Goal: Task Accomplishment & Management: Complete application form

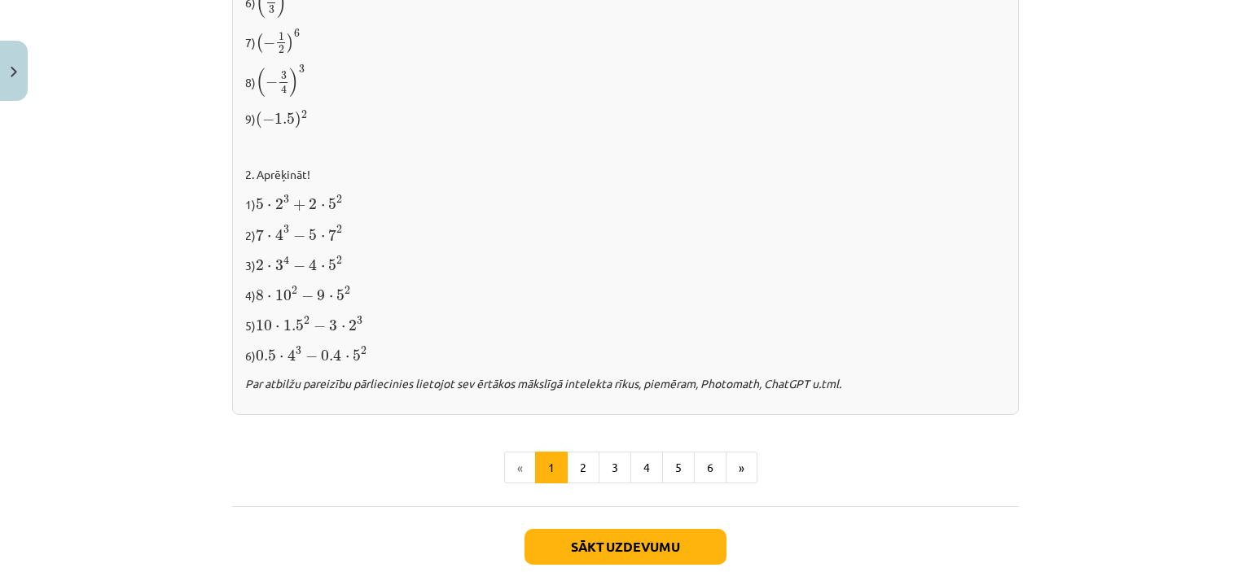
scroll to position [1739, 0]
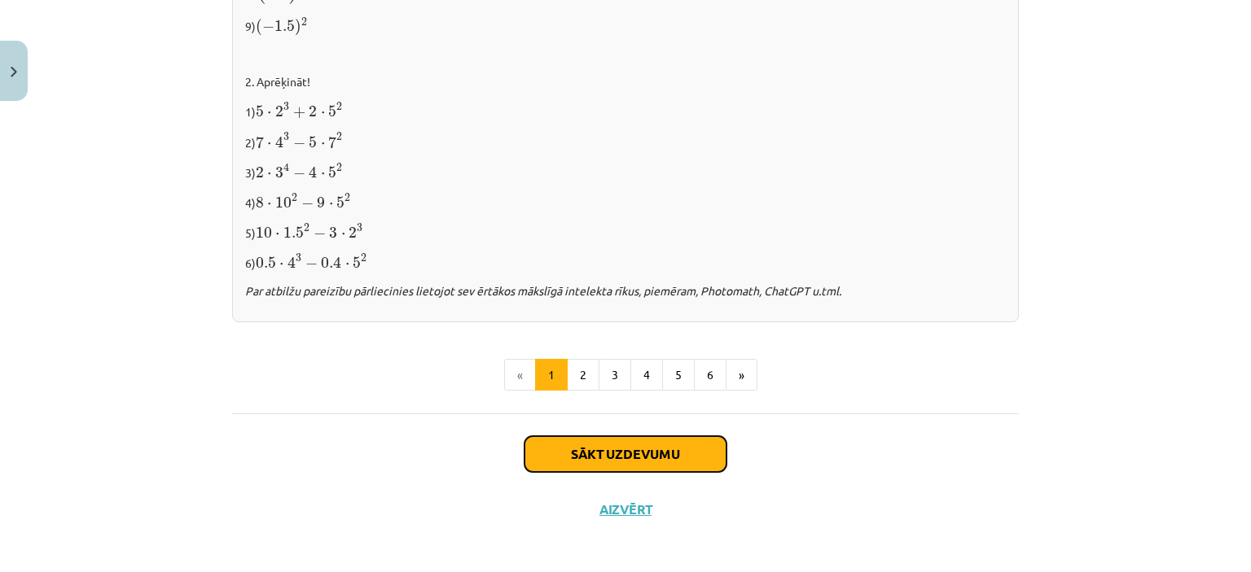
click at [646, 449] on button "Sākt uzdevumu" at bounding box center [625, 454] width 202 height 36
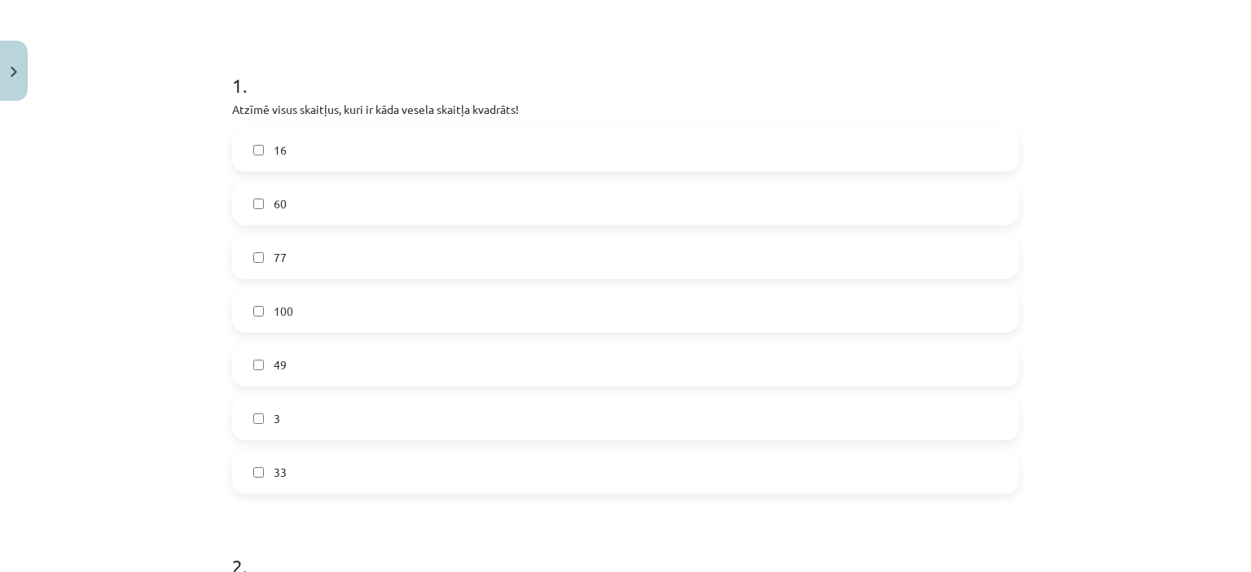
scroll to position [282, 0]
click at [300, 151] on label "16" at bounding box center [625, 146] width 783 height 41
click at [319, 302] on label "100" at bounding box center [625, 307] width 783 height 41
click at [313, 411] on label "3" at bounding box center [625, 415] width 783 height 41
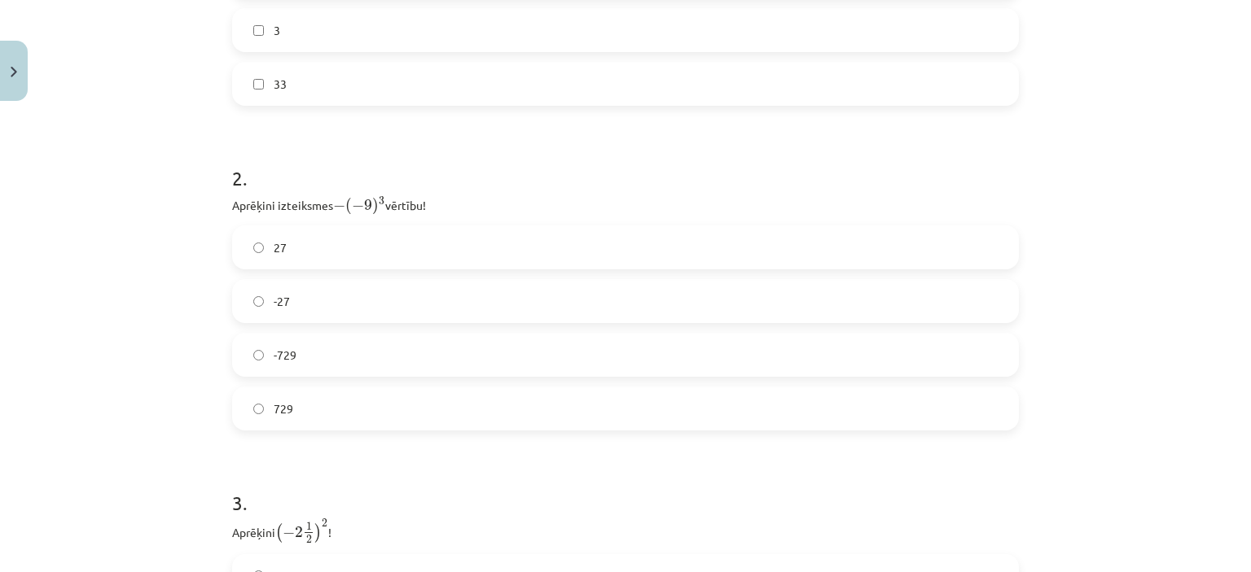
scroll to position [668, 0]
click at [309, 402] on label "729" at bounding box center [625, 407] width 783 height 41
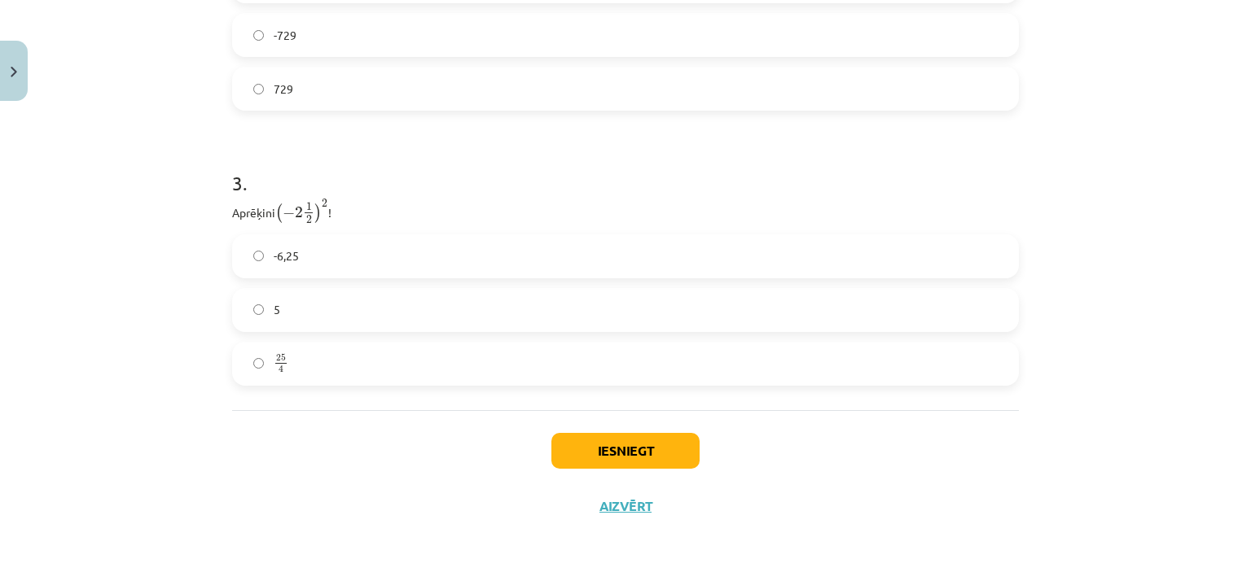
click at [311, 355] on label "25 4 25 4" at bounding box center [625, 364] width 783 height 41
click at [620, 450] on button "Iesniegt" at bounding box center [625, 451] width 148 height 36
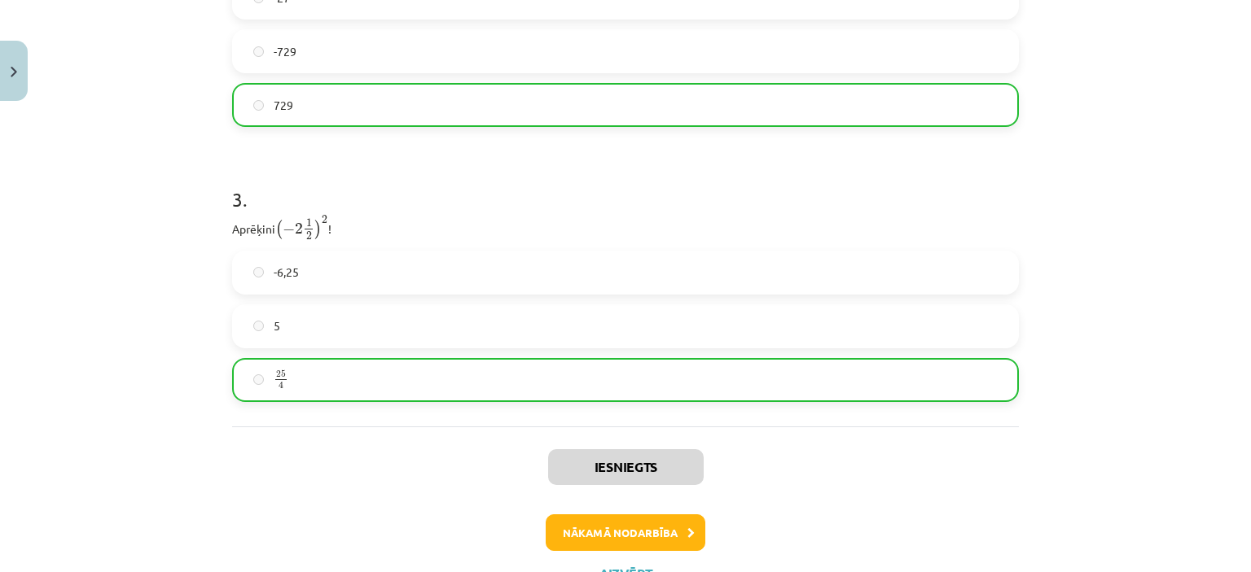
scroll to position [1039, 0]
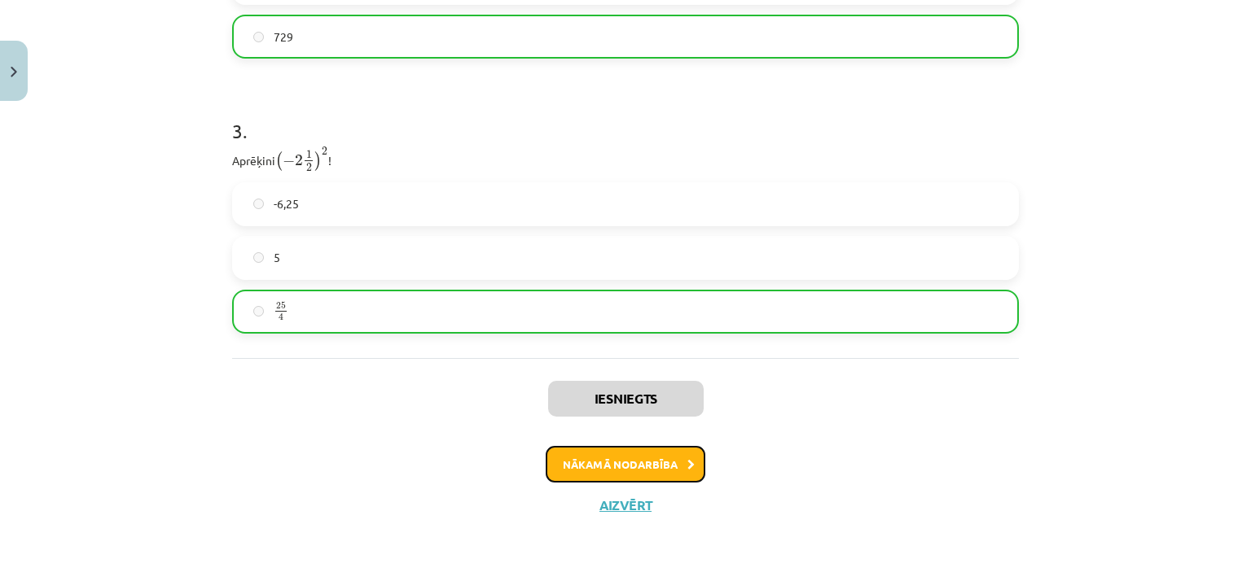
click at [614, 468] on button "Nākamā nodarbība" at bounding box center [626, 464] width 160 height 37
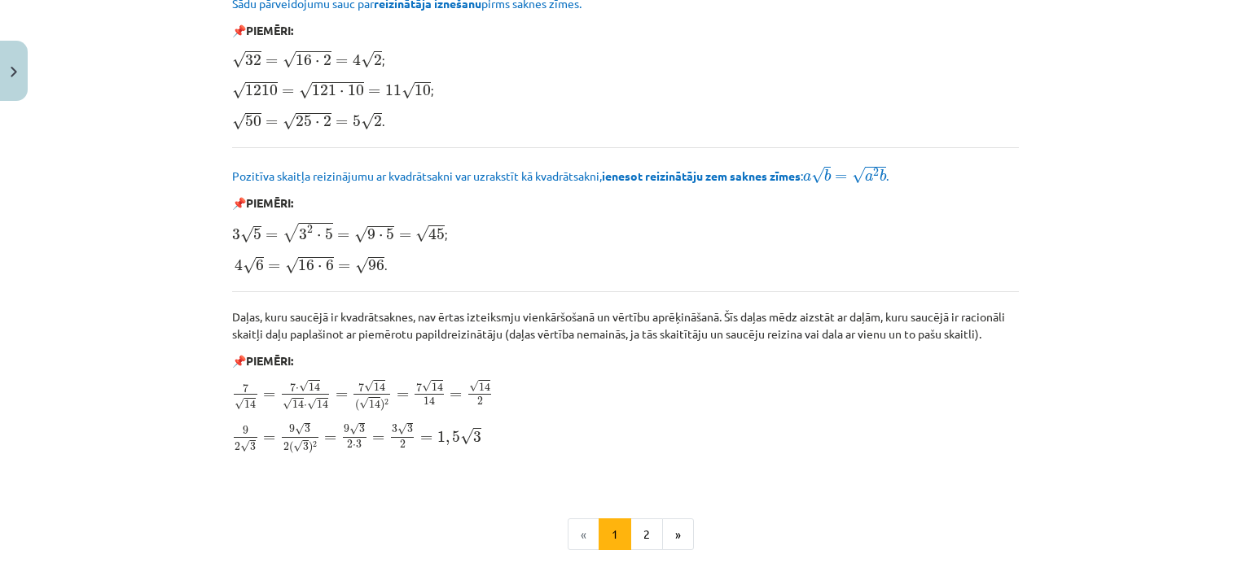
scroll to position [1976, 0]
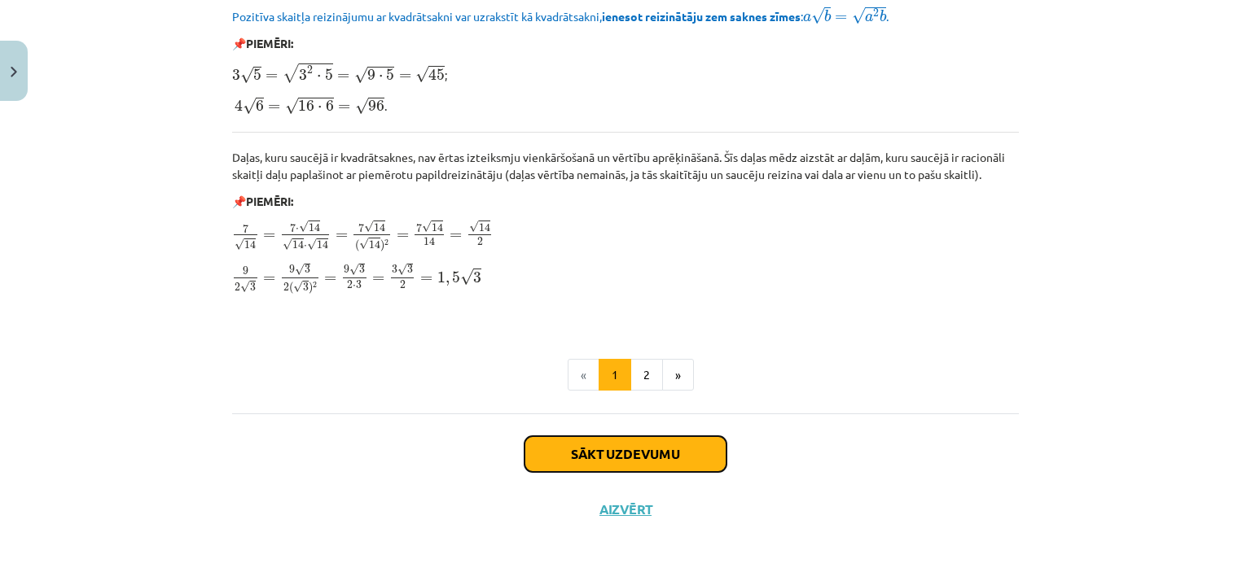
click at [643, 458] on button "Sākt uzdevumu" at bounding box center [625, 454] width 202 height 36
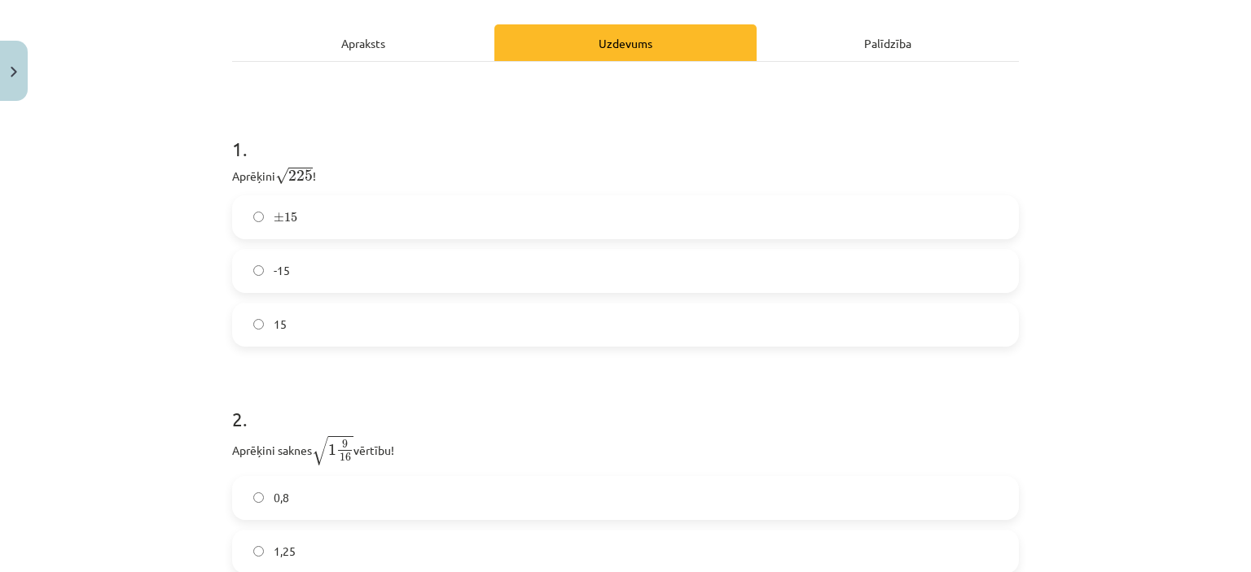
scroll to position [244, 0]
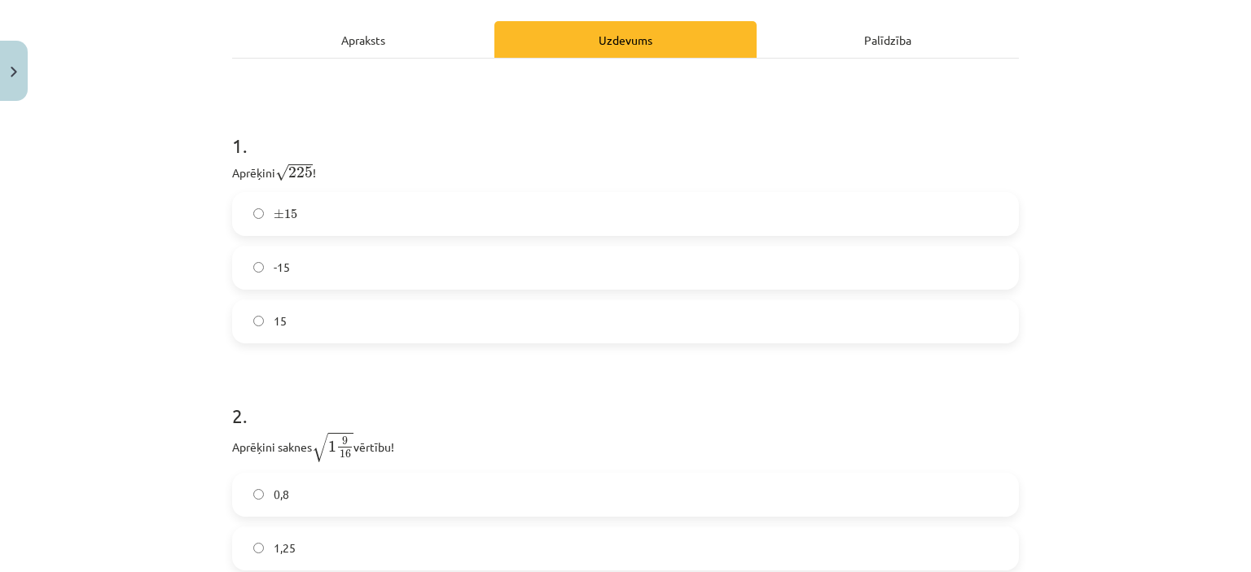
click at [338, 324] on label "15" at bounding box center [625, 321] width 783 height 41
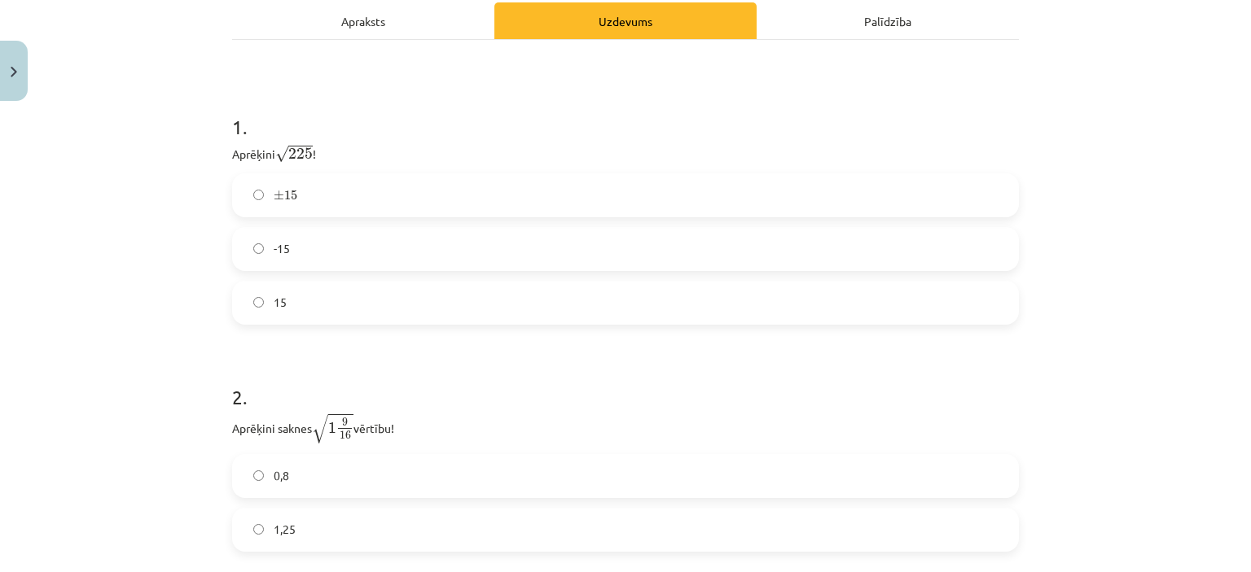
scroll to position [265, 0]
click at [322, 186] on label "± 15 ± 15" at bounding box center [625, 193] width 783 height 41
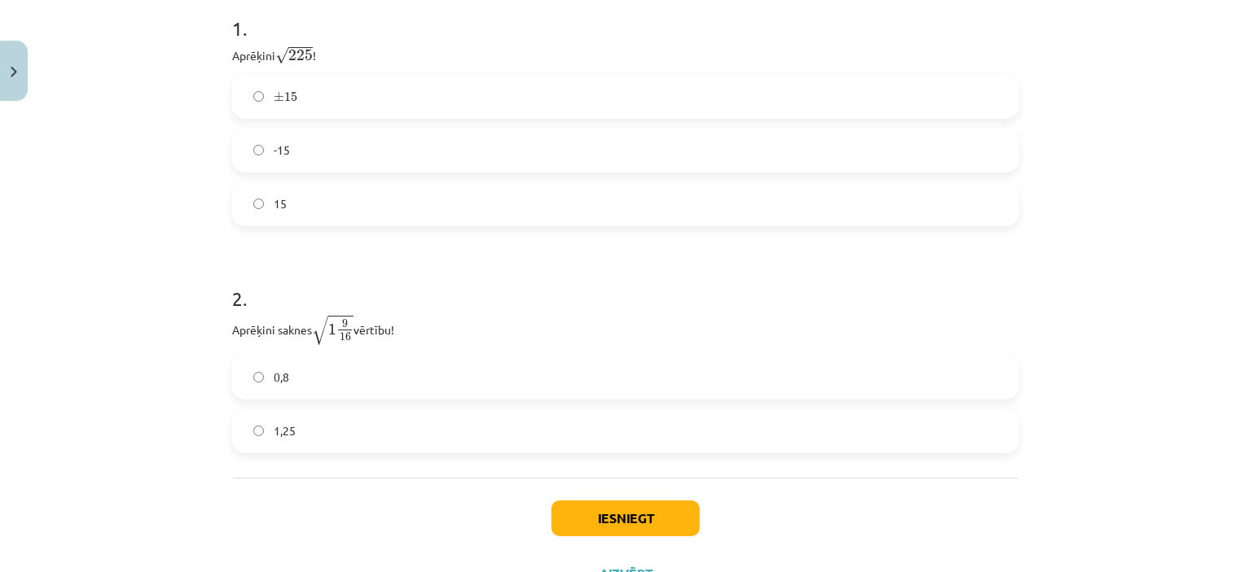
scroll to position [430, 0]
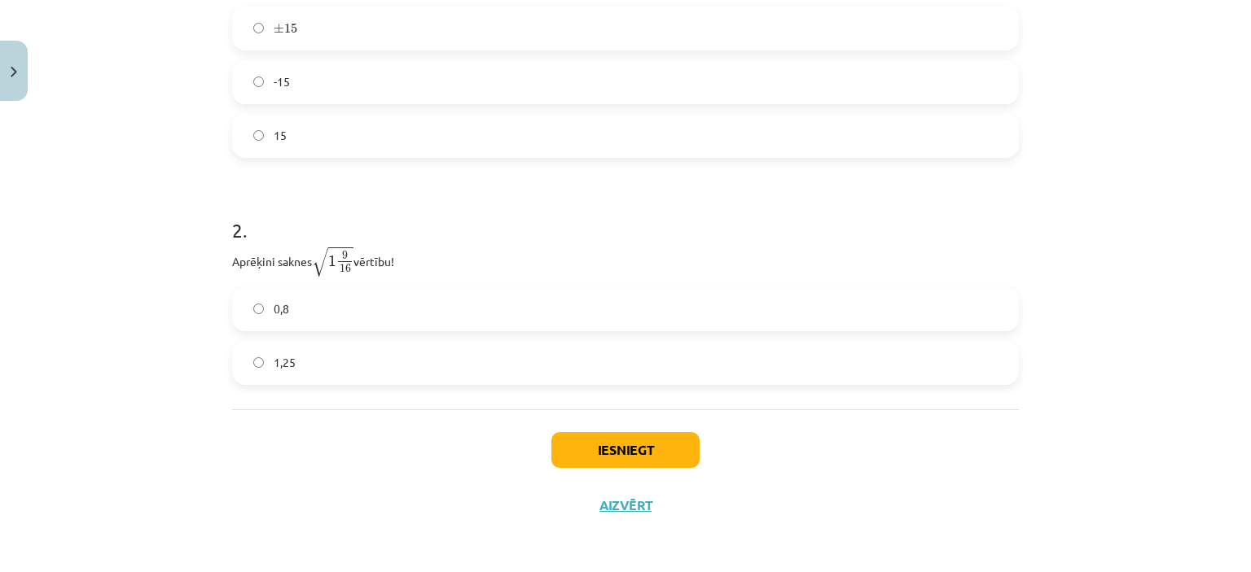
click at [757, 357] on label "1,25" at bounding box center [625, 363] width 783 height 41
click at [614, 446] on button "Iesniegt" at bounding box center [625, 450] width 148 height 36
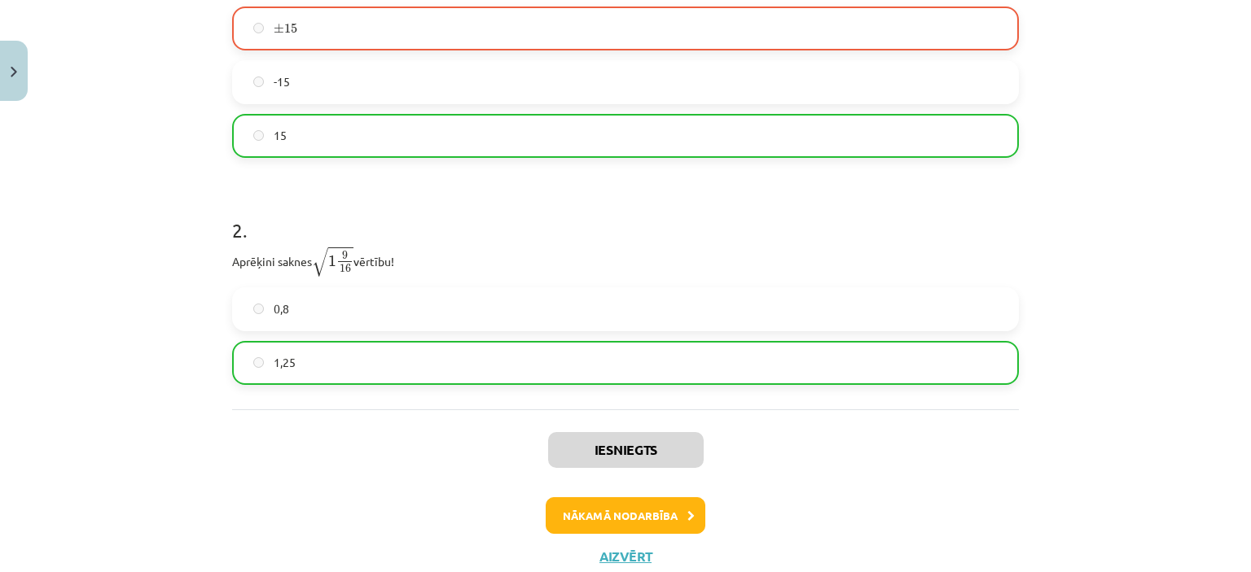
scroll to position [480, 0]
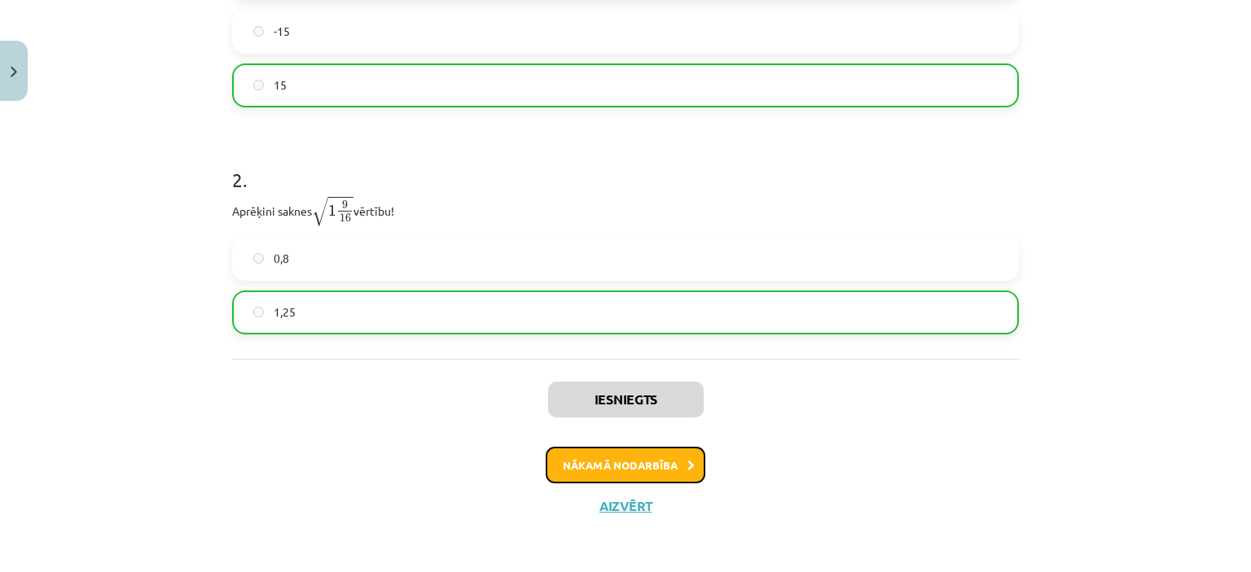
click at [580, 468] on button "Nākamā nodarbība" at bounding box center [626, 465] width 160 height 37
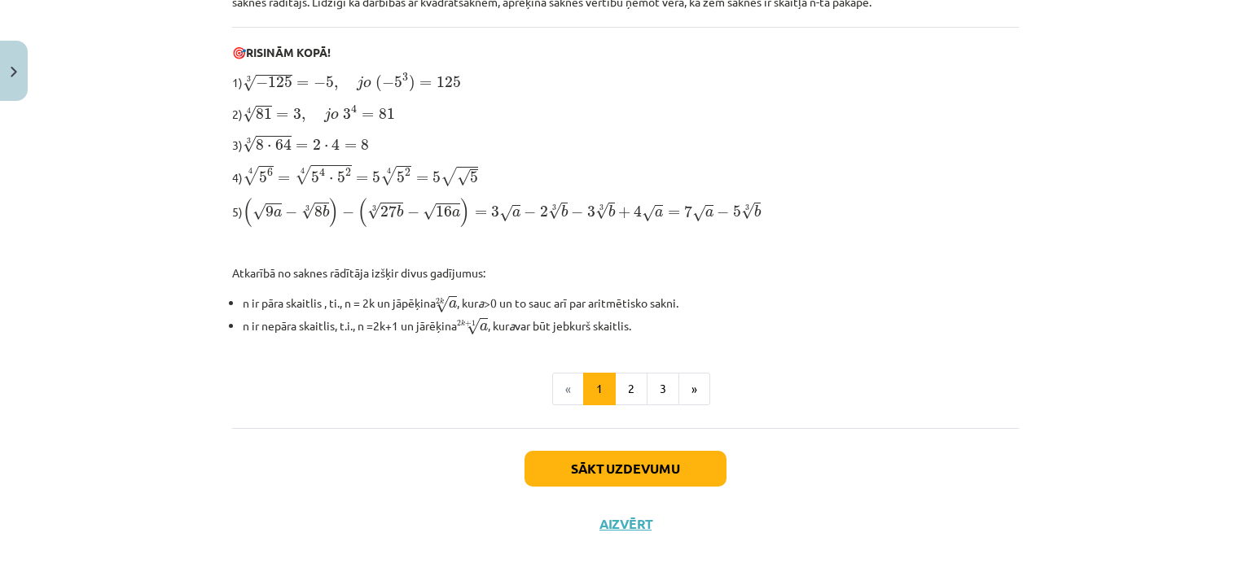
scroll to position [531, 0]
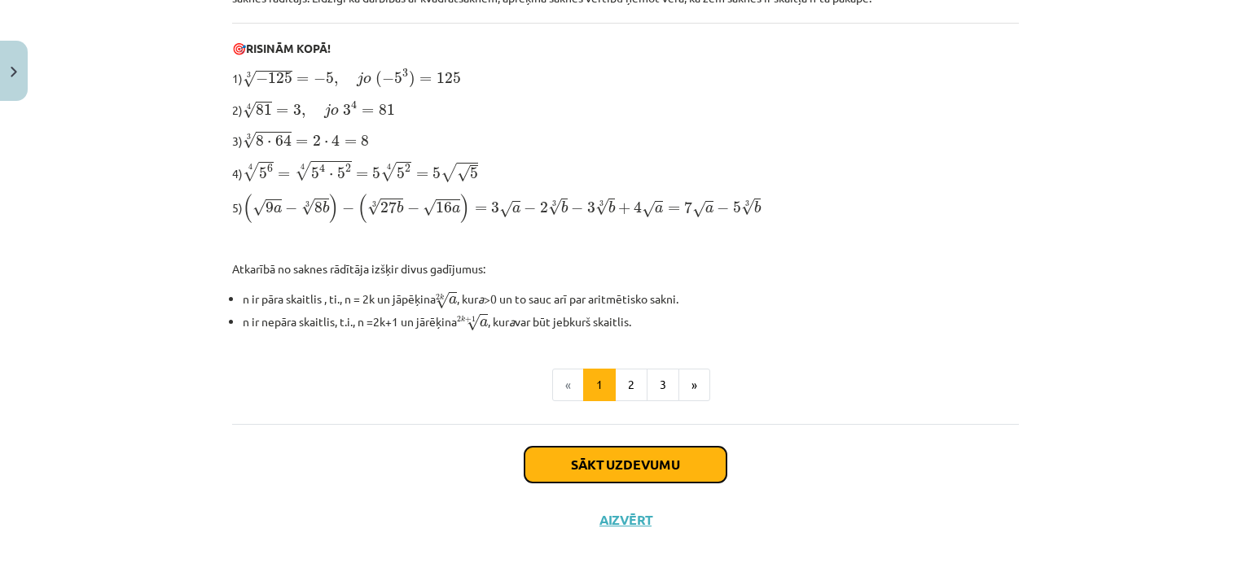
click at [591, 463] on button "Sākt uzdevumu" at bounding box center [625, 465] width 202 height 36
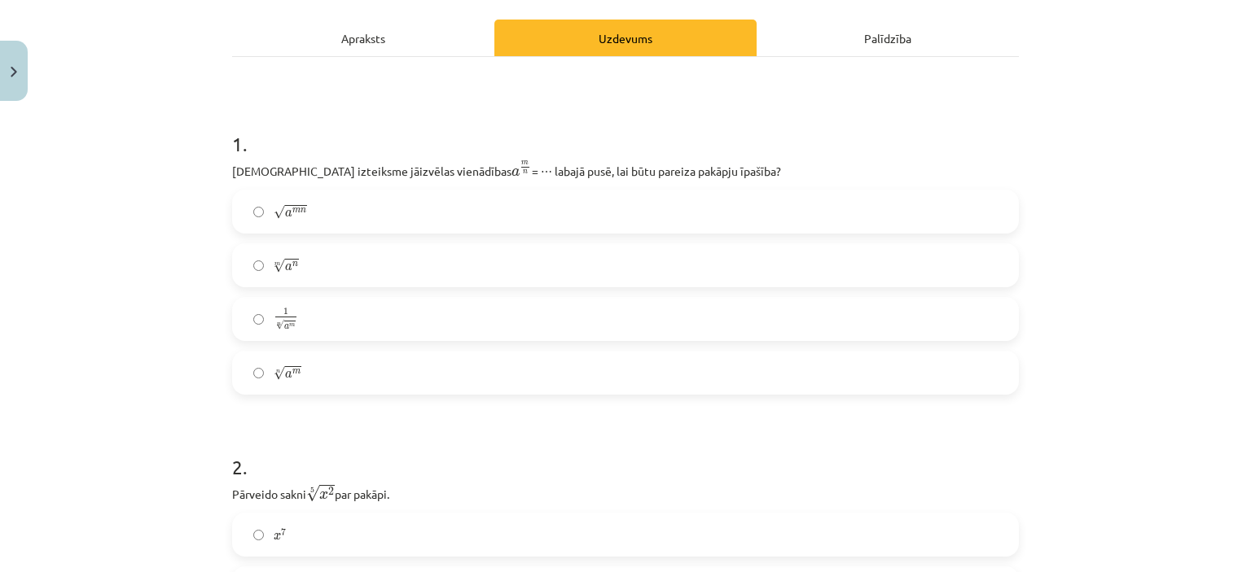
scroll to position [230, 0]
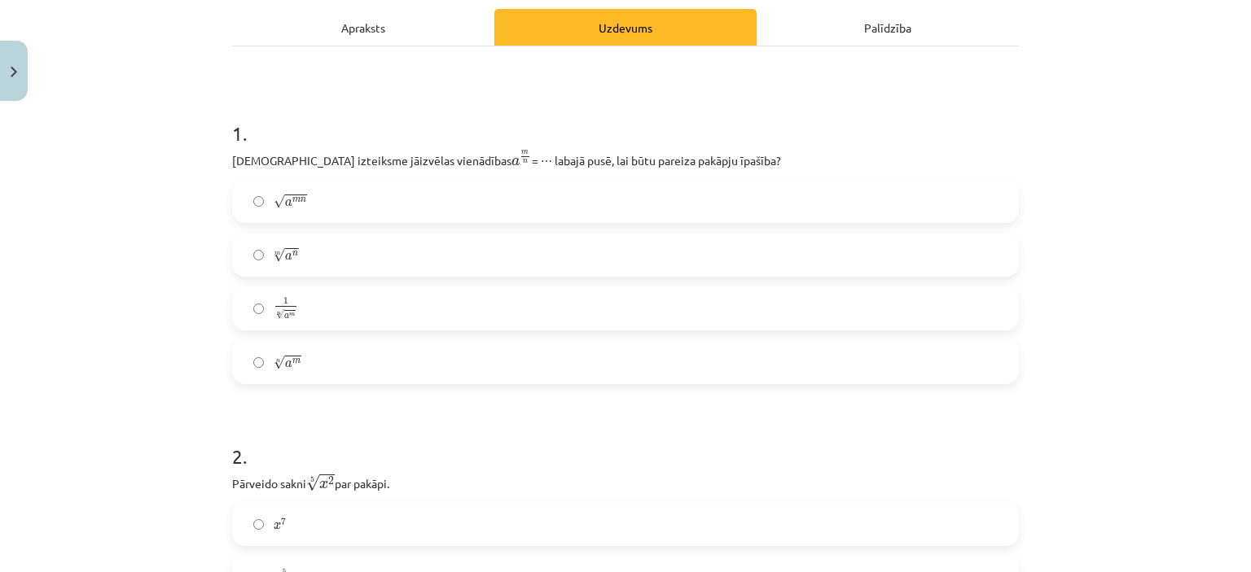
click at [322, 260] on label "m √ a n a n m" at bounding box center [625, 254] width 783 height 41
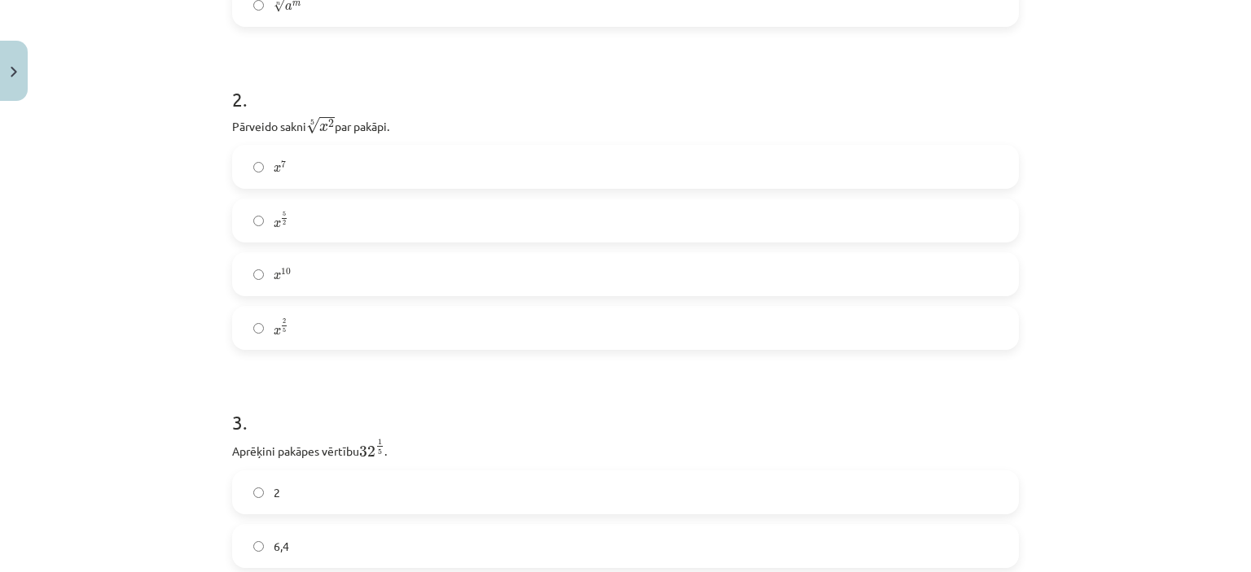
scroll to position [568, 0]
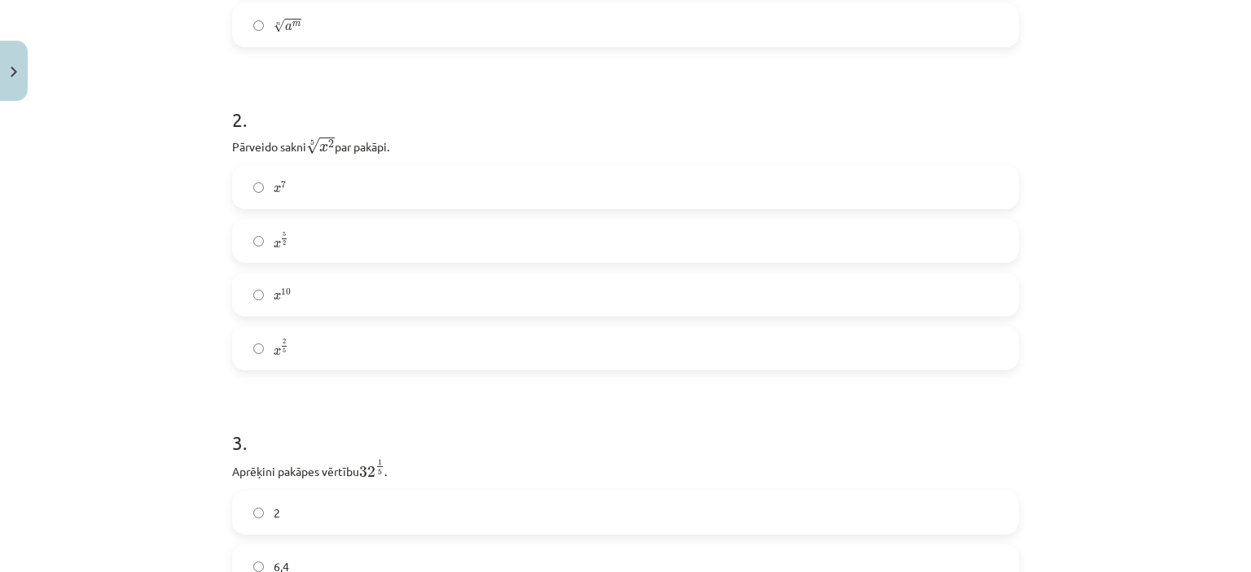
click at [343, 348] on label "x 2 5 x 2 5" at bounding box center [625, 348] width 783 height 41
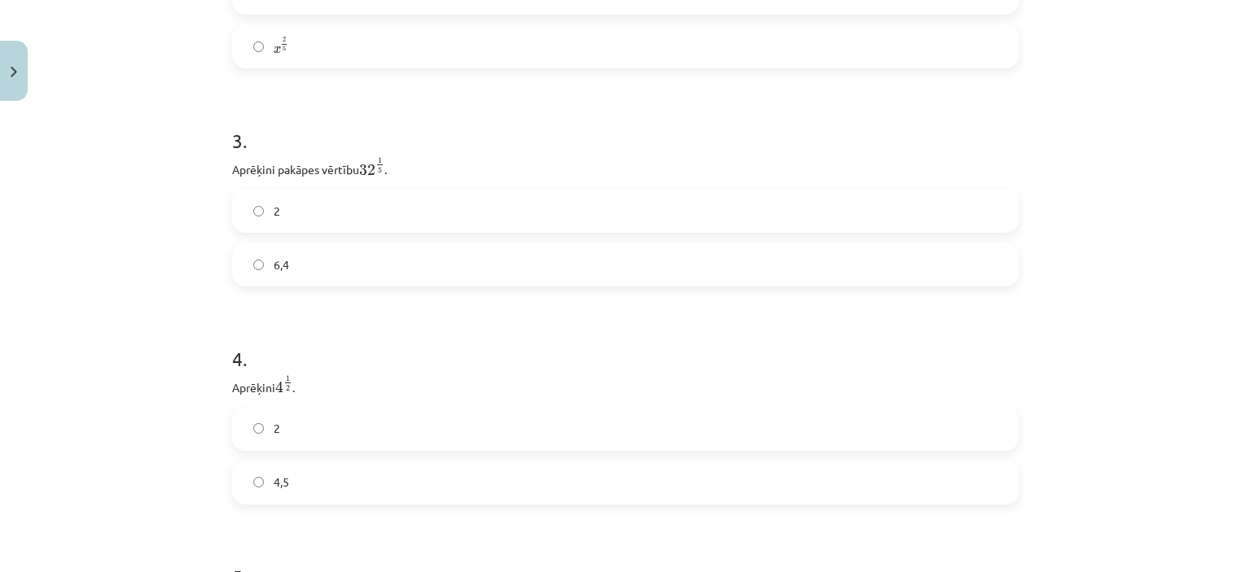
scroll to position [889, 0]
click at [339, 194] on label "2" at bounding box center [625, 191] width 783 height 41
click at [327, 160] on label "2" at bounding box center [625, 163] width 783 height 41
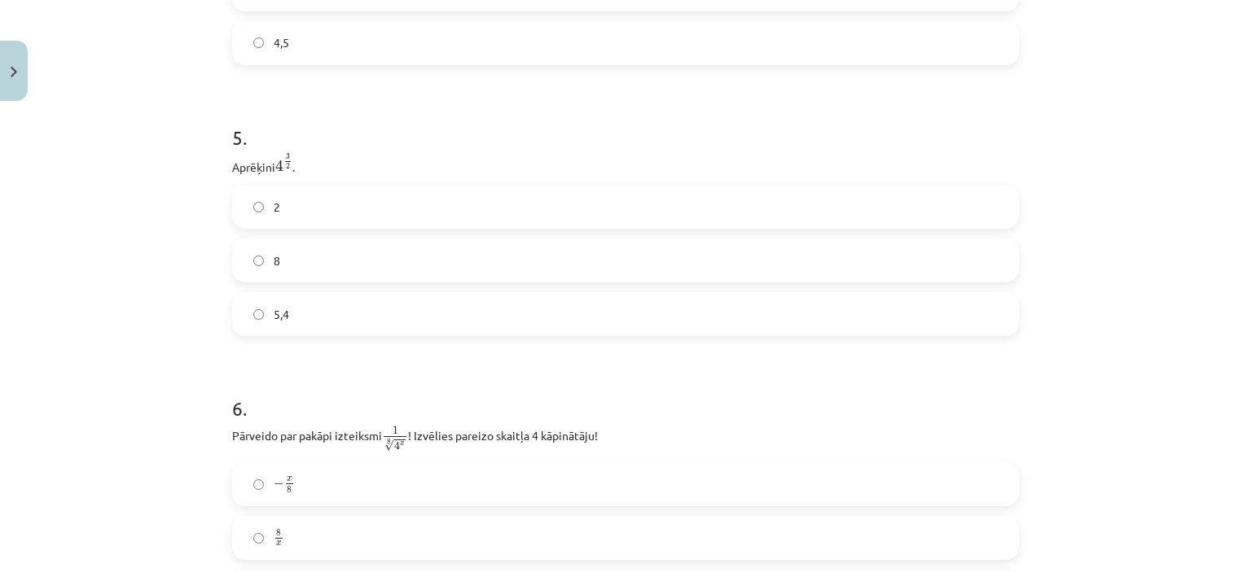
scroll to position [1335, 0]
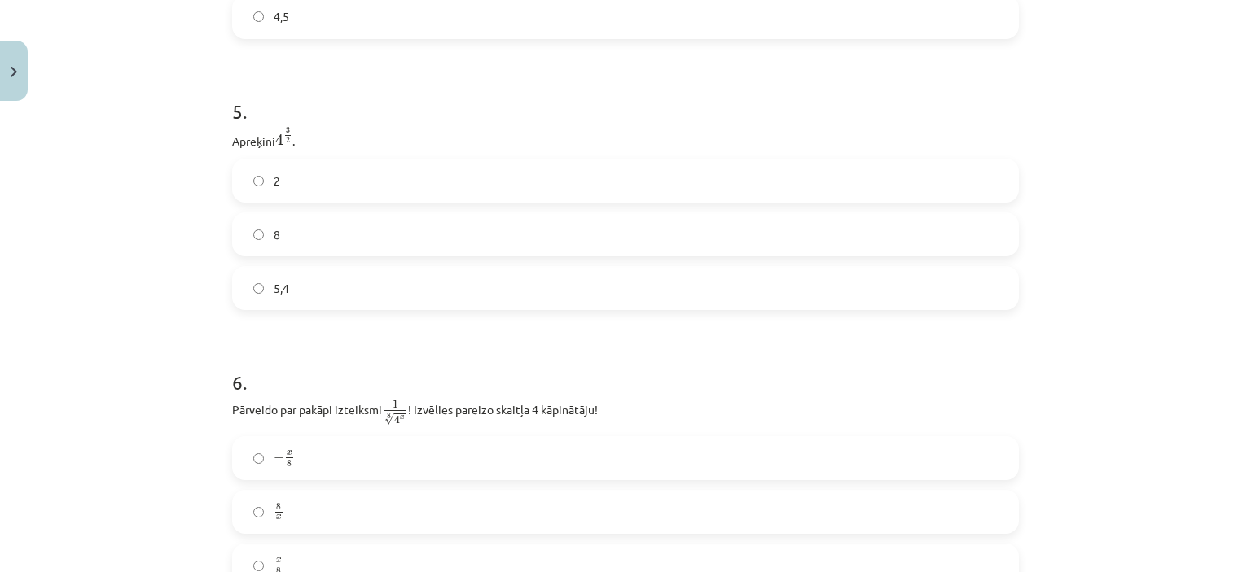
click at [609, 236] on label "8" at bounding box center [625, 234] width 783 height 41
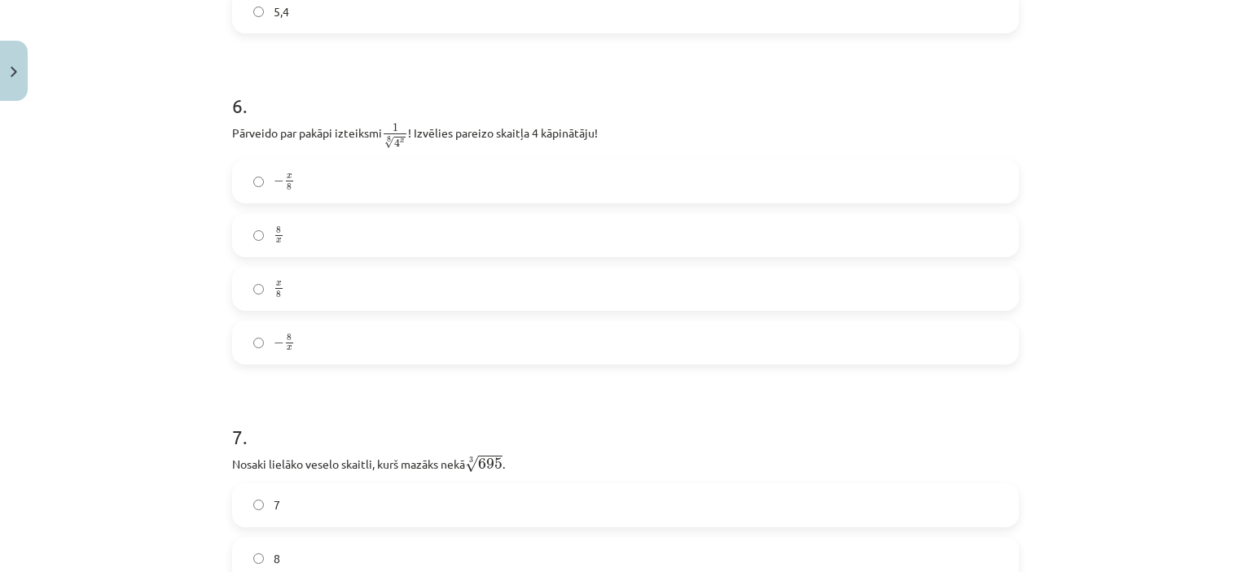
scroll to position [1618, 0]
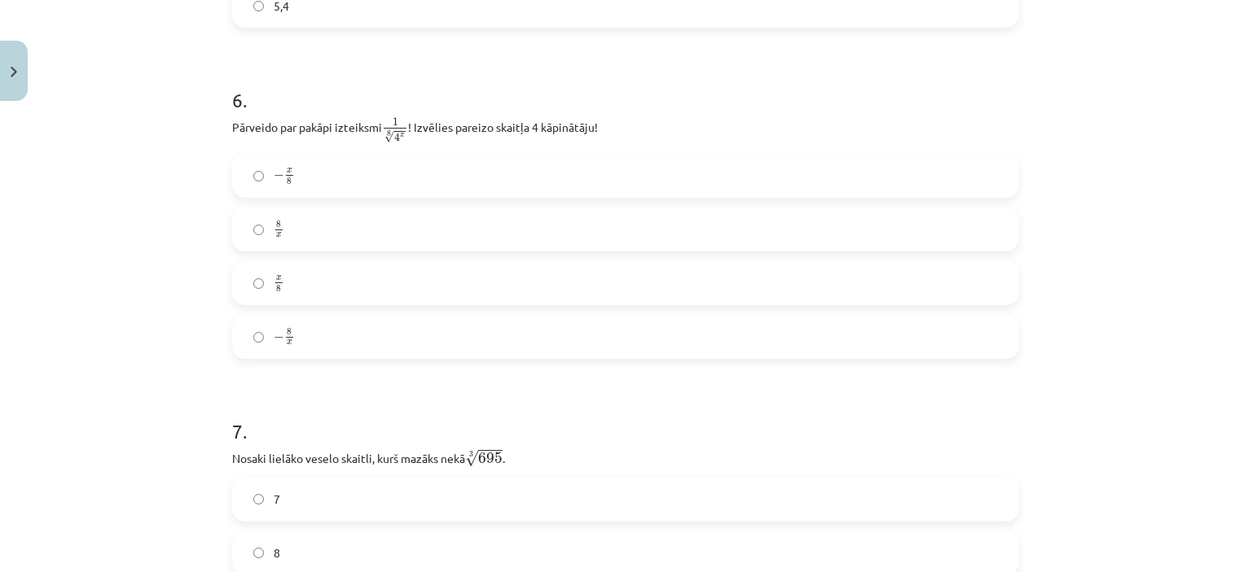
click at [290, 177] on label "− x 8 − x 8" at bounding box center [625, 176] width 783 height 41
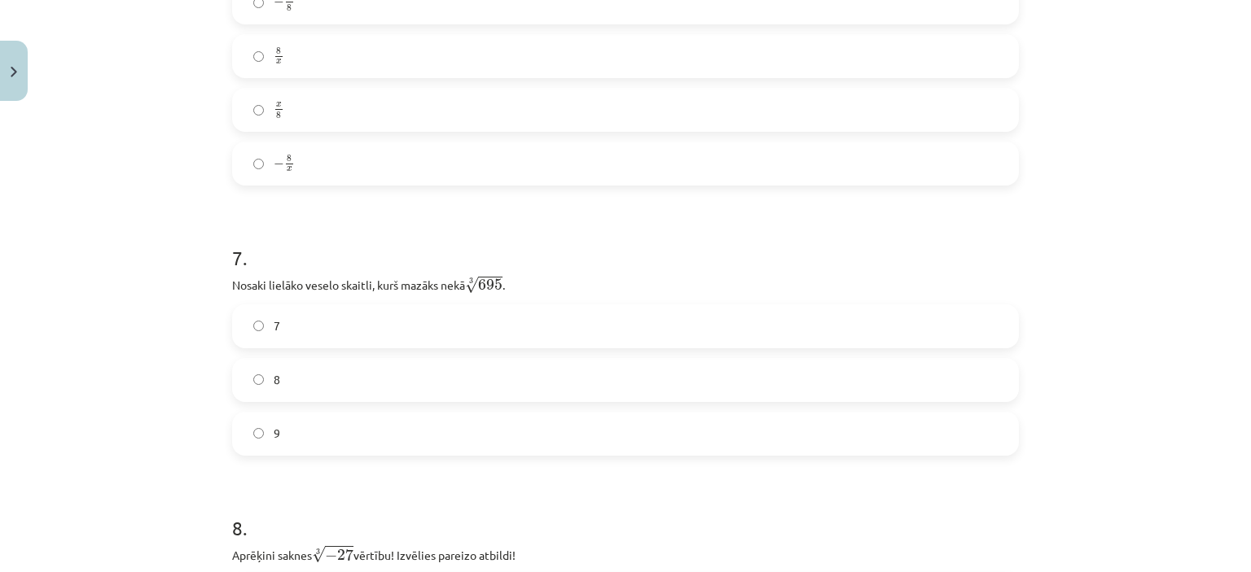
scroll to position [1802, 0]
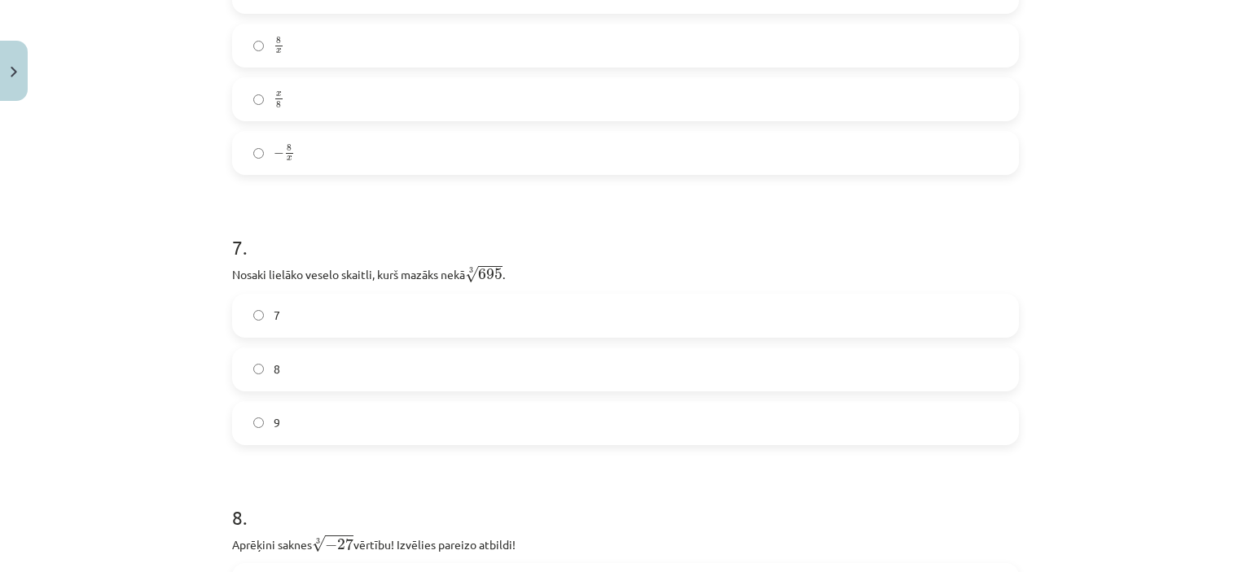
click at [322, 372] on label "8" at bounding box center [625, 369] width 783 height 41
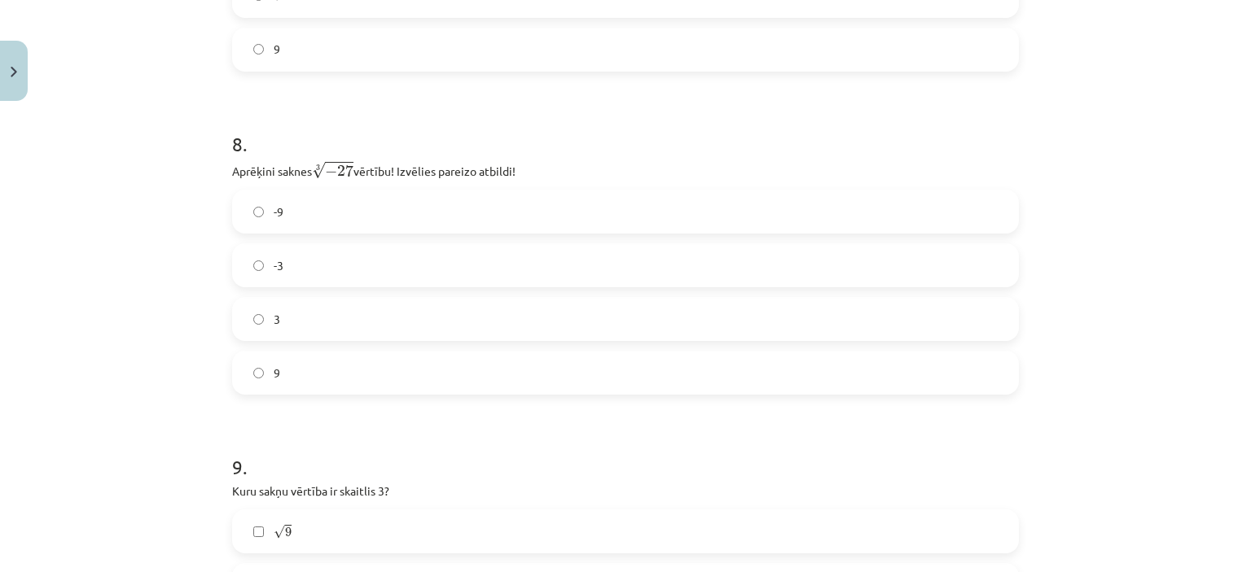
scroll to position [2180, 0]
click at [340, 248] on label "-3" at bounding box center [625, 261] width 783 height 41
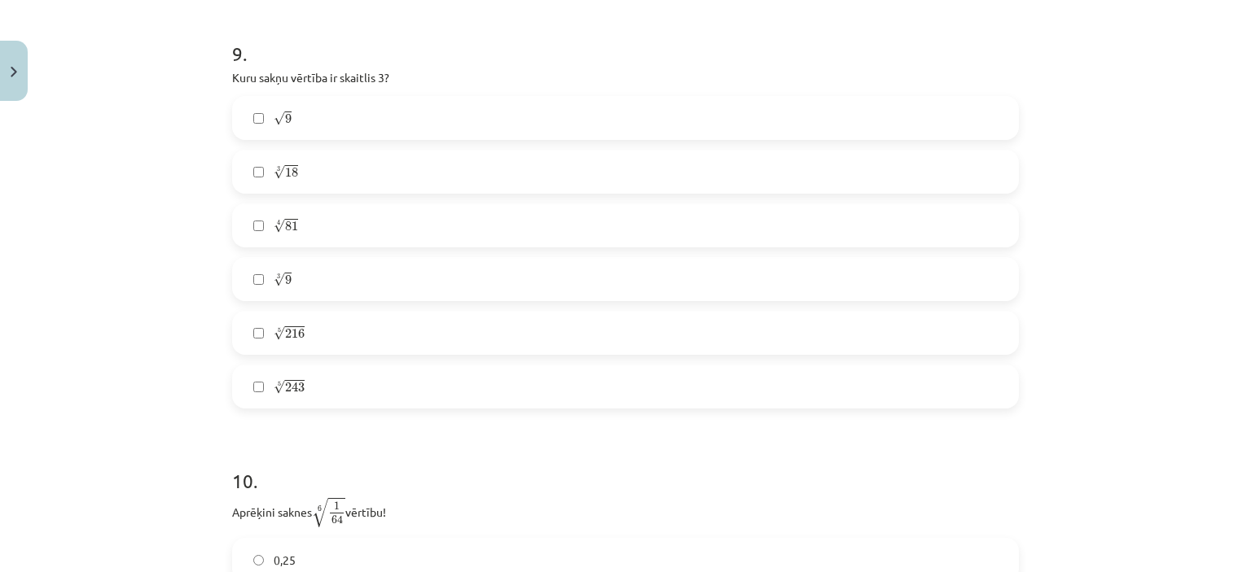
scroll to position [2604, 0]
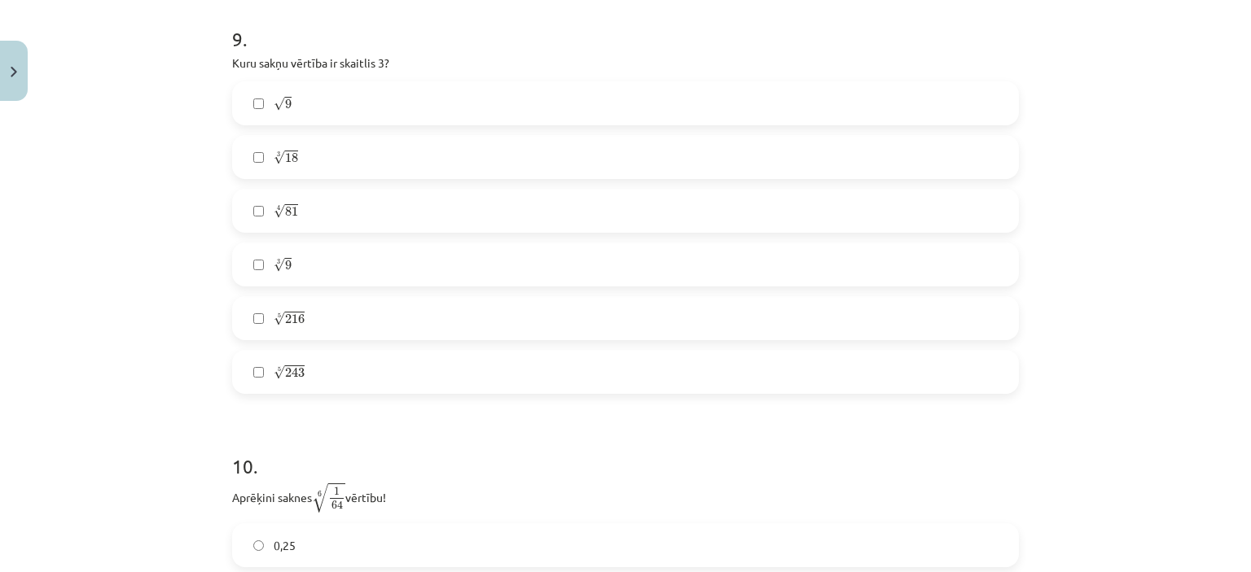
click at [313, 108] on label "√ 9 9" at bounding box center [625, 103] width 783 height 41
click at [287, 204] on label "4 √ 81 81 4" at bounding box center [625, 211] width 783 height 41
click at [321, 374] on label "5 √ 243 243 5" at bounding box center [625, 372] width 783 height 41
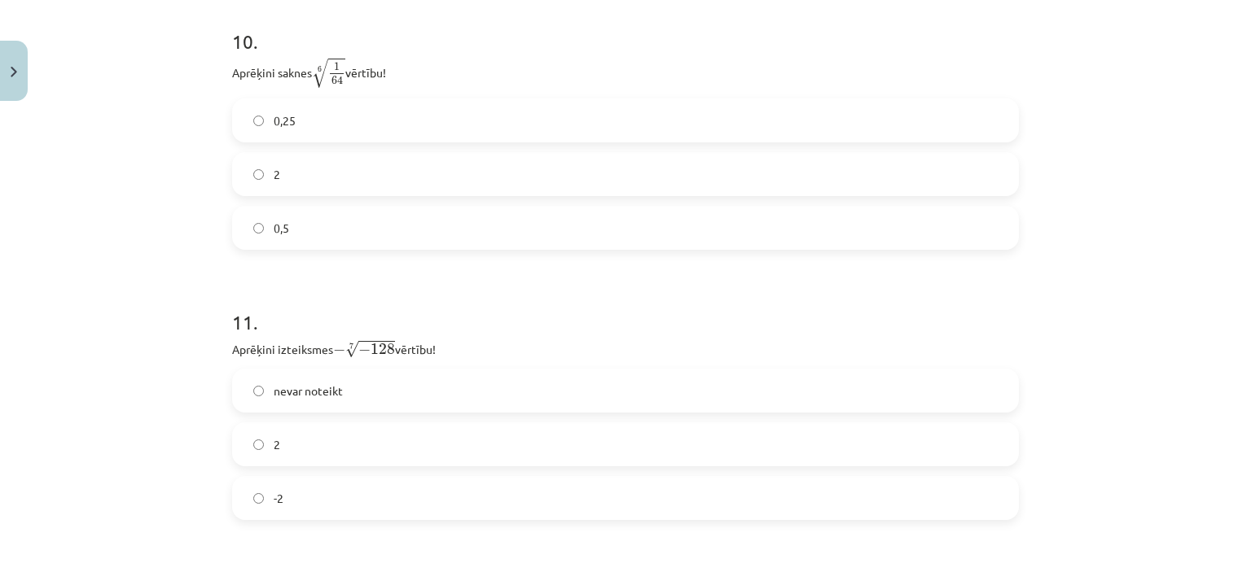
scroll to position [3019, 0]
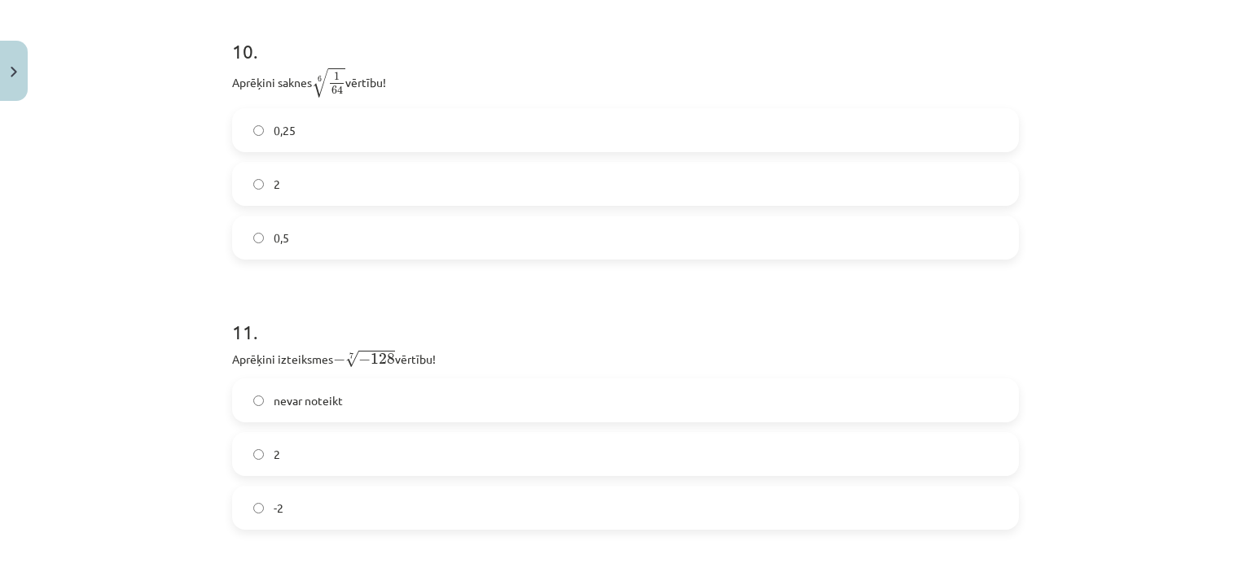
click at [340, 244] on label "0,5" at bounding box center [625, 237] width 783 height 41
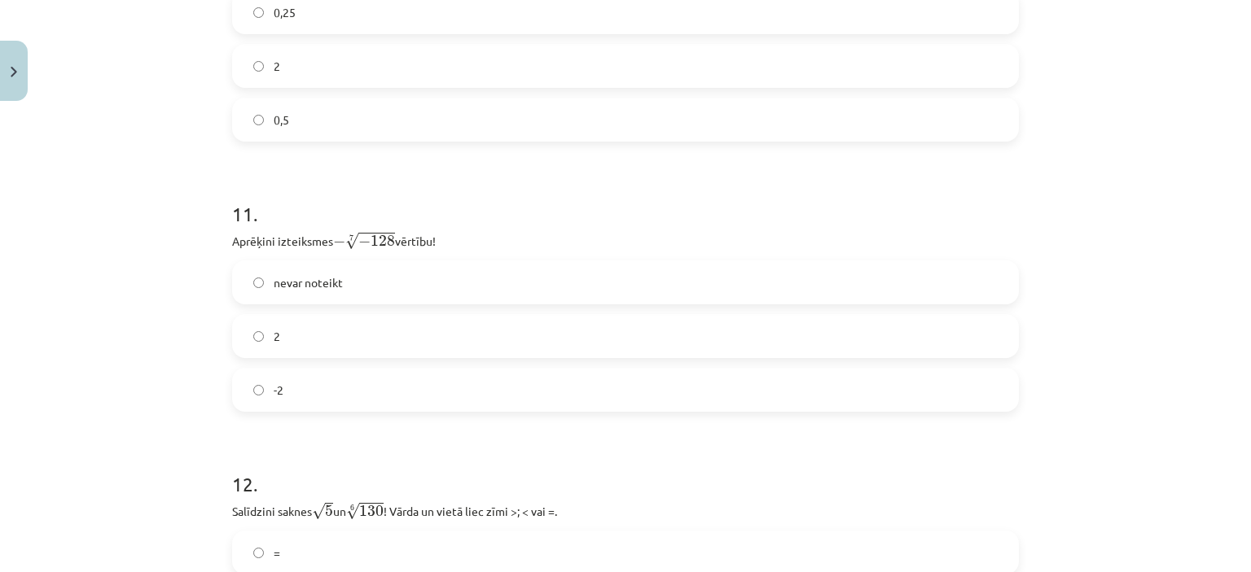
scroll to position [3183, 0]
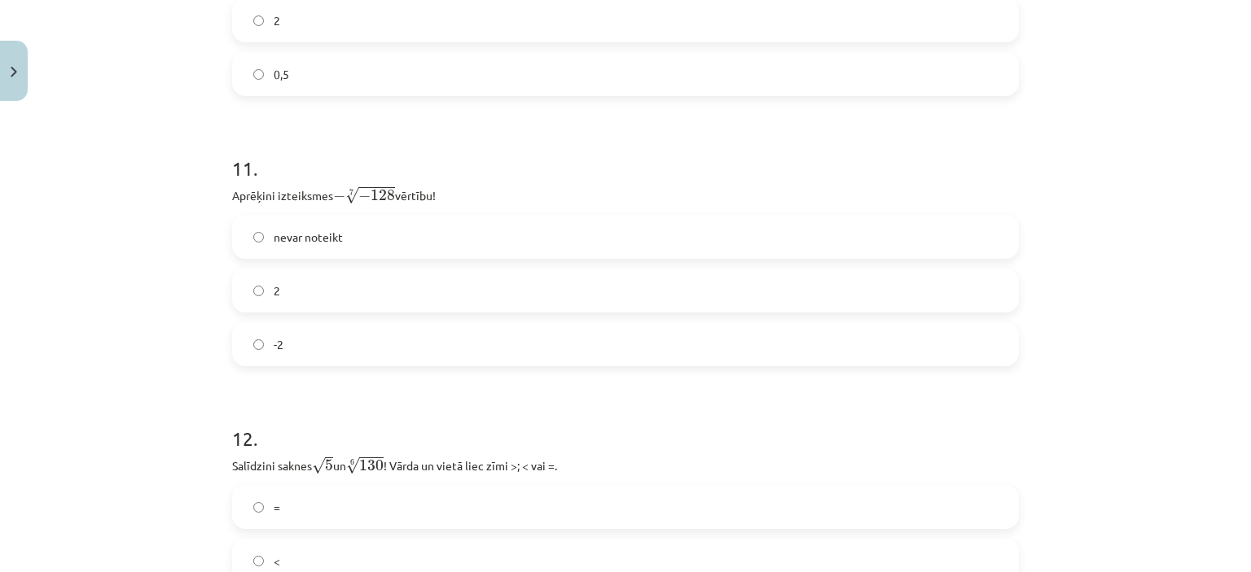
click at [352, 287] on label "2" at bounding box center [625, 290] width 783 height 41
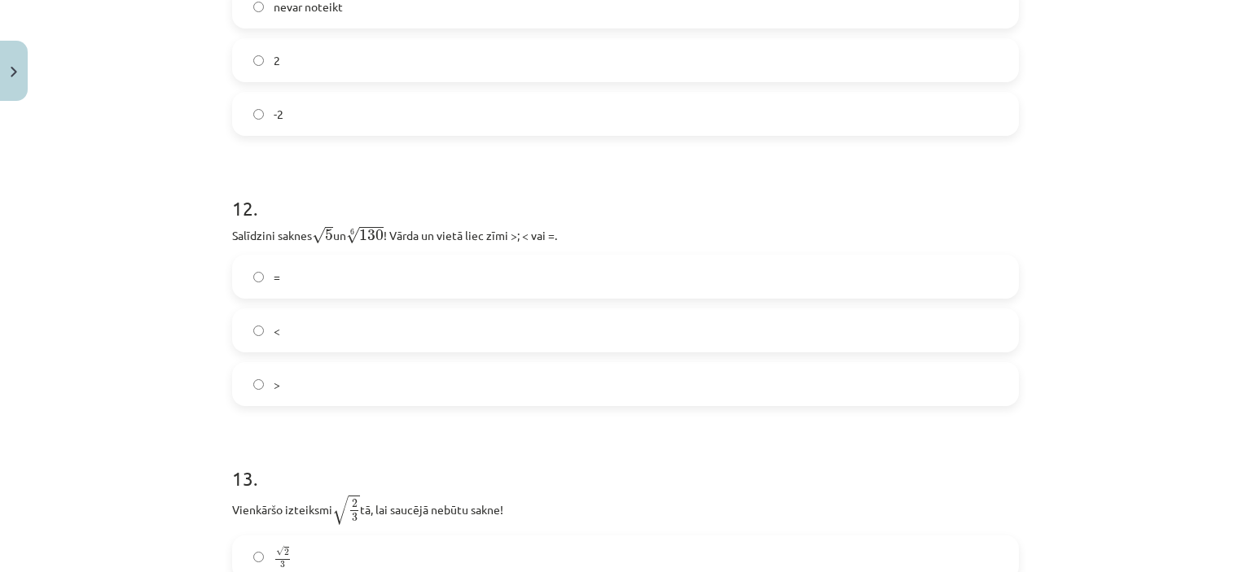
scroll to position [3413, 0]
click at [288, 330] on label "<" at bounding box center [625, 330] width 783 height 41
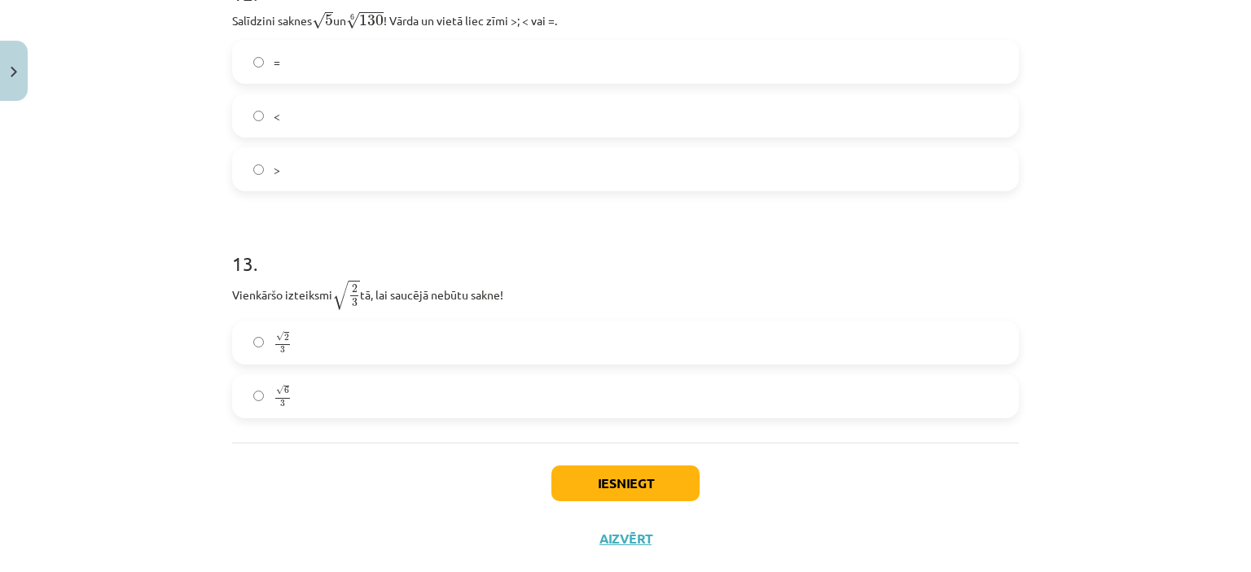
scroll to position [3634, 0]
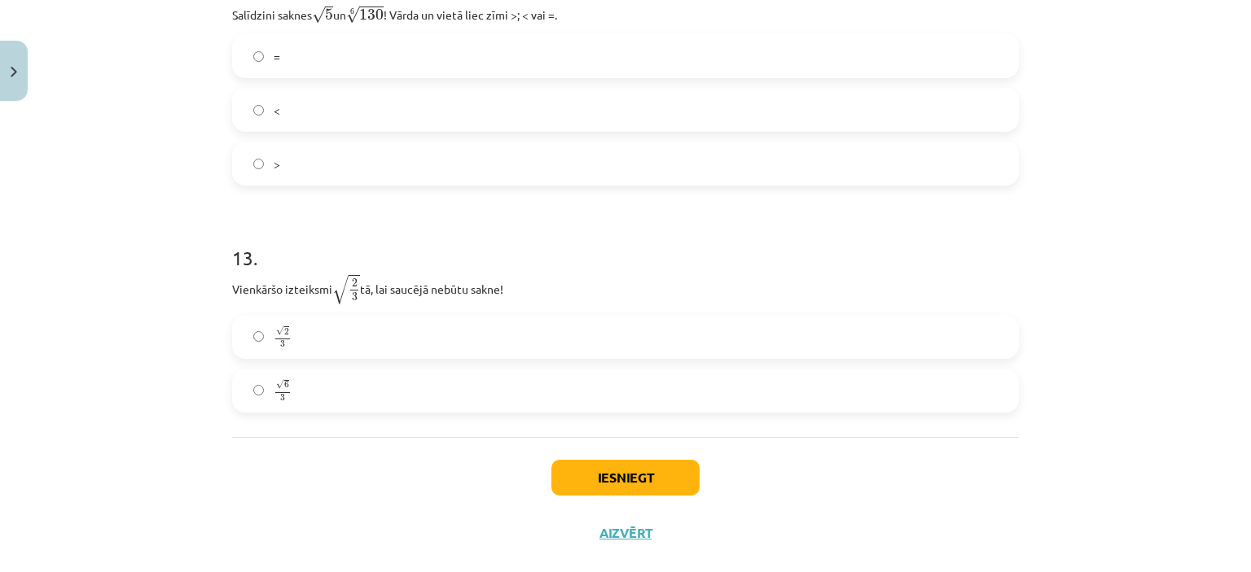
click at [313, 397] on label "√ 6 3 6 3" at bounding box center [625, 390] width 783 height 41
click at [642, 478] on button "Iesniegt" at bounding box center [625, 478] width 148 height 36
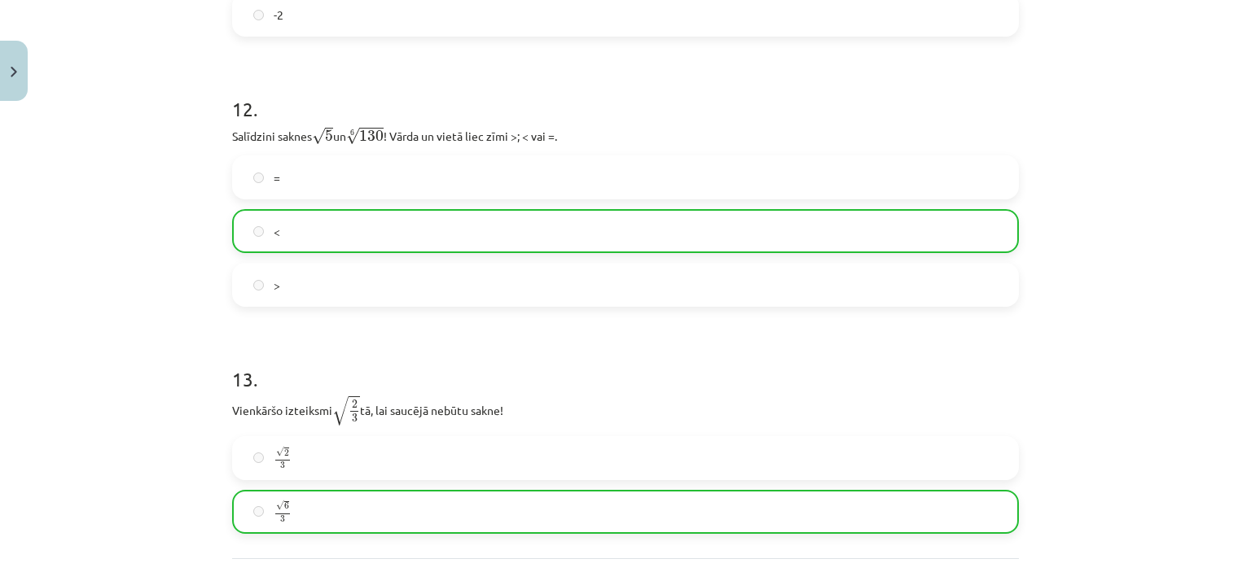
scroll to position [3621, 0]
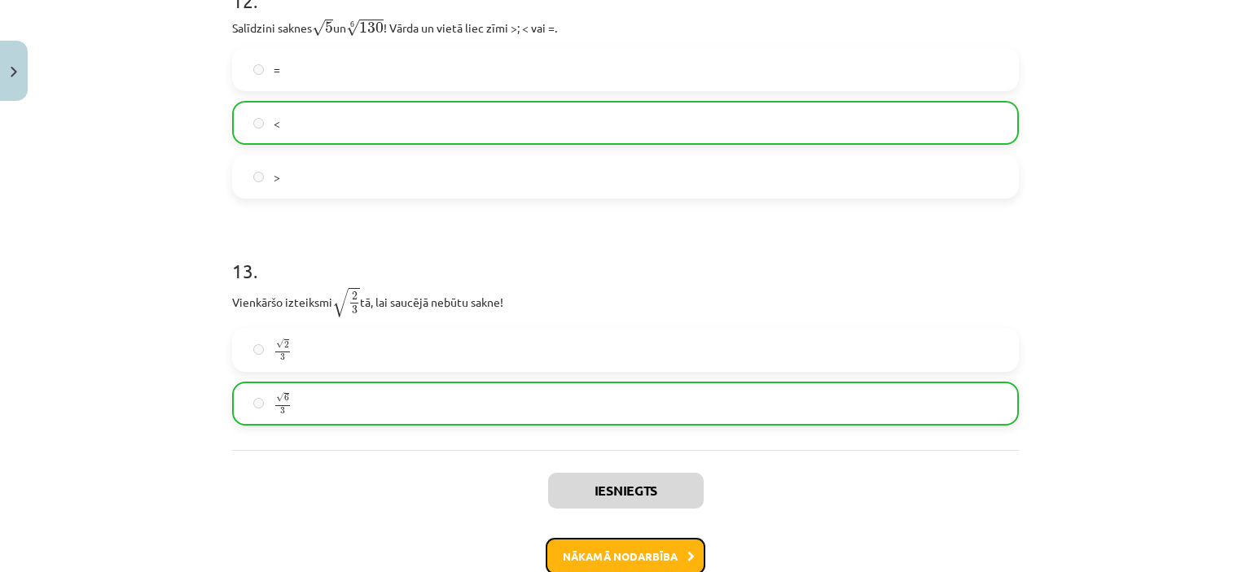
click at [642, 555] on button "Nākamā nodarbība" at bounding box center [626, 556] width 160 height 37
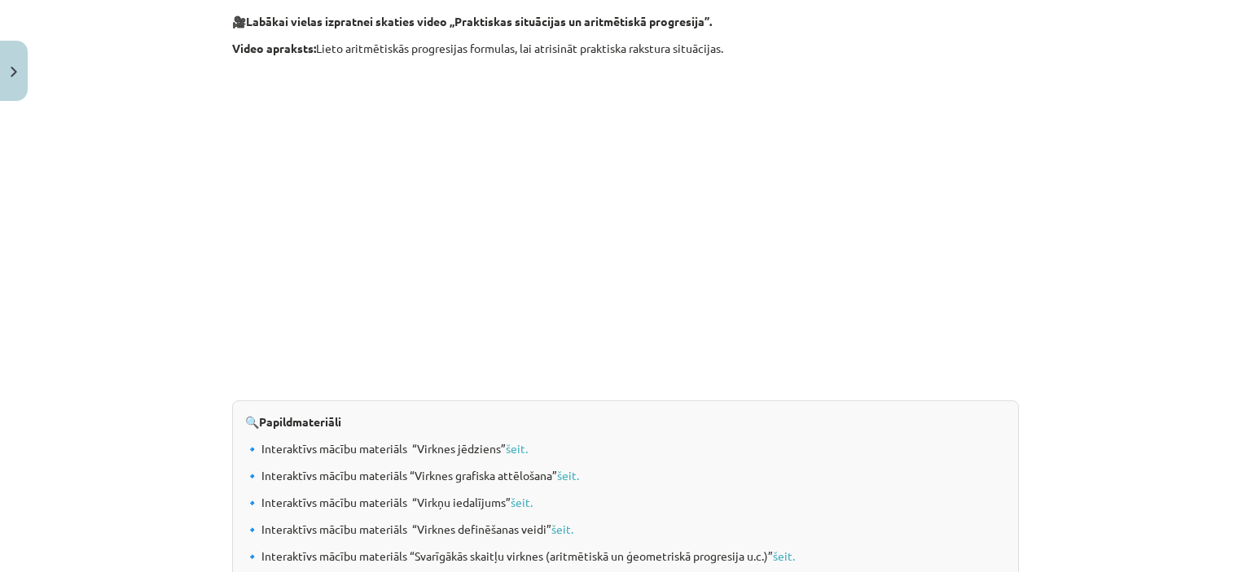
scroll to position [1626, 0]
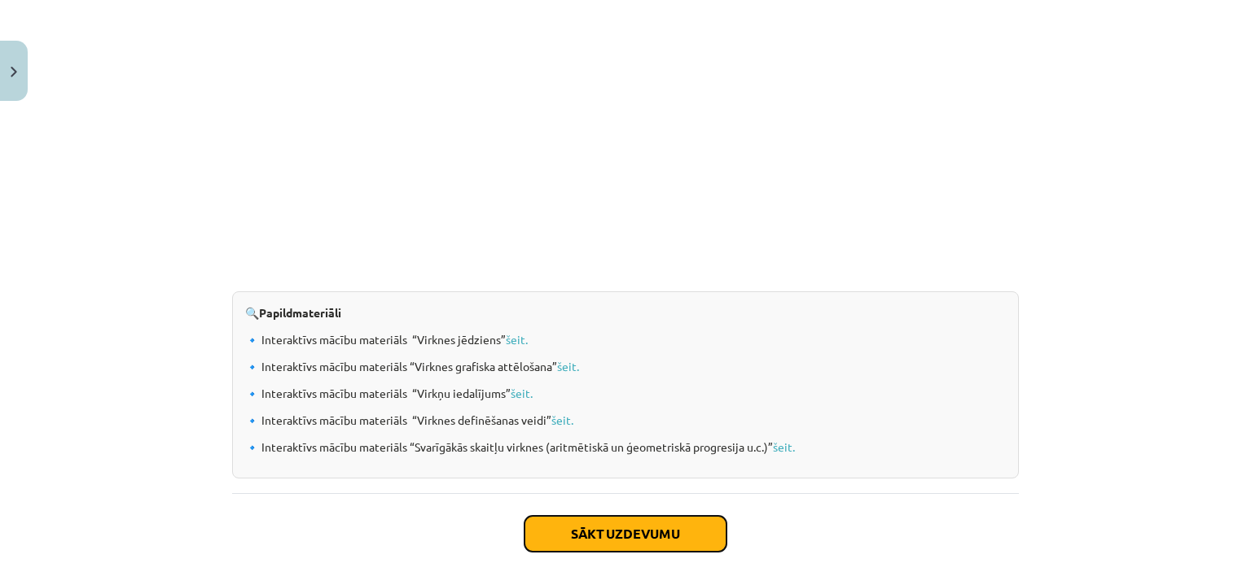
click at [616, 533] on button "Sākt uzdevumu" at bounding box center [625, 534] width 202 height 36
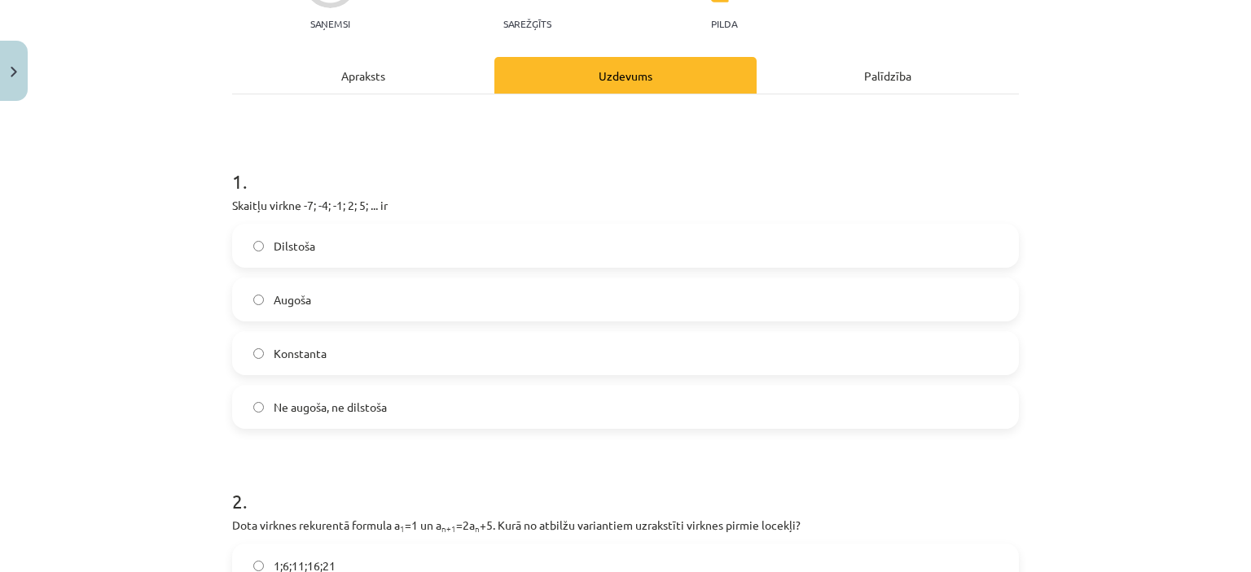
scroll to position [180, 0]
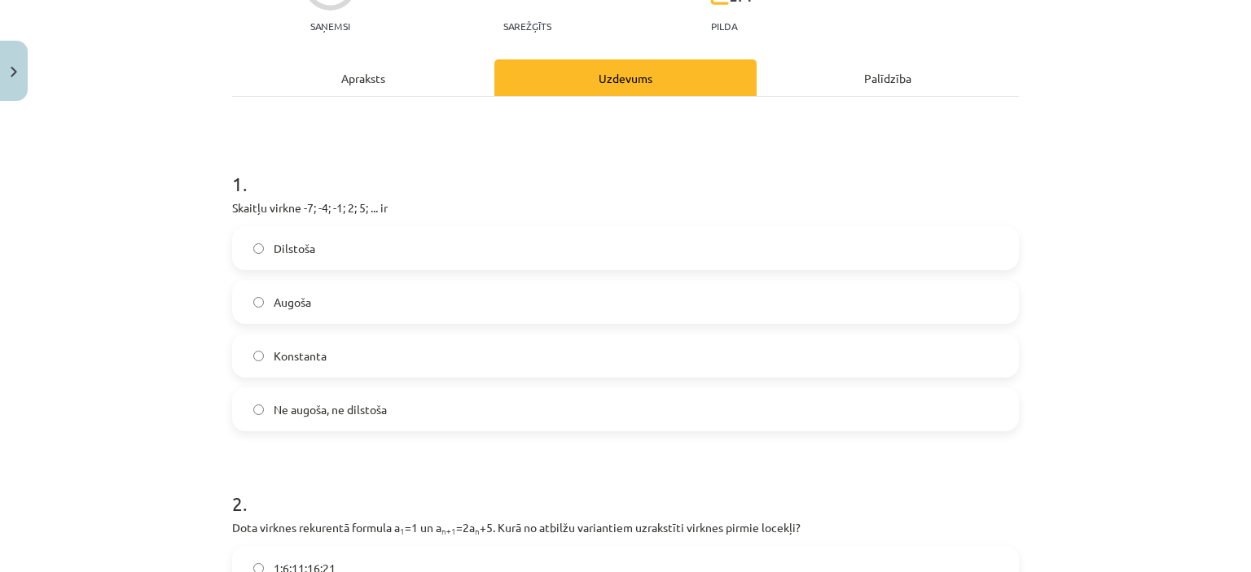
click at [309, 300] on label "Augoša" at bounding box center [625, 302] width 783 height 41
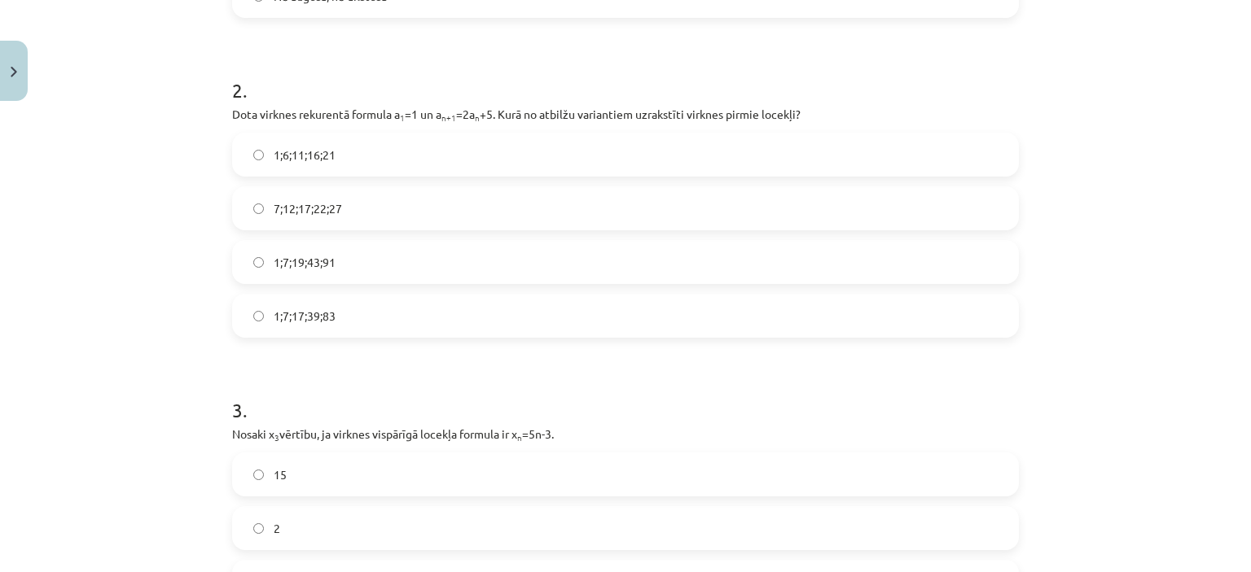
scroll to position [606, 0]
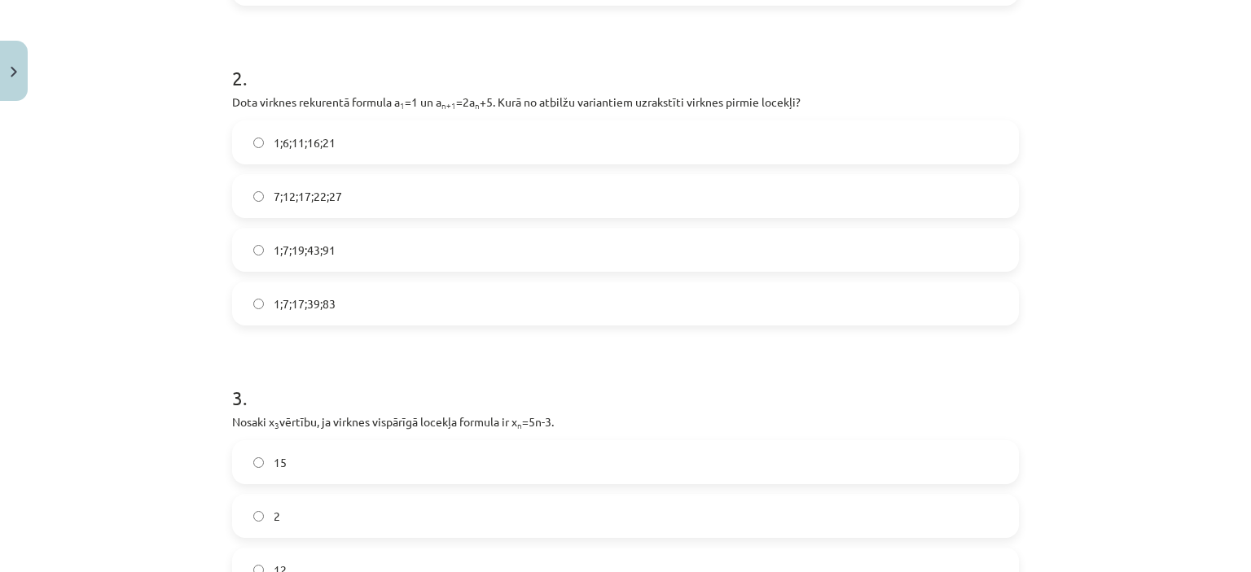
click at [324, 256] on span "1;7;19;43;91" at bounding box center [305, 250] width 62 height 17
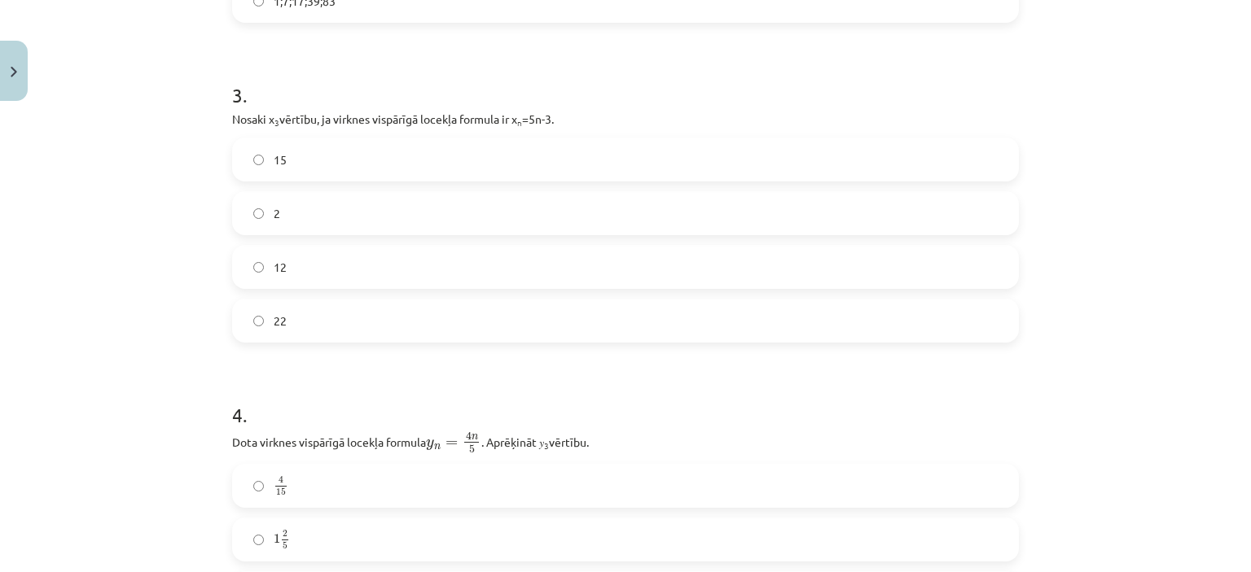
scroll to position [912, 0]
click at [336, 267] on label "12" at bounding box center [625, 263] width 783 height 41
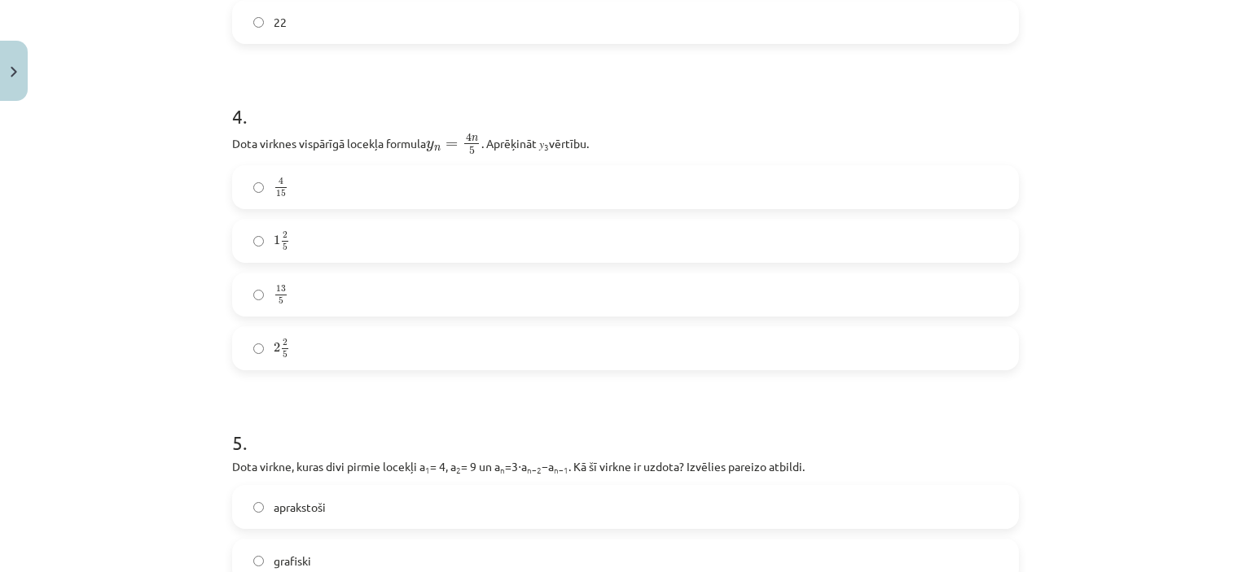
scroll to position [1210, 0]
click at [331, 227] on label "1 2 5 1 2 5" at bounding box center [625, 238] width 783 height 41
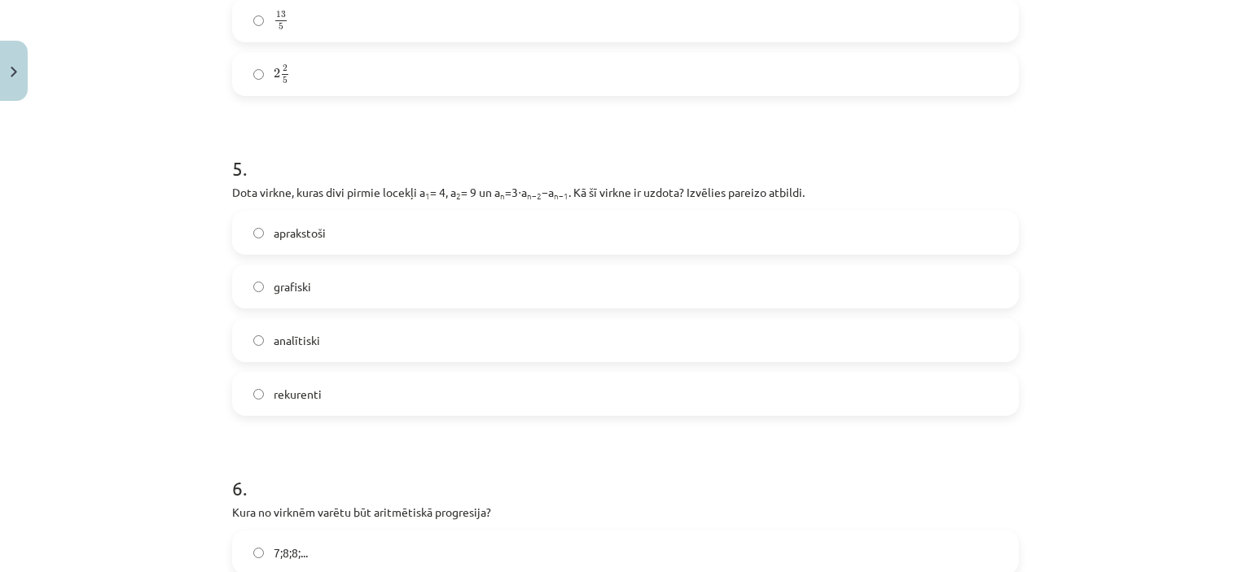
scroll to position [1485, 0]
click at [327, 221] on label "aprakstoši" at bounding box center [625, 229] width 783 height 41
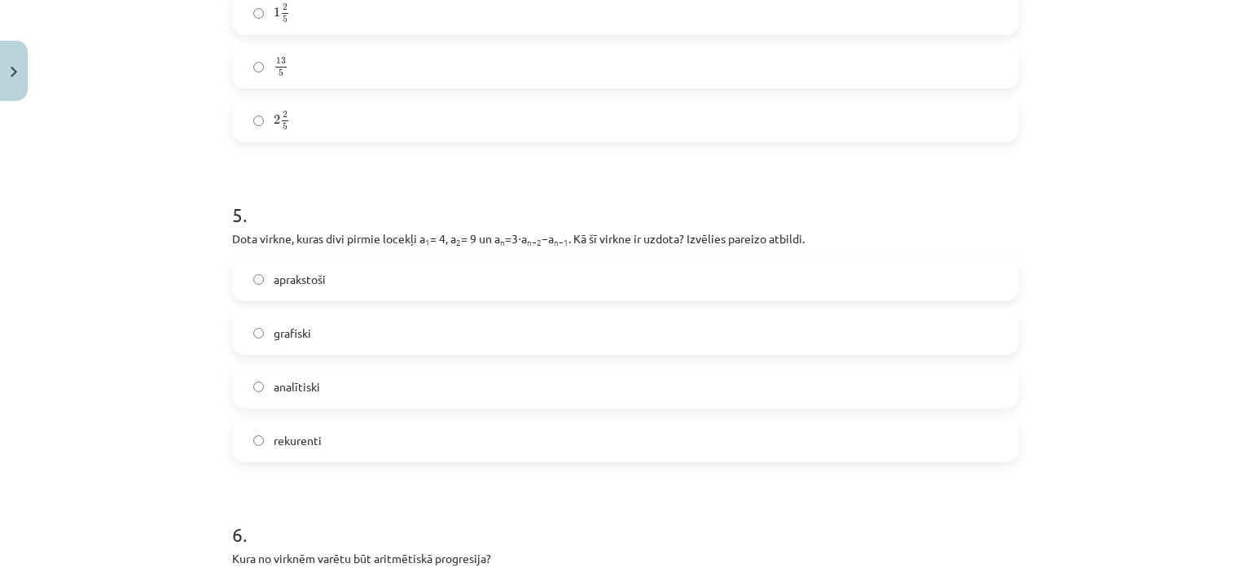
scroll to position [1433, 0]
click at [356, 445] on label "rekurenti" at bounding box center [625, 443] width 783 height 41
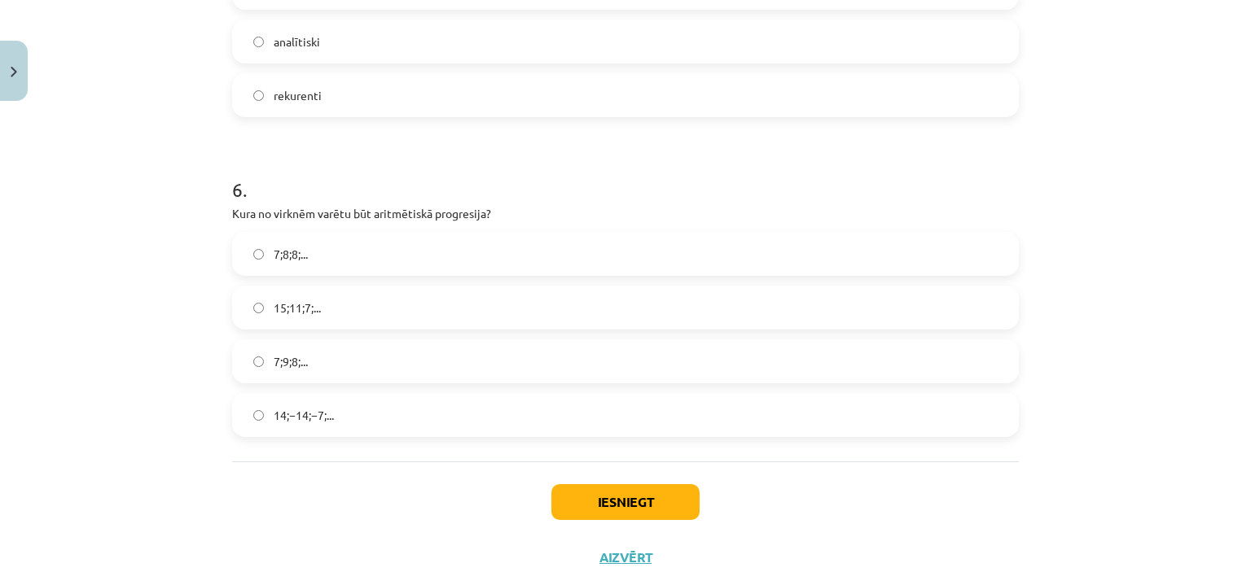
scroll to position [1803, 0]
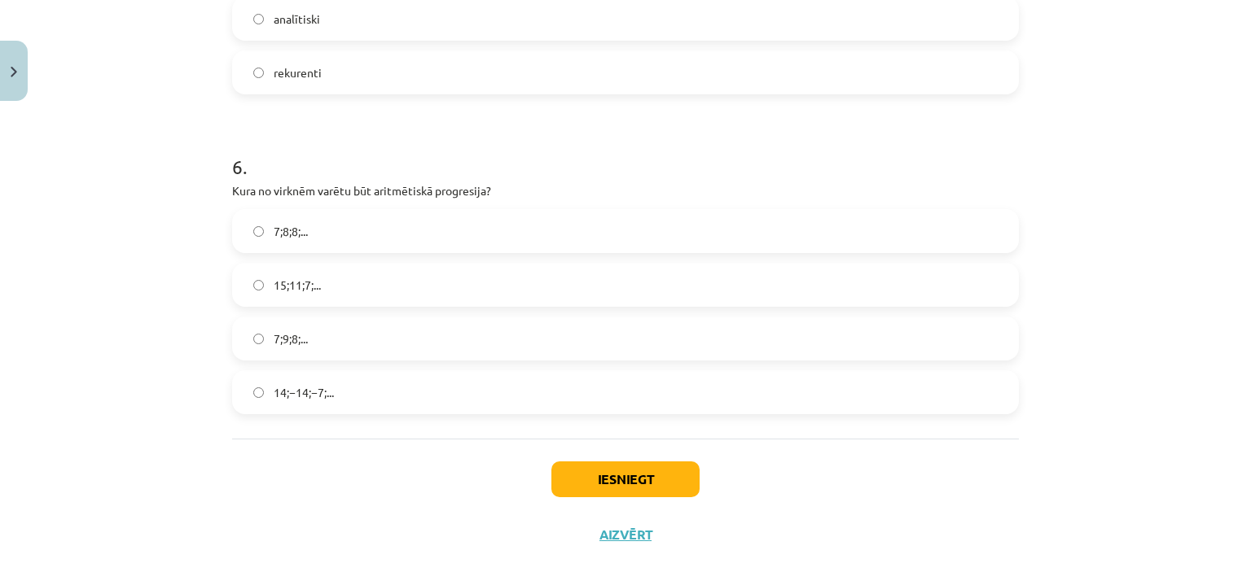
click at [408, 294] on label "15;11;7;..." at bounding box center [625, 285] width 783 height 41
click at [638, 469] on button "Iesniegt" at bounding box center [625, 480] width 148 height 36
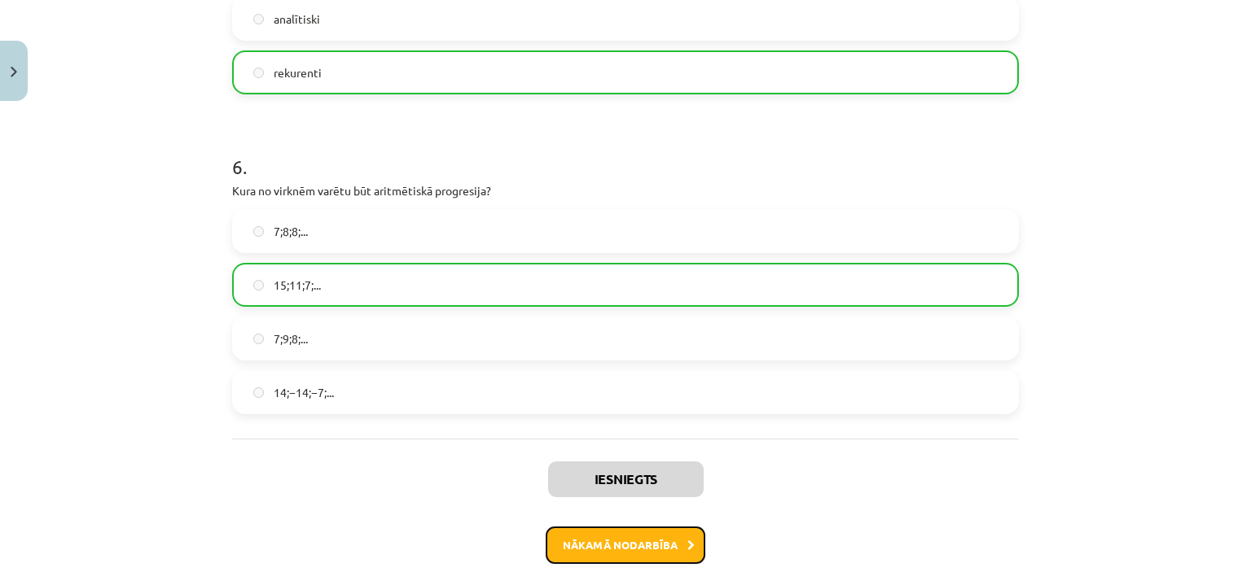
click at [635, 543] on button "Nākamā nodarbība" at bounding box center [626, 545] width 160 height 37
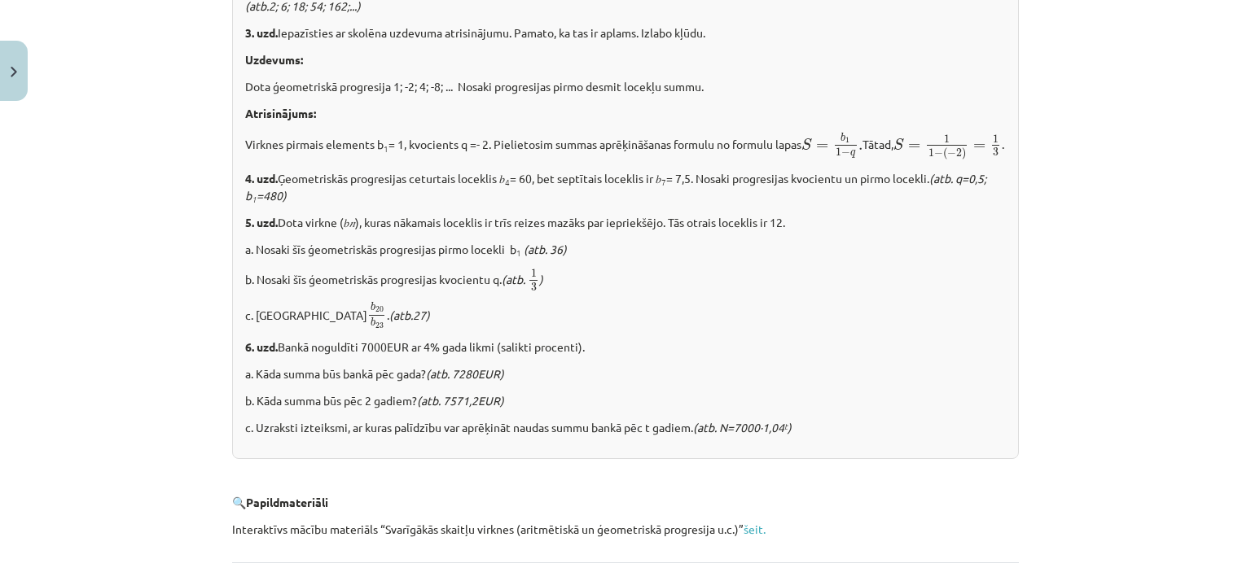
scroll to position [2066, 0]
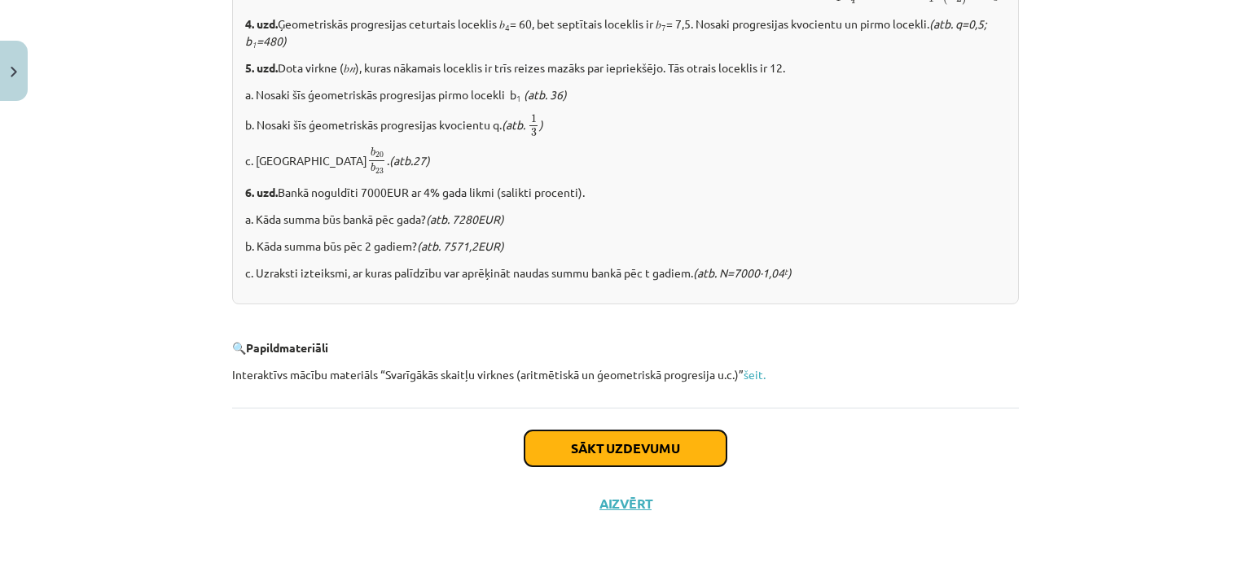
click at [603, 449] on button "Sākt uzdevumu" at bounding box center [625, 449] width 202 height 36
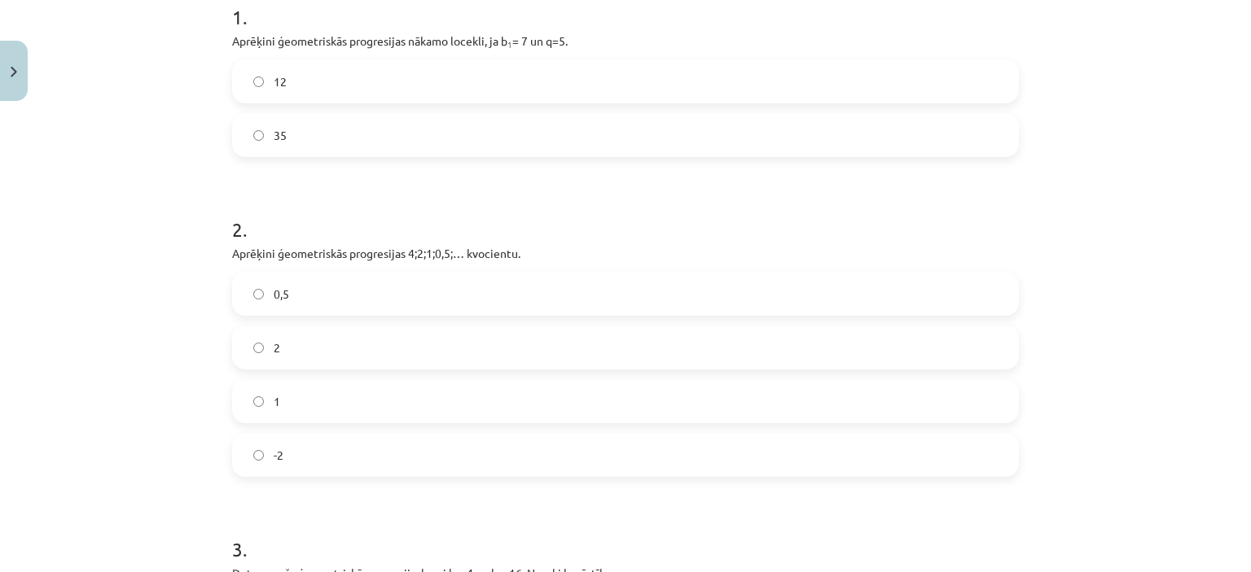
scroll to position [357, 0]
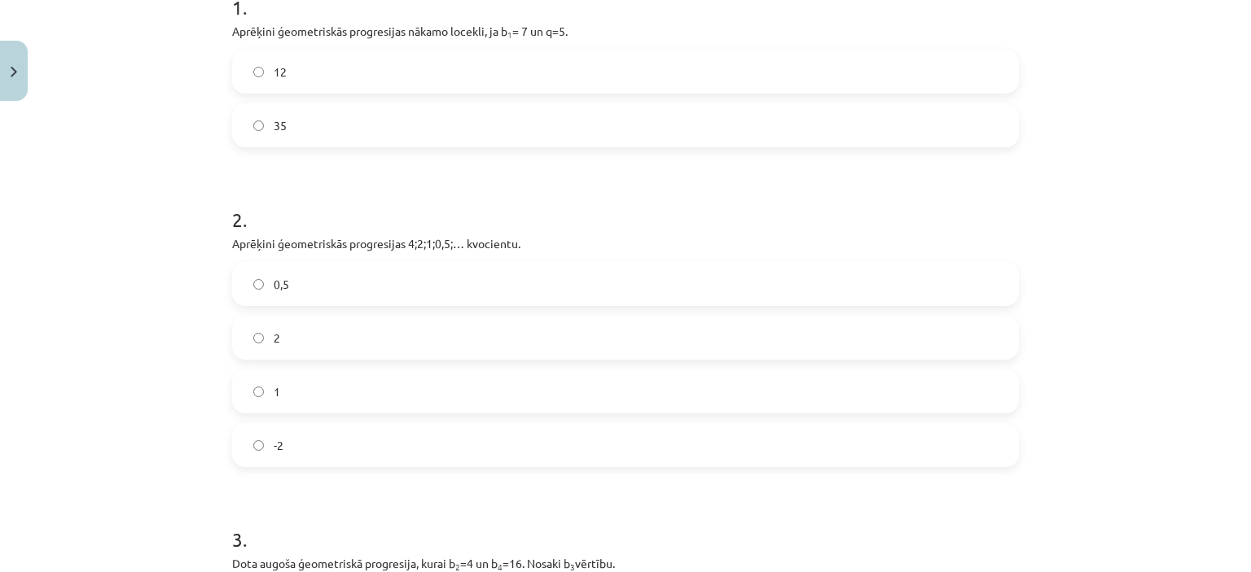
click at [293, 113] on label "35" at bounding box center [625, 125] width 783 height 41
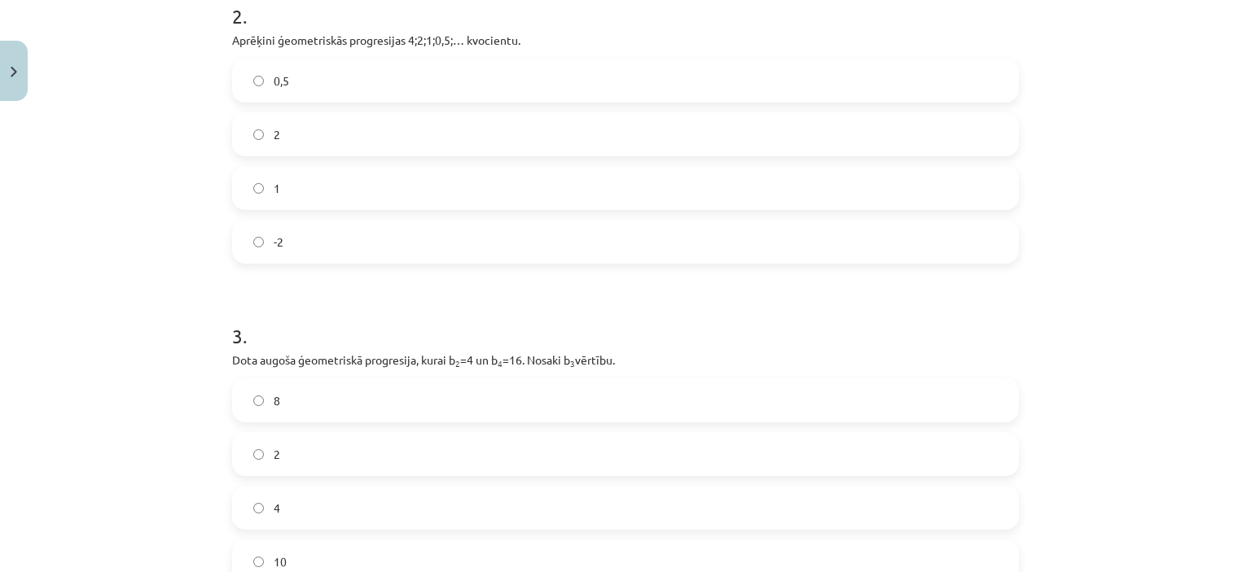
scroll to position [559, 0]
click at [302, 86] on label "0,5" at bounding box center [625, 82] width 783 height 41
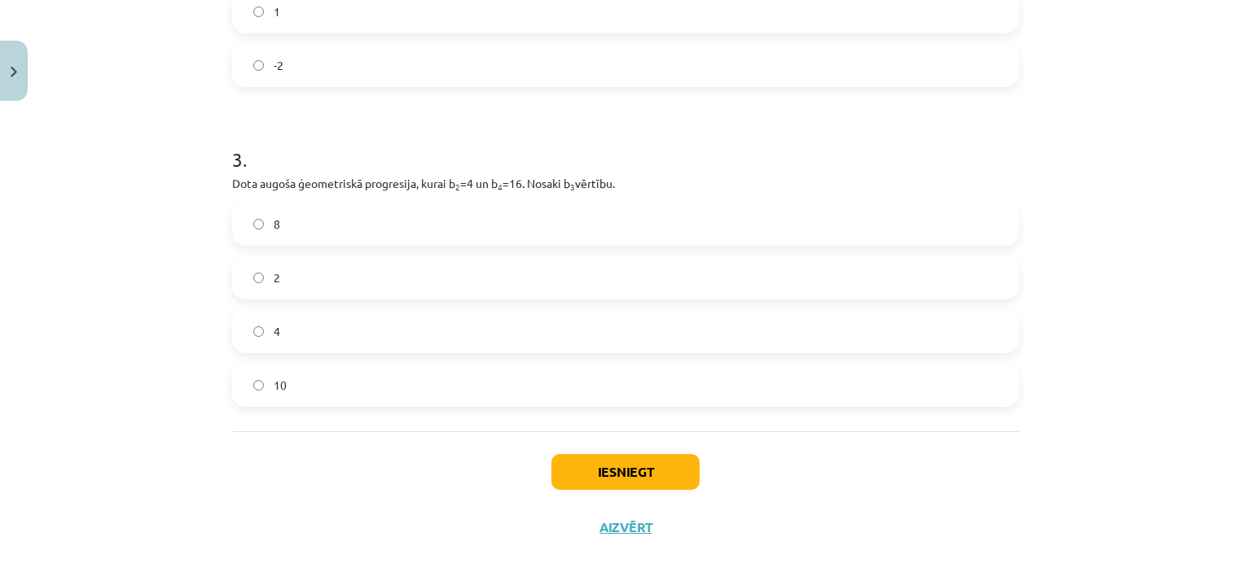
scroll to position [746, 0]
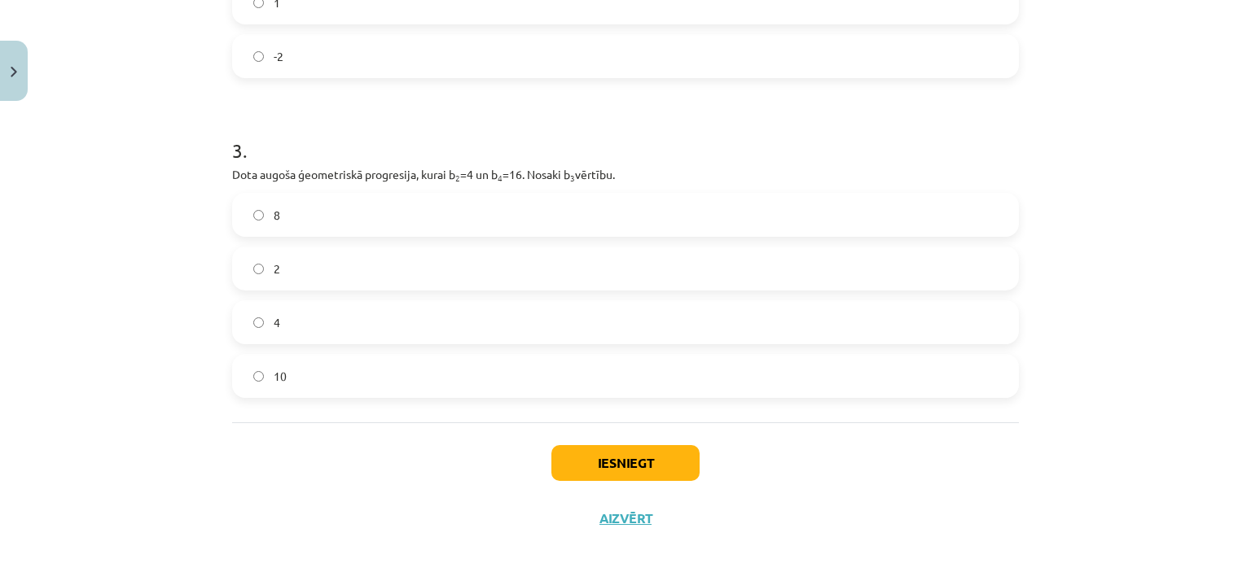
click at [404, 213] on label "8" at bounding box center [625, 215] width 783 height 41
click at [651, 460] on button "Iesniegt" at bounding box center [625, 463] width 148 height 36
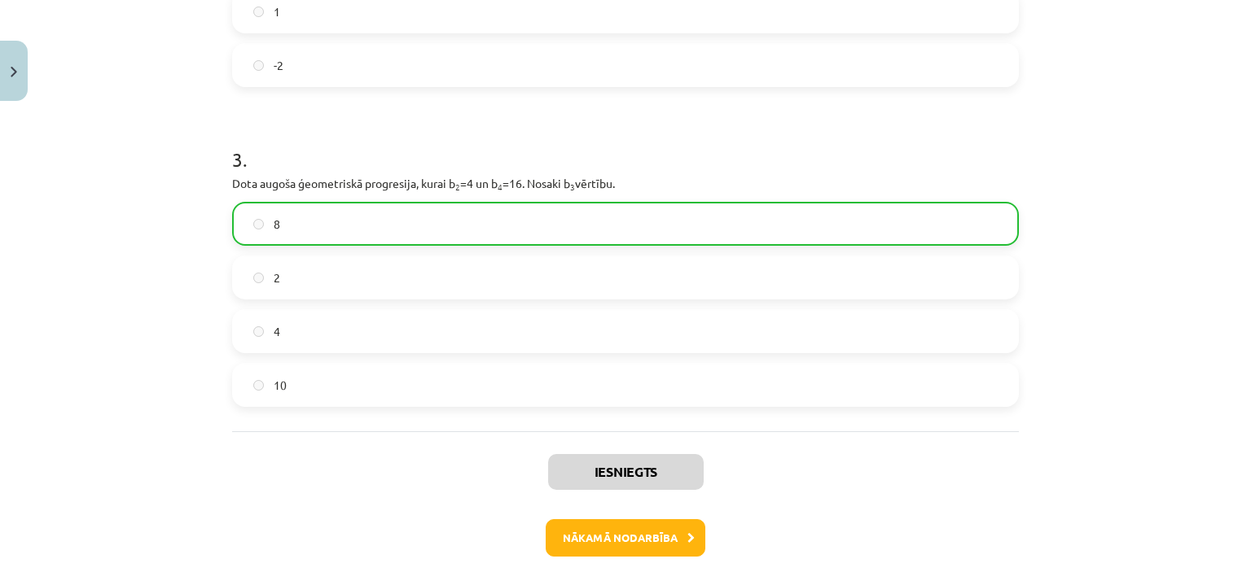
scroll to position [811, 0]
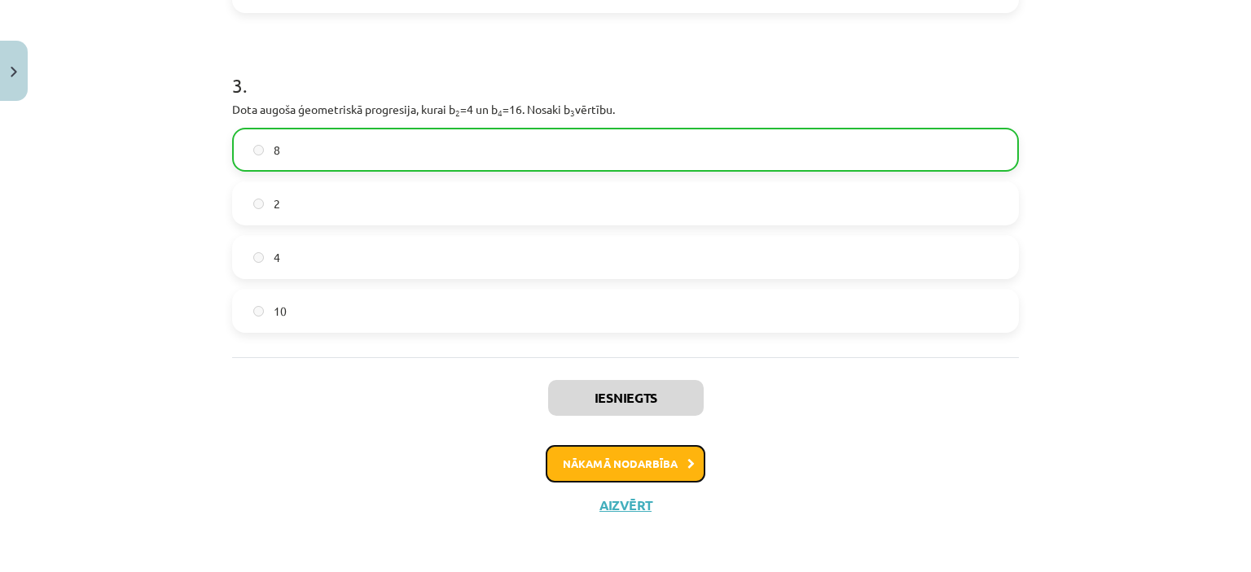
click at [630, 465] on button "Nākamā nodarbība" at bounding box center [626, 463] width 160 height 37
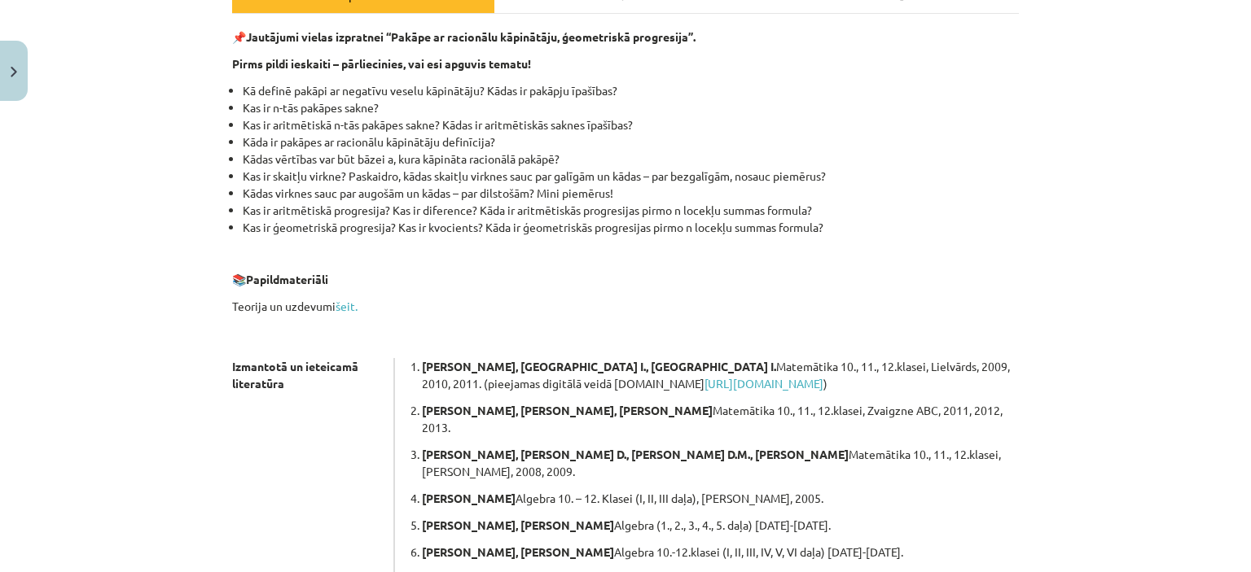
scroll to position [265, 0]
click at [343, 305] on link "šeit." at bounding box center [346, 304] width 22 height 15
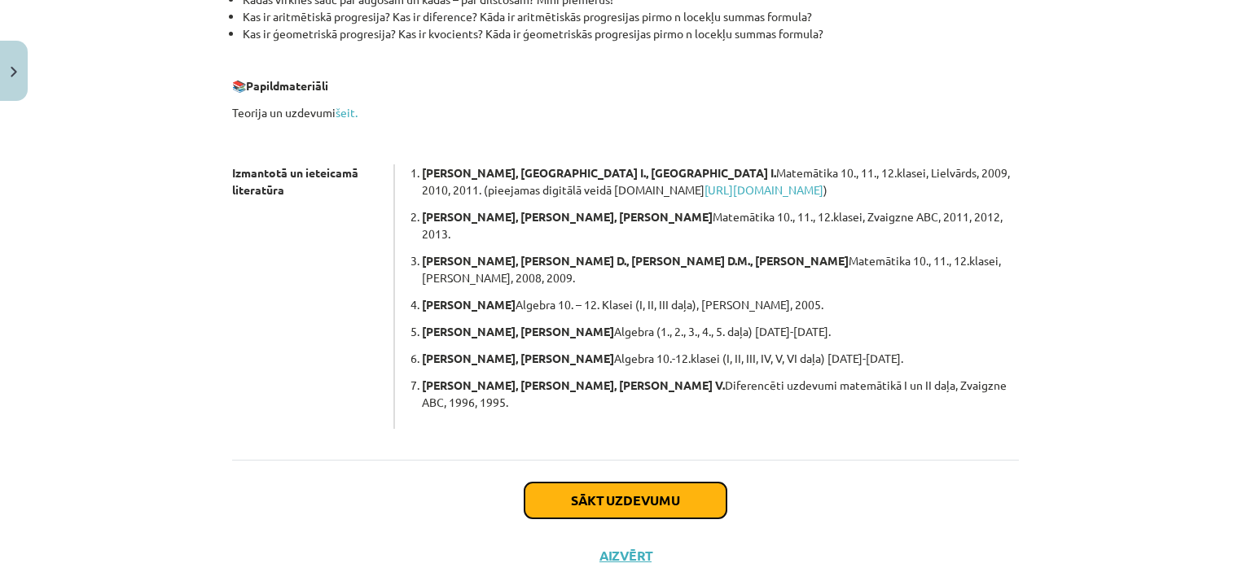
click at [667, 483] on button "Sākt uzdevumu" at bounding box center [625, 501] width 202 height 36
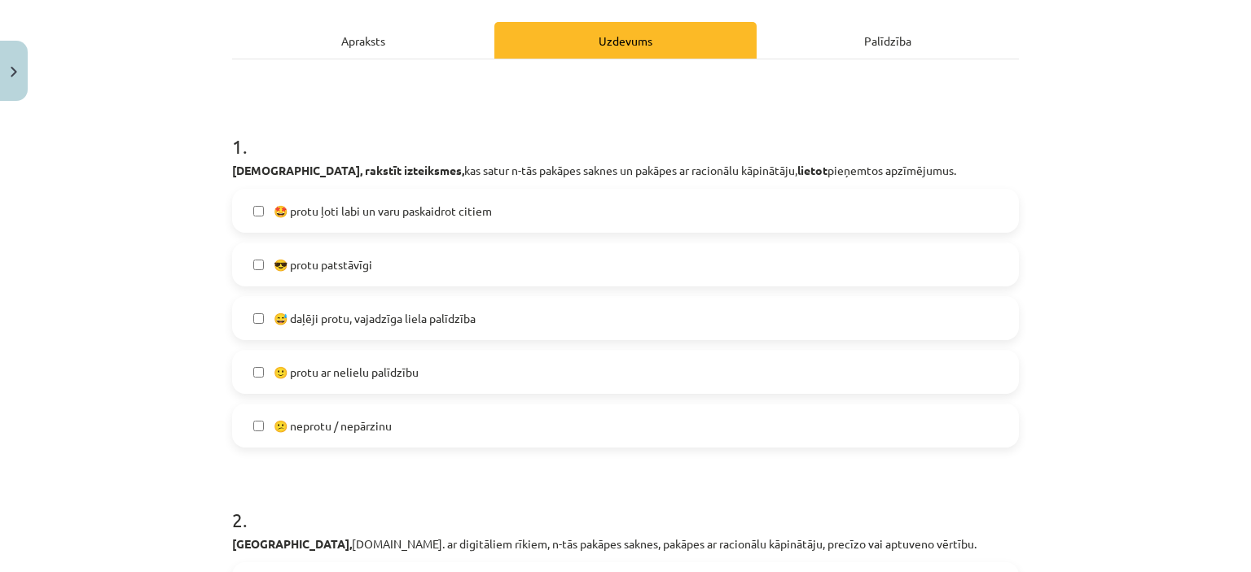
scroll to position [221, 0]
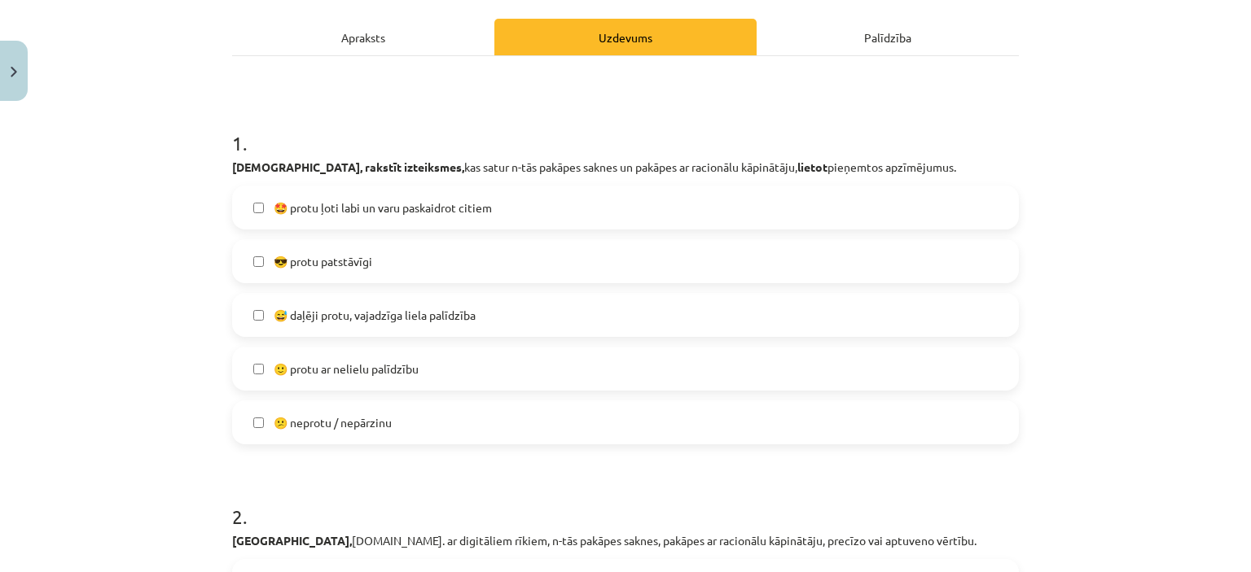
click at [355, 261] on span "😎 protu patstāvīgi" at bounding box center [323, 261] width 99 height 17
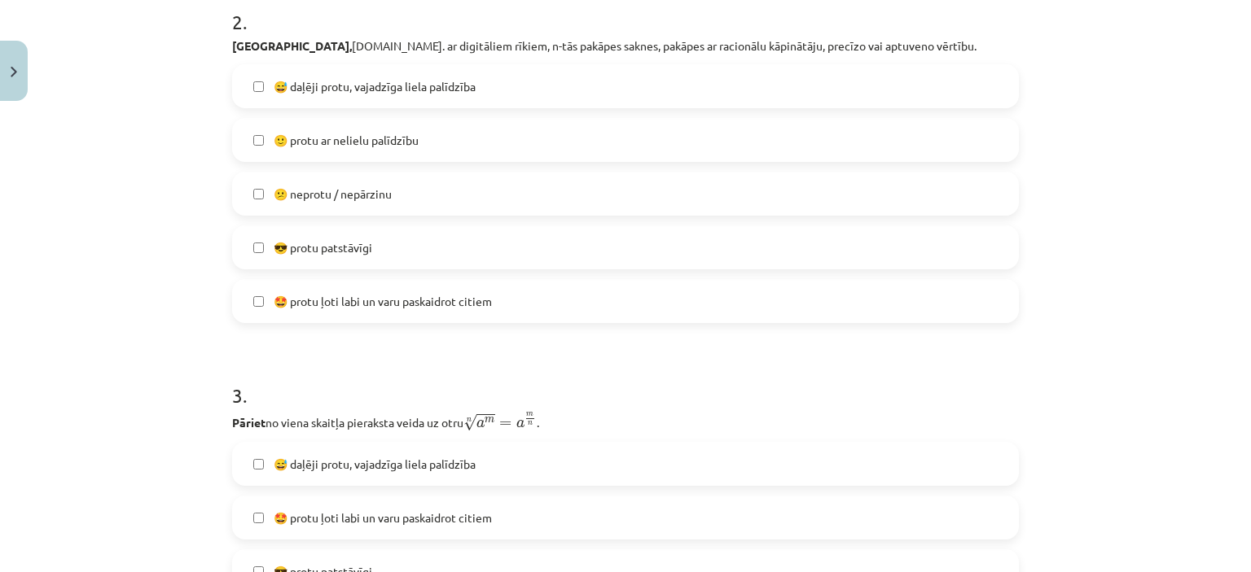
scroll to position [712, 0]
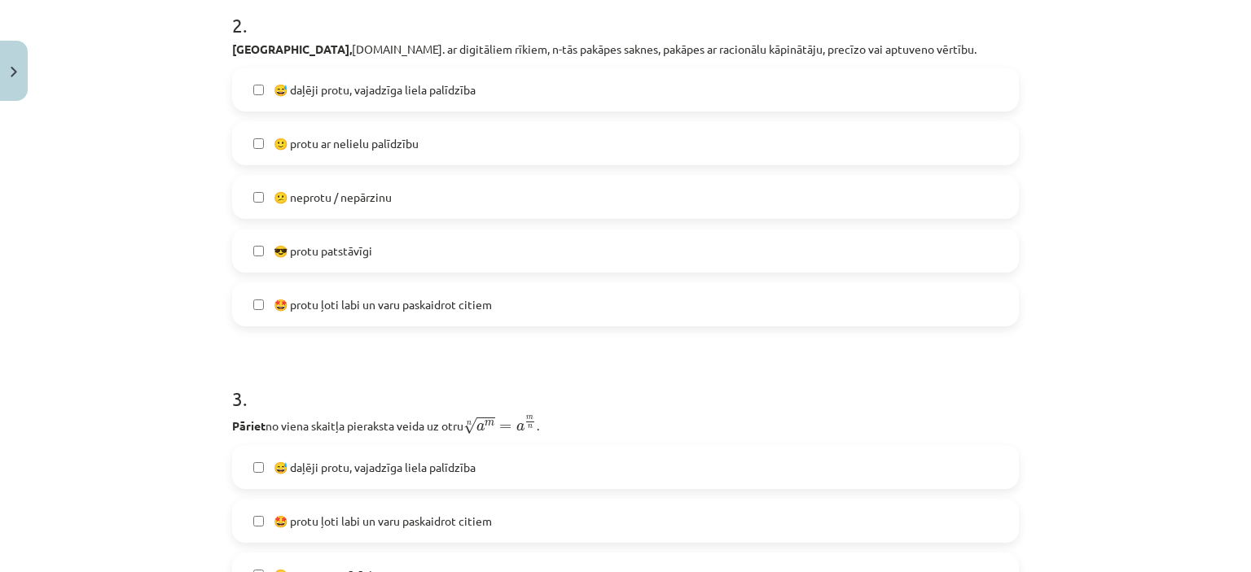
click at [376, 237] on label "😎 protu patstāvīgi" at bounding box center [625, 250] width 783 height 41
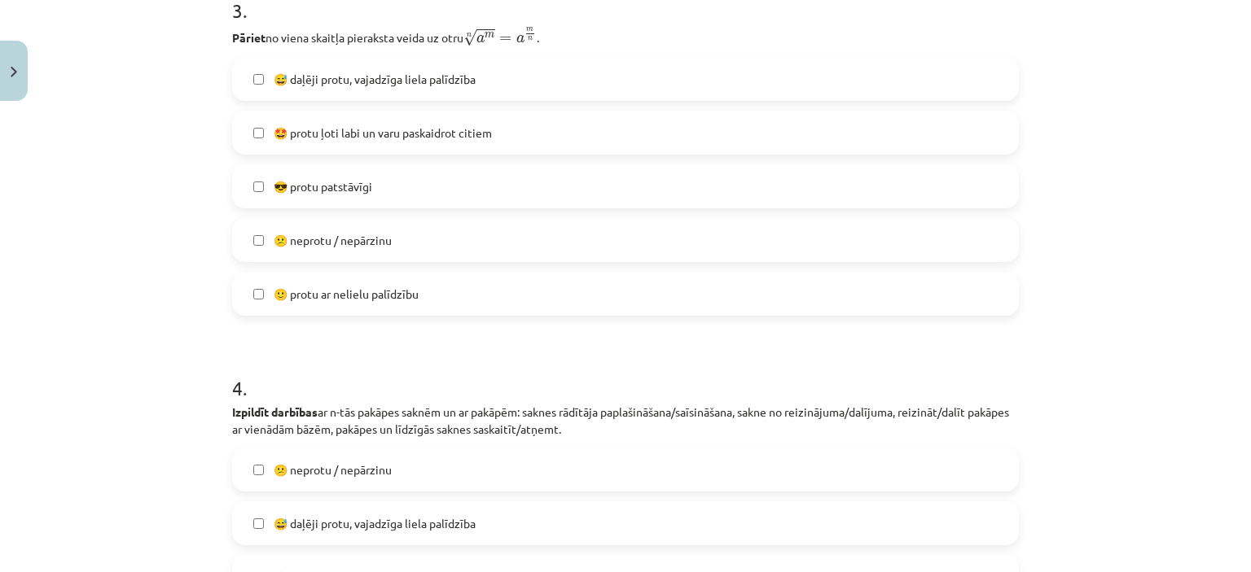
scroll to position [1104, 0]
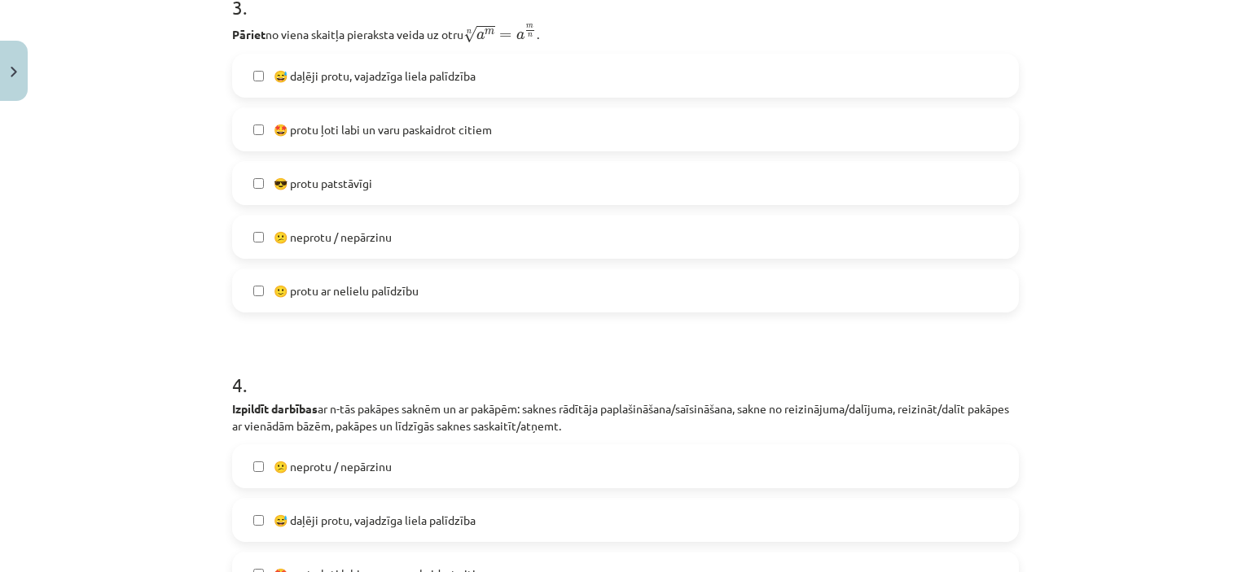
click at [335, 183] on span "😎 protu patstāvīgi" at bounding box center [323, 183] width 99 height 17
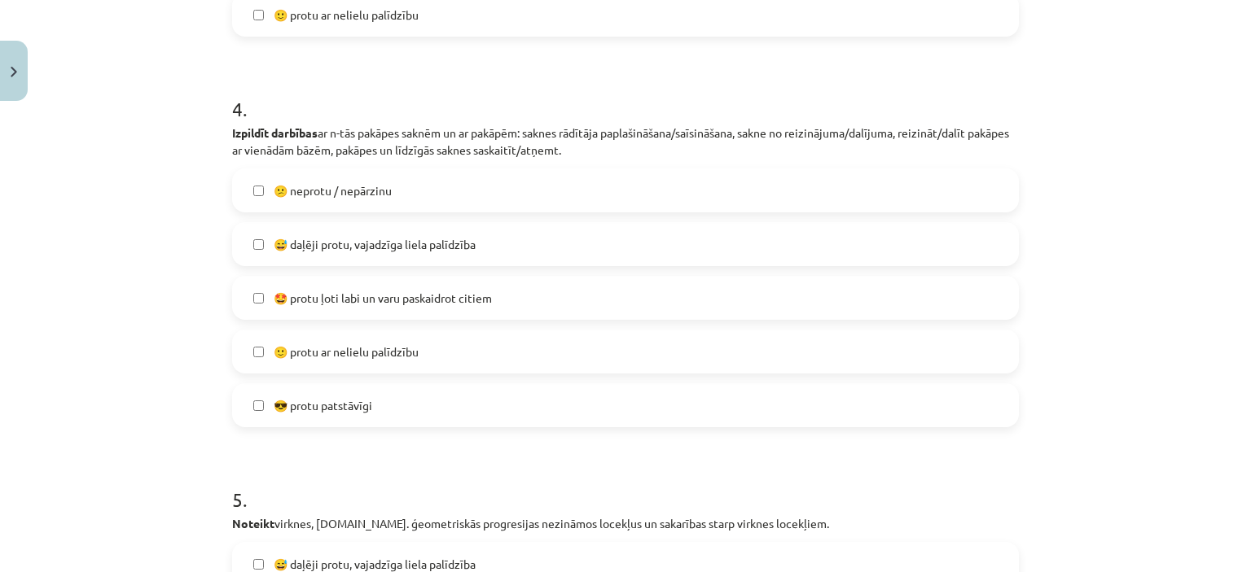
scroll to position [1387, 0]
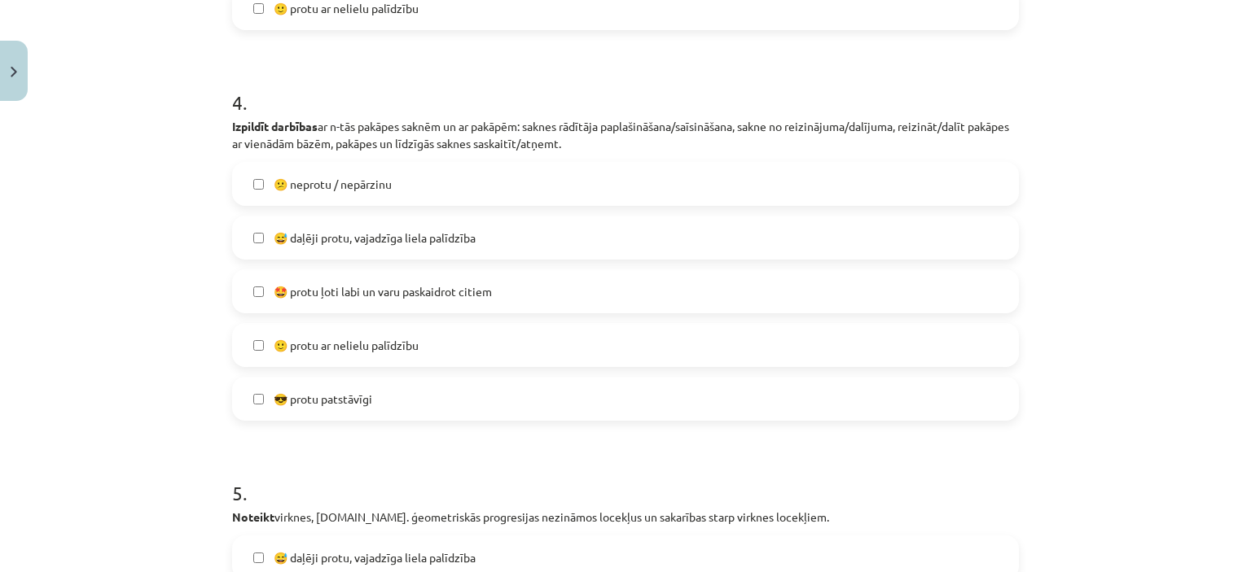
click at [340, 334] on label "🙂 protu ar nelielu palīdzību" at bounding box center [625, 345] width 783 height 41
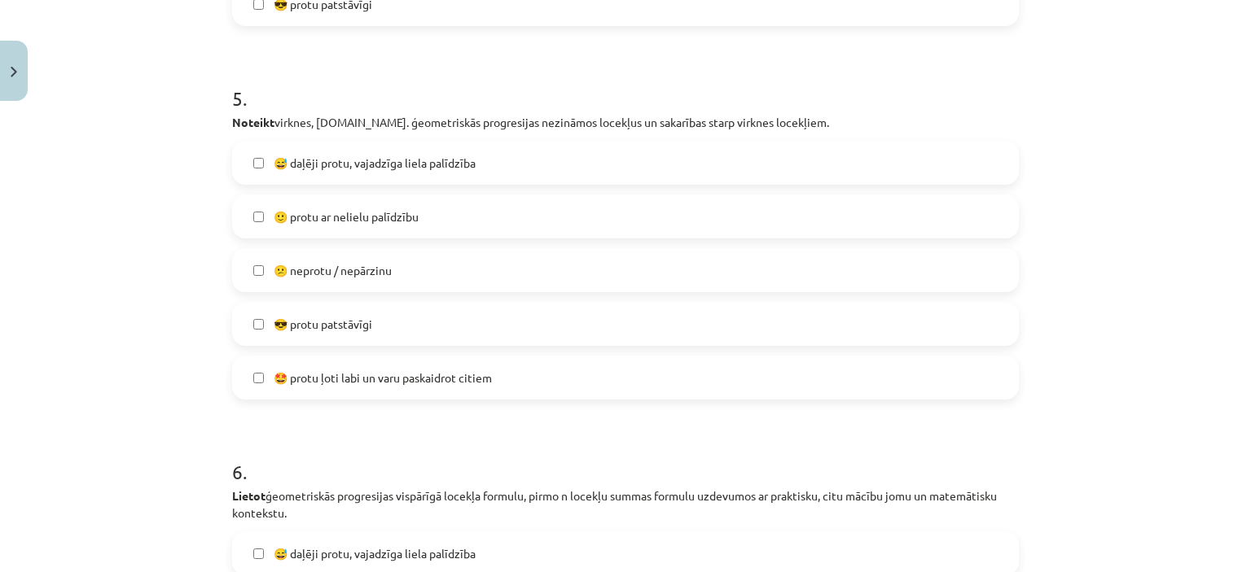
scroll to position [1785, 0]
click at [342, 211] on span "🙂 protu ar nelielu palīdzību" at bounding box center [346, 213] width 145 height 17
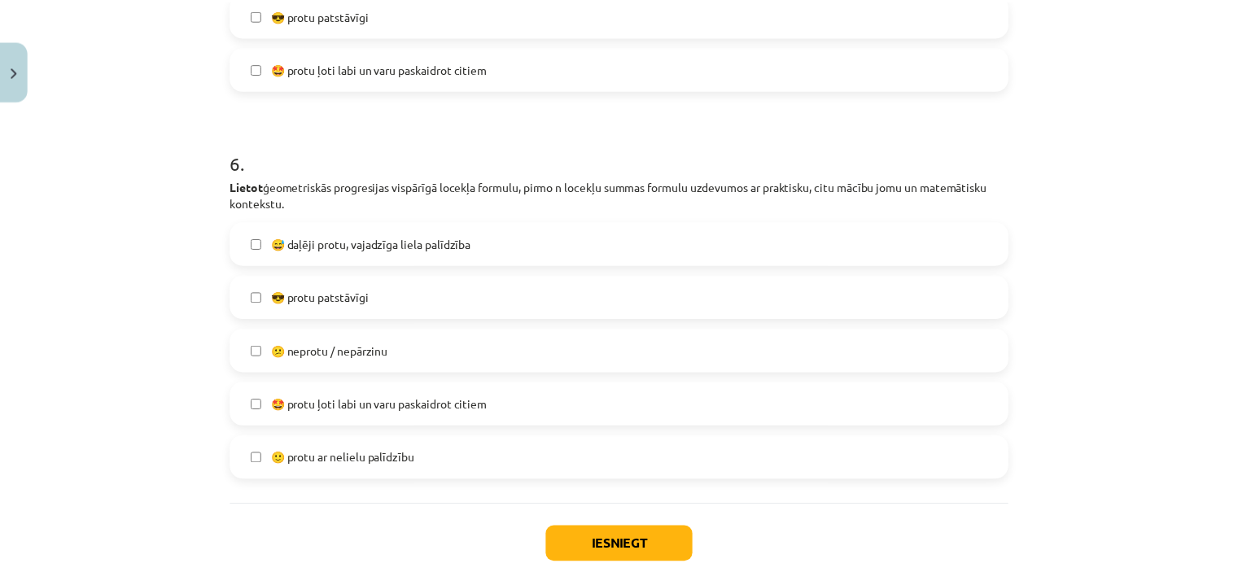
scroll to position [2104, 0]
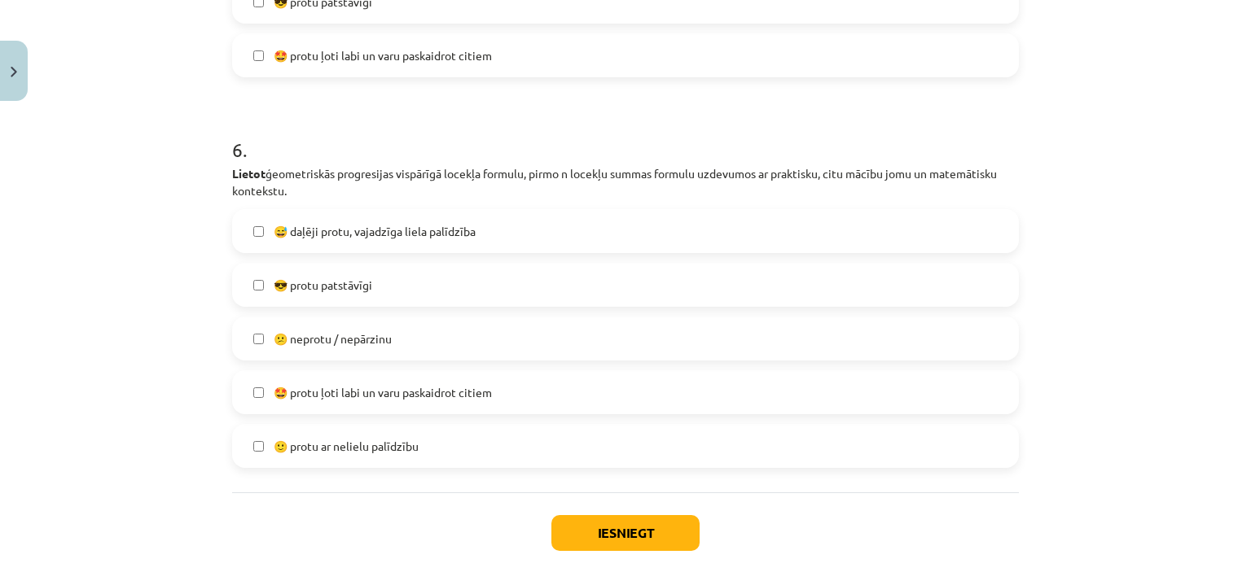
click at [344, 446] on span "🙂 protu ar nelielu palīdzību" at bounding box center [346, 446] width 145 height 17
click at [640, 533] on button "Iesniegt" at bounding box center [625, 533] width 148 height 36
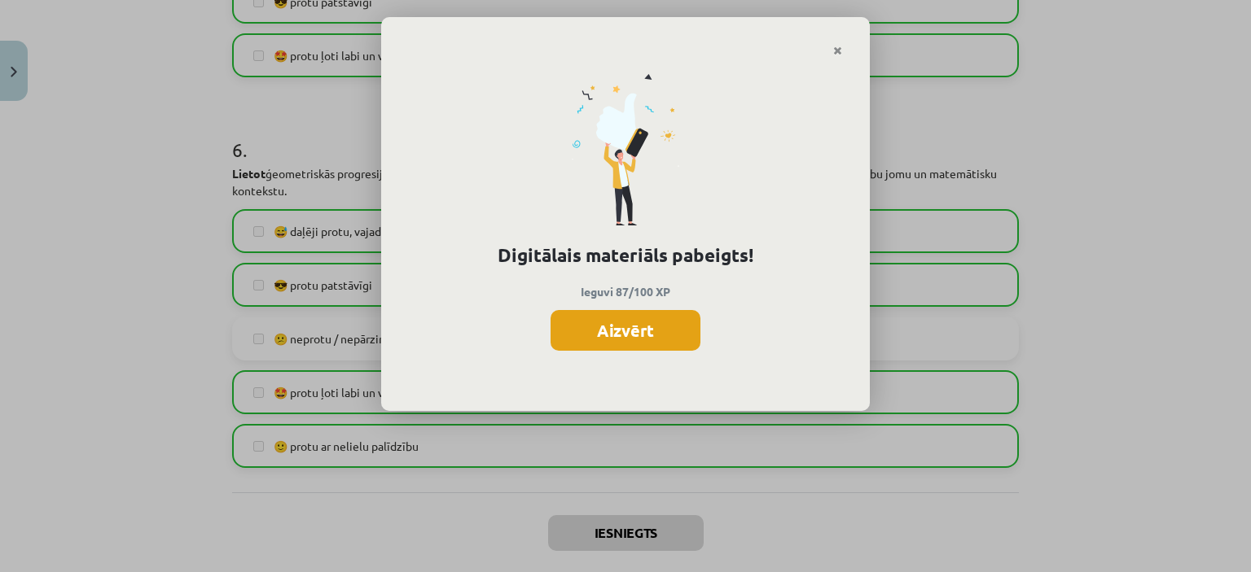
click at [625, 327] on button "Aizvērt" at bounding box center [625, 330] width 150 height 41
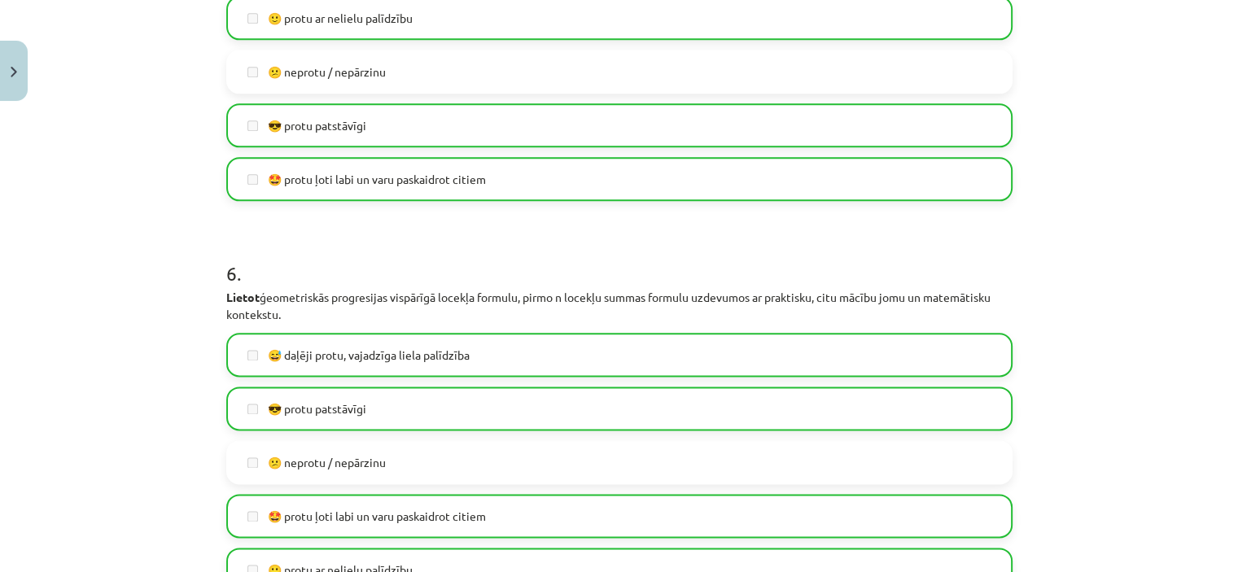
scroll to position [2188, 0]
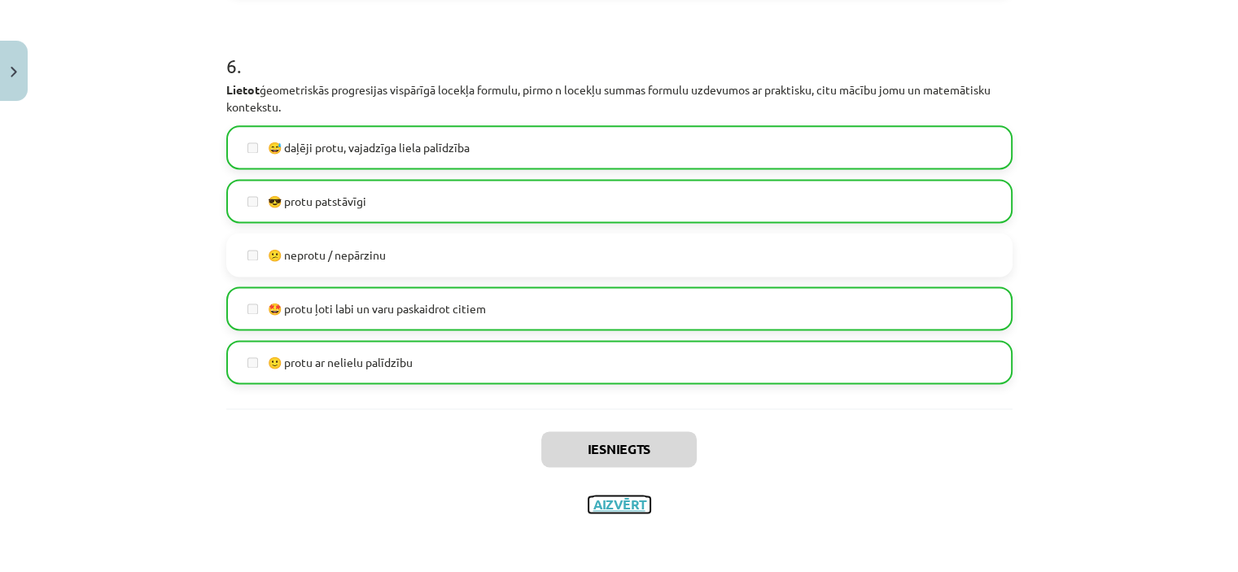
click at [619, 497] on button "Aizvērt" at bounding box center [620, 505] width 62 height 16
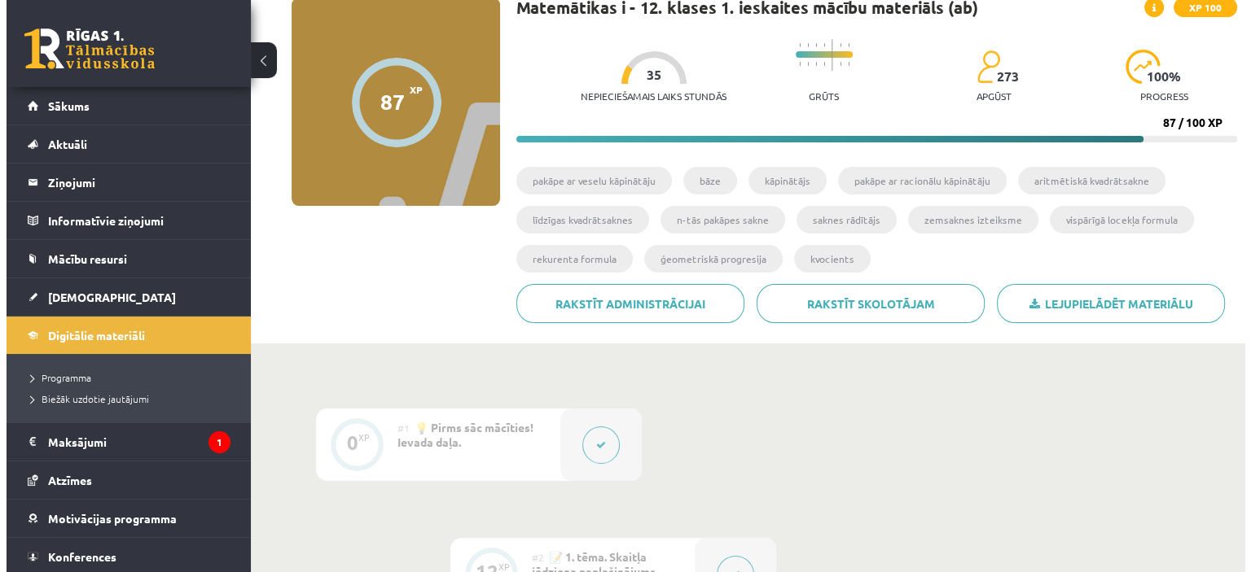
scroll to position [0, 0]
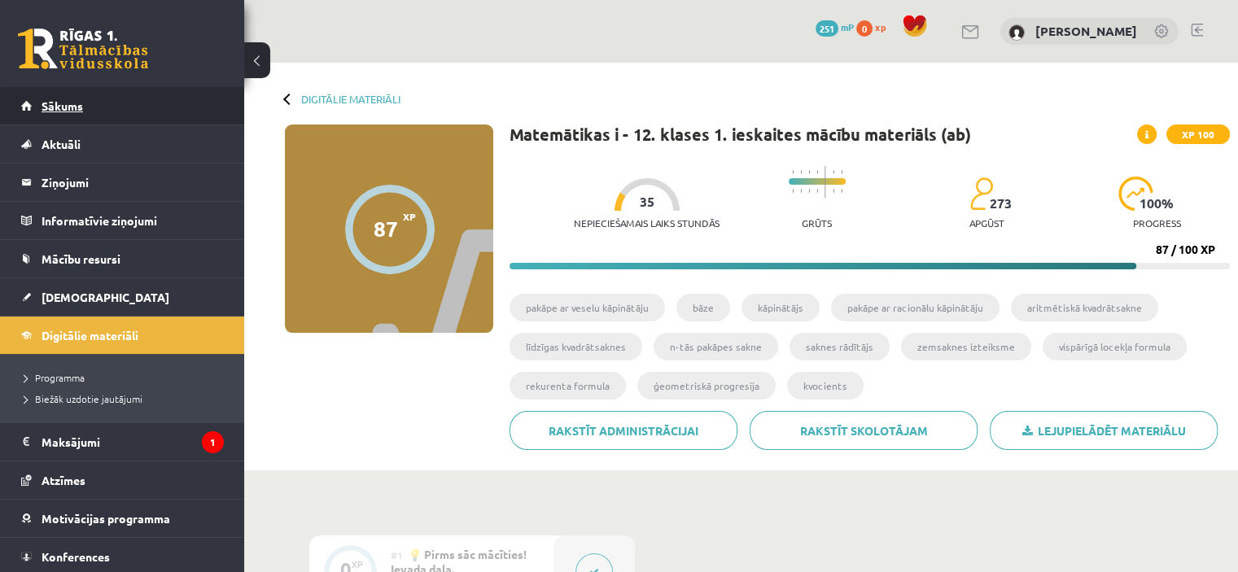
click at [59, 101] on span "Sākums" at bounding box center [63, 106] width 42 height 15
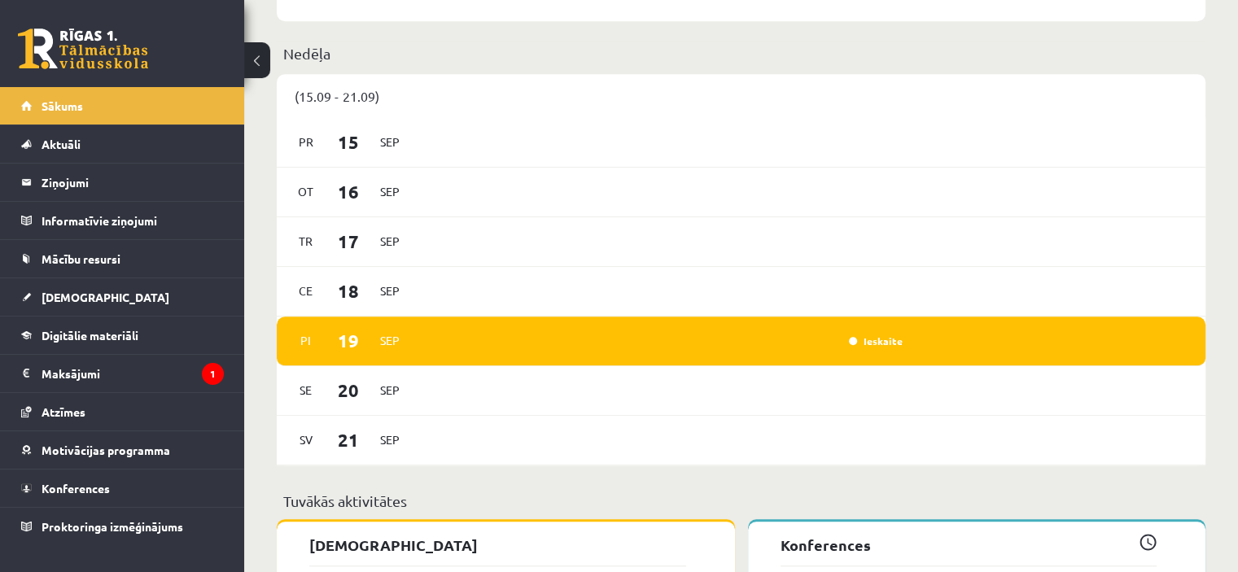
scroll to position [1001, 0]
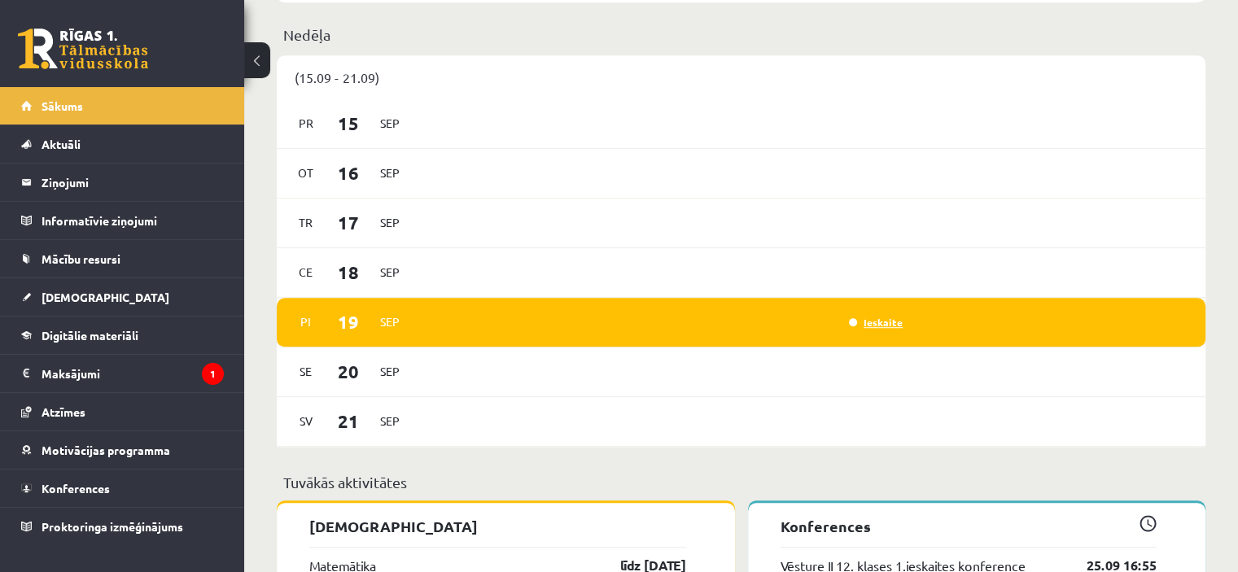
click at [868, 327] on link "Ieskaite" at bounding box center [876, 322] width 54 height 13
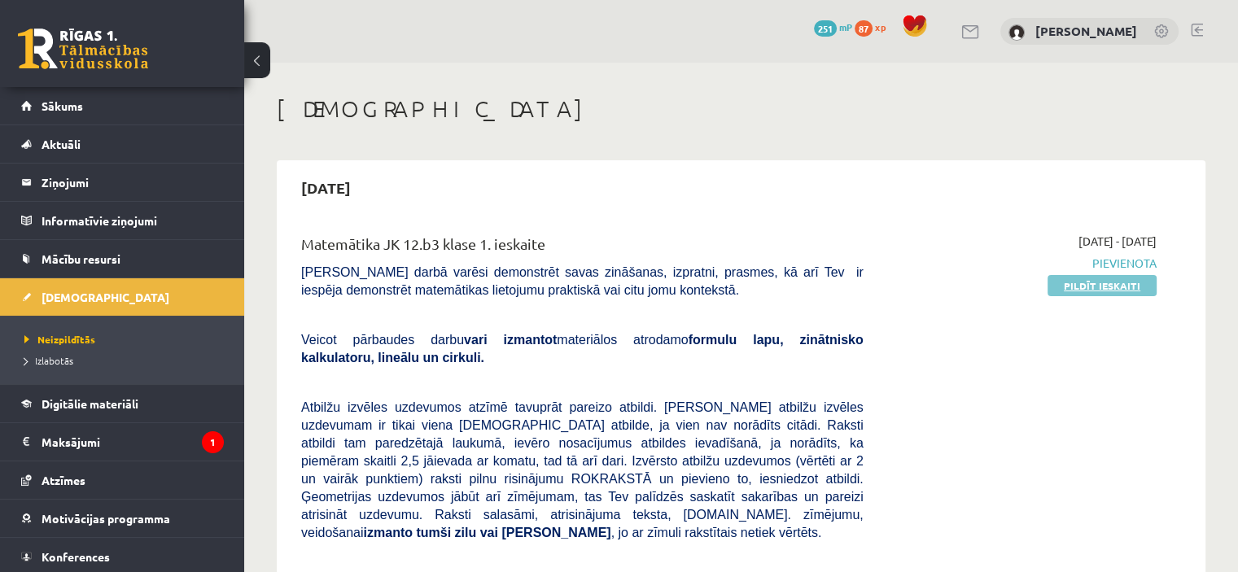
click at [1078, 287] on link "Pildīt ieskaiti" at bounding box center [1102, 285] width 109 height 21
click at [1079, 286] on link "Pildīt ieskaiti" at bounding box center [1102, 285] width 109 height 21
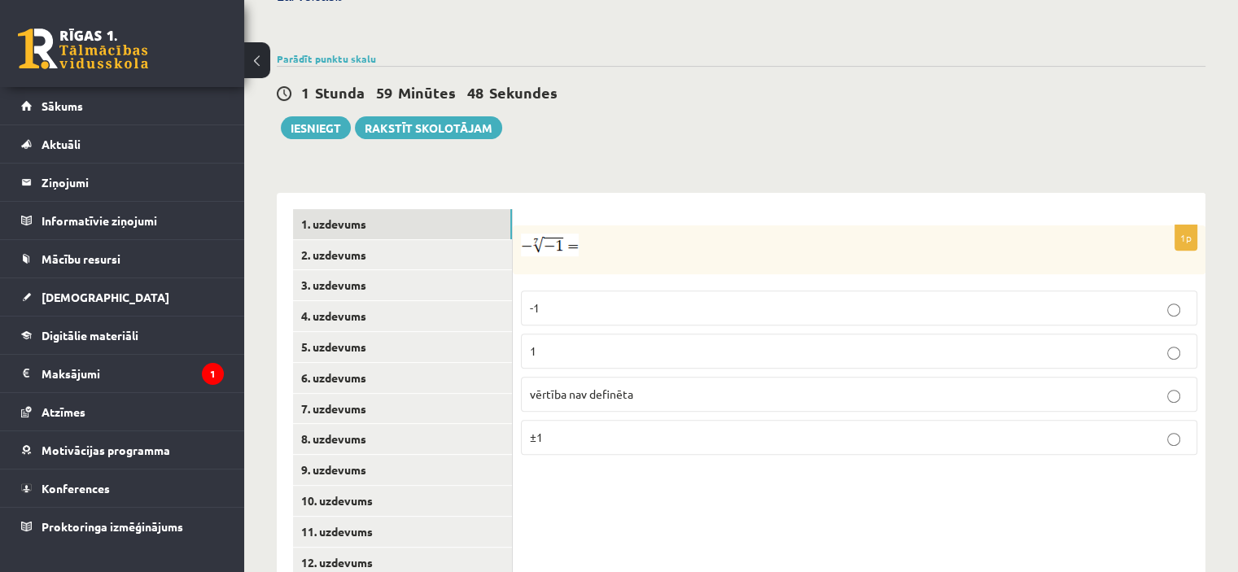
scroll to position [537, 0]
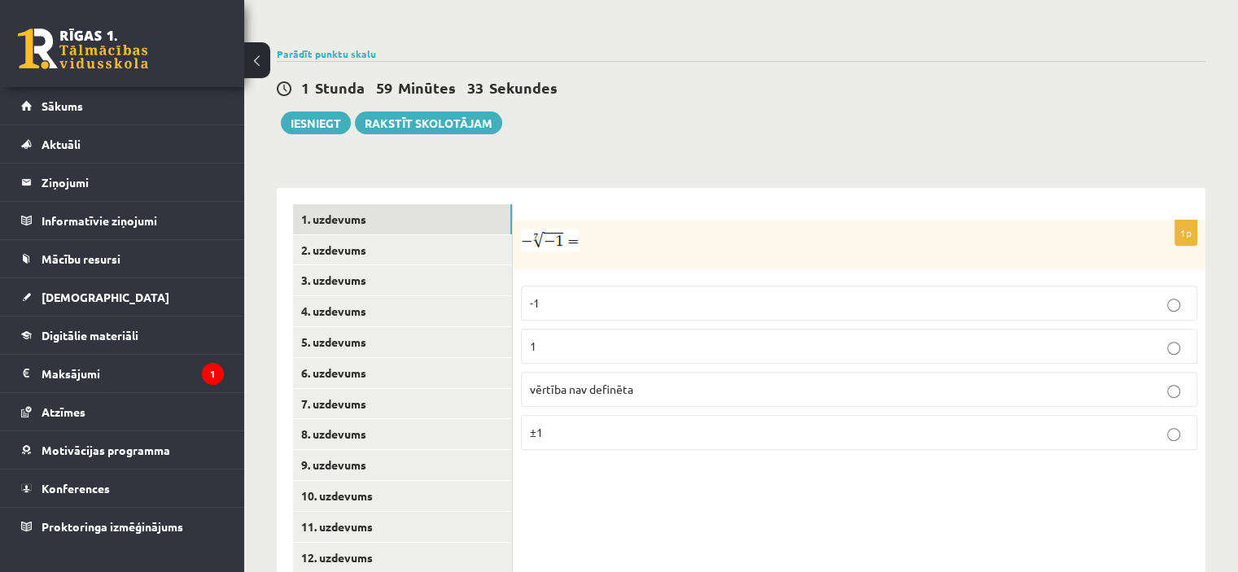
click at [567, 338] on p "1" at bounding box center [859, 346] width 659 height 17
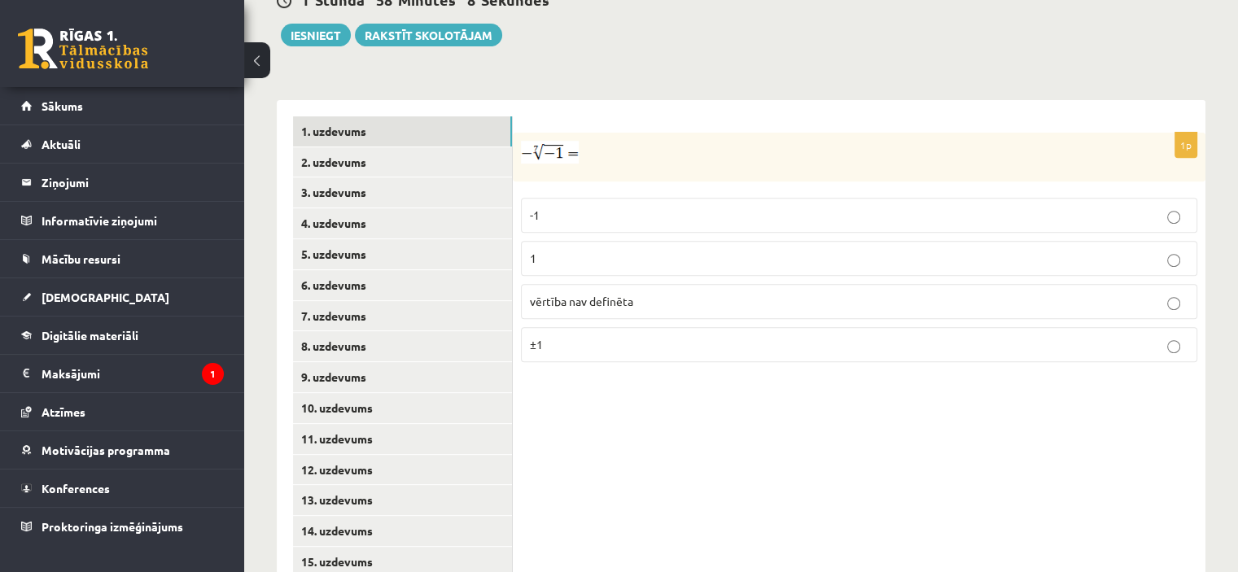
scroll to position [642, 0]
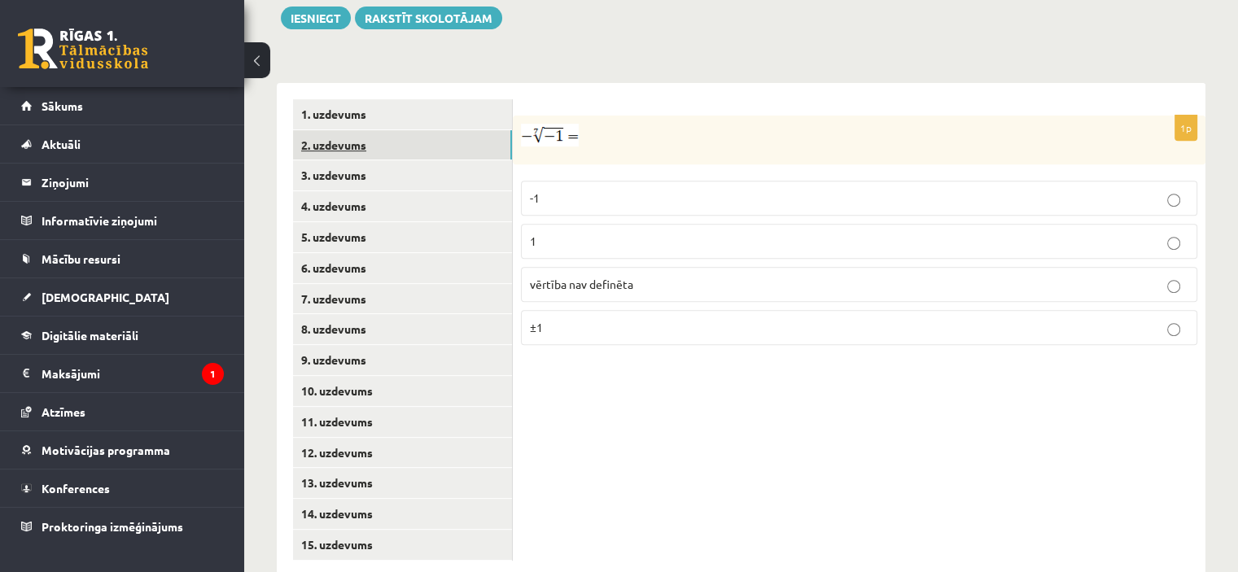
click at [342, 130] on link "2. uzdevums" at bounding box center [402, 145] width 219 height 30
click at [603, 236] on p "x 5 7 x 5 7" at bounding box center [859, 246] width 659 height 20
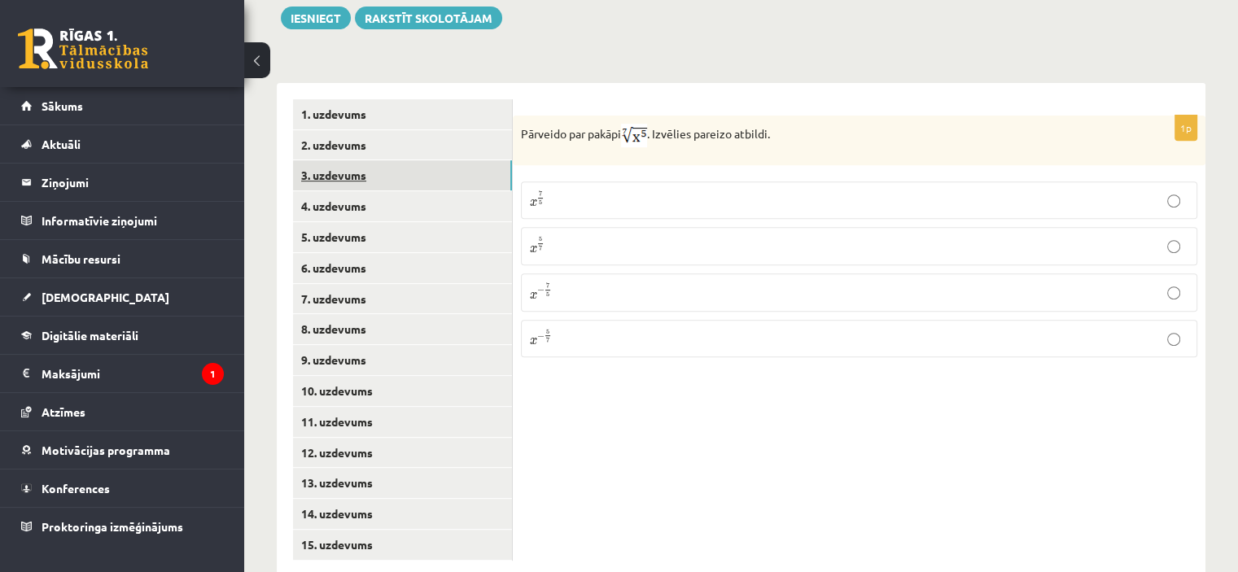
click at [334, 160] on link "3. uzdevums" at bounding box center [402, 175] width 219 height 30
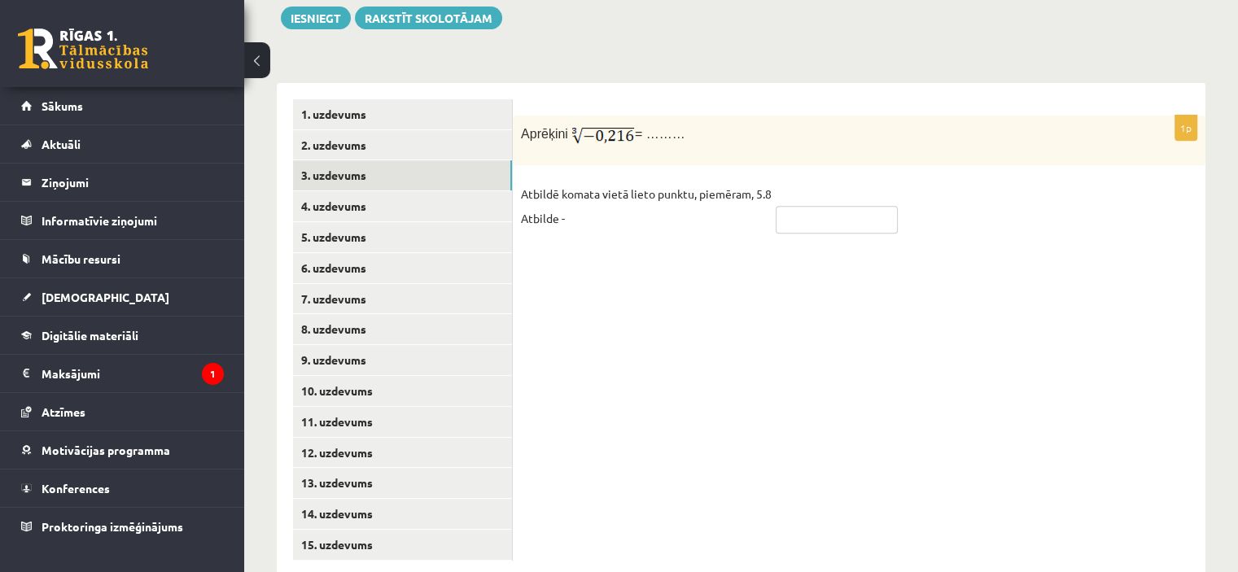
click at [814, 206] on input "text" at bounding box center [837, 220] width 122 height 28
type input "****"
click at [321, 191] on link "4. uzdevums" at bounding box center [402, 206] width 219 height 30
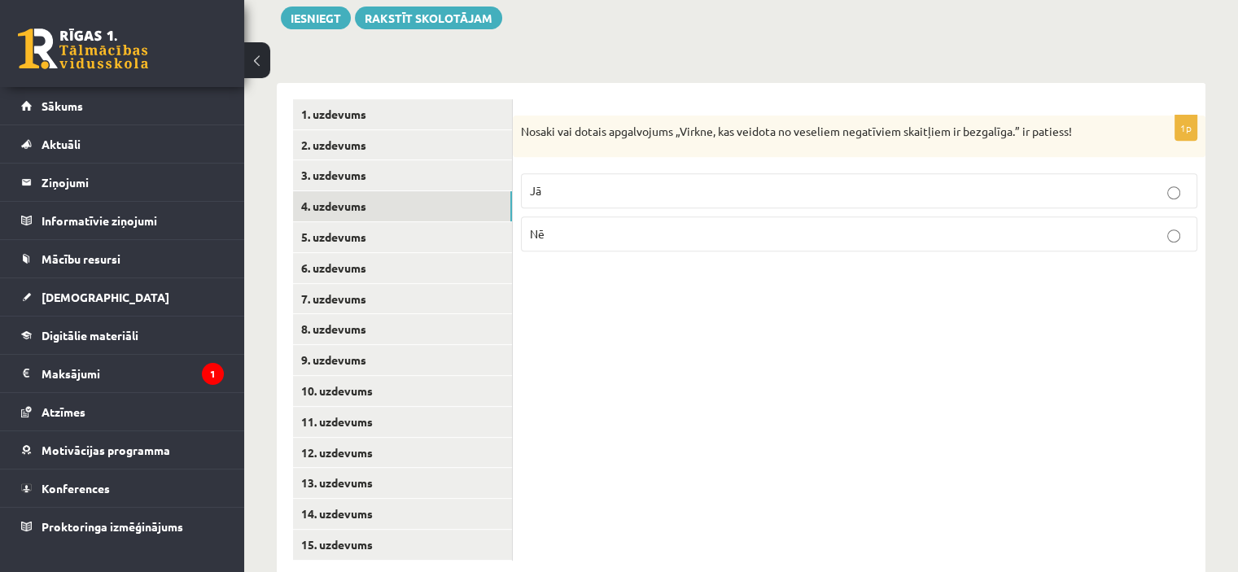
click at [695, 182] on p "Jā" at bounding box center [859, 190] width 659 height 17
click at [331, 222] on link "5. uzdevums" at bounding box center [402, 237] width 219 height 30
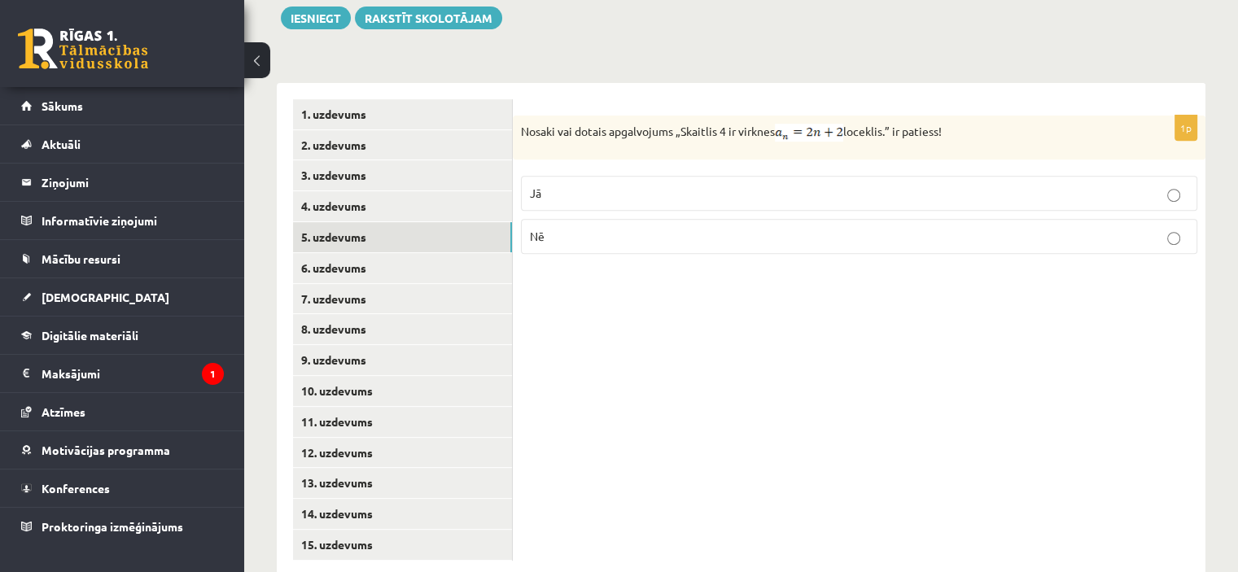
click at [713, 185] on p "Jā" at bounding box center [859, 193] width 659 height 17
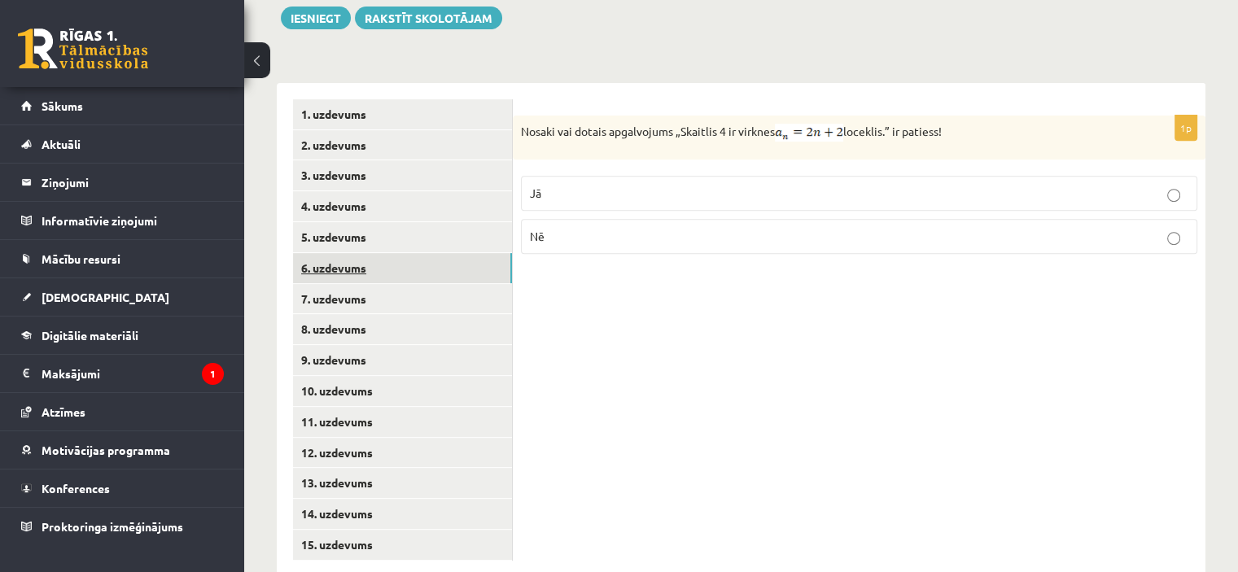
click at [332, 253] on link "6. uzdevums" at bounding box center [402, 268] width 219 height 30
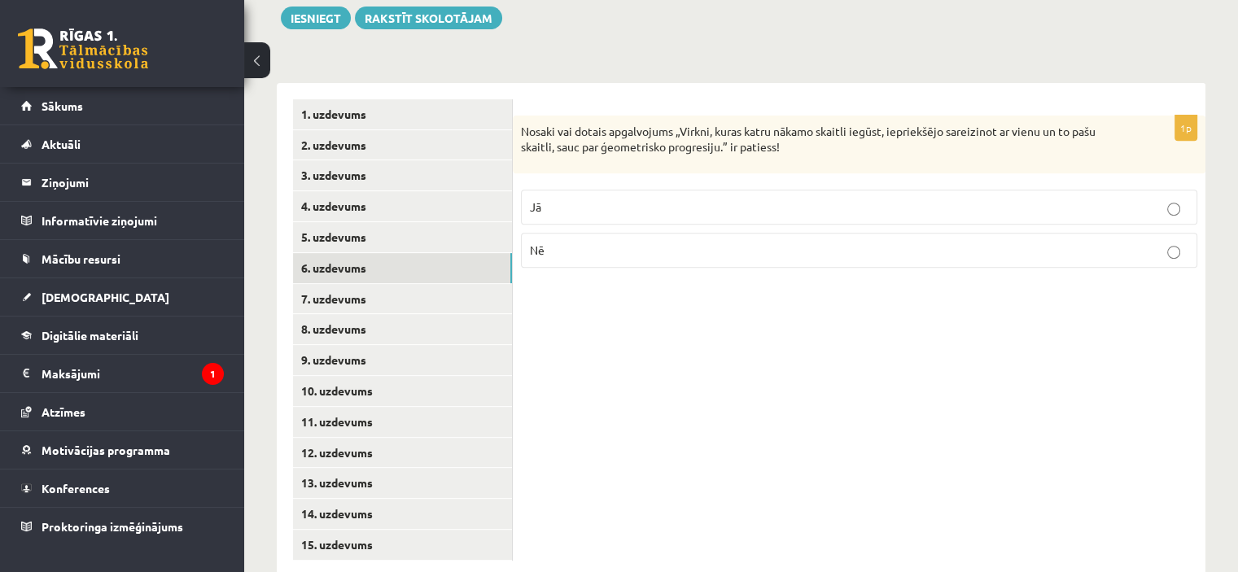
click at [596, 199] on p "Jā" at bounding box center [859, 207] width 659 height 17
click at [322, 284] on link "7. uzdevums" at bounding box center [402, 299] width 219 height 30
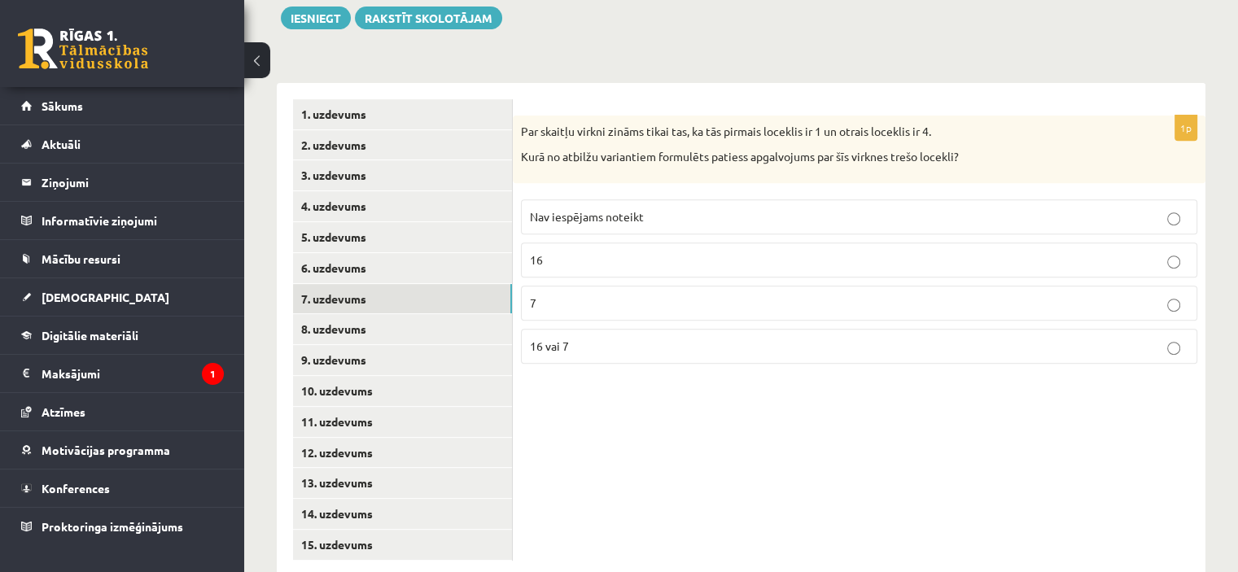
click at [586, 295] on p "7" at bounding box center [859, 303] width 659 height 17
click at [330, 314] on link "8. uzdevums" at bounding box center [402, 329] width 219 height 30
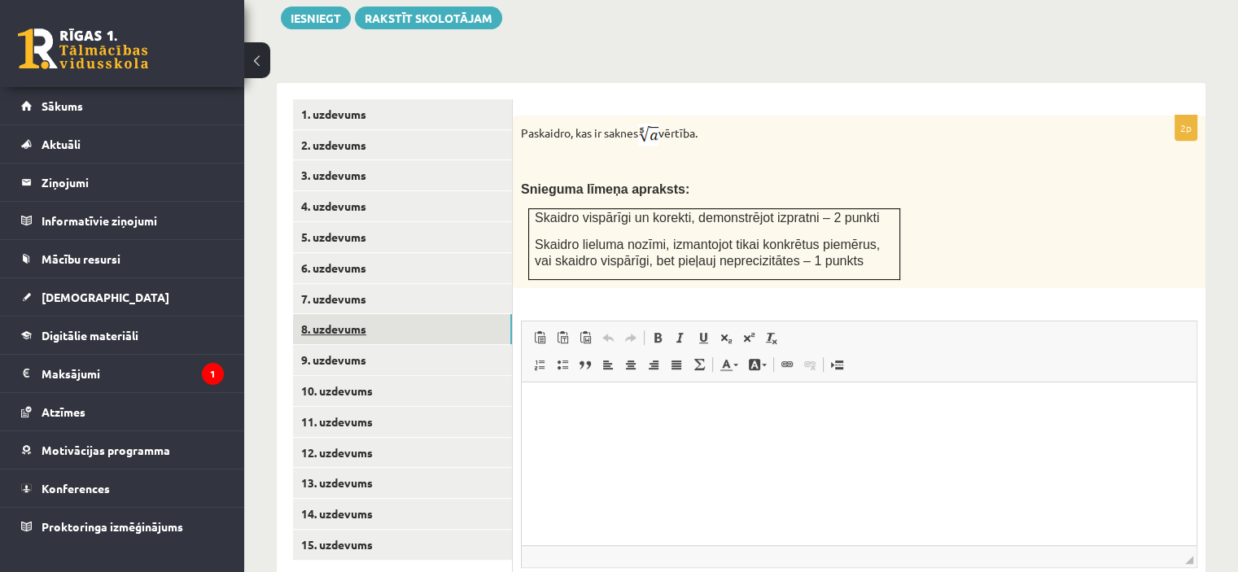
scroll to position [0, 0]
click at [568, 432] on html at bounding box center [859, 407] width 675 height 50
click at [547, 405] on p "**********" at bounding box center [859, 406] width 643 height 17
click at [664, 410] on p "**********" at bounding box center [859, 406] width 643 height 17
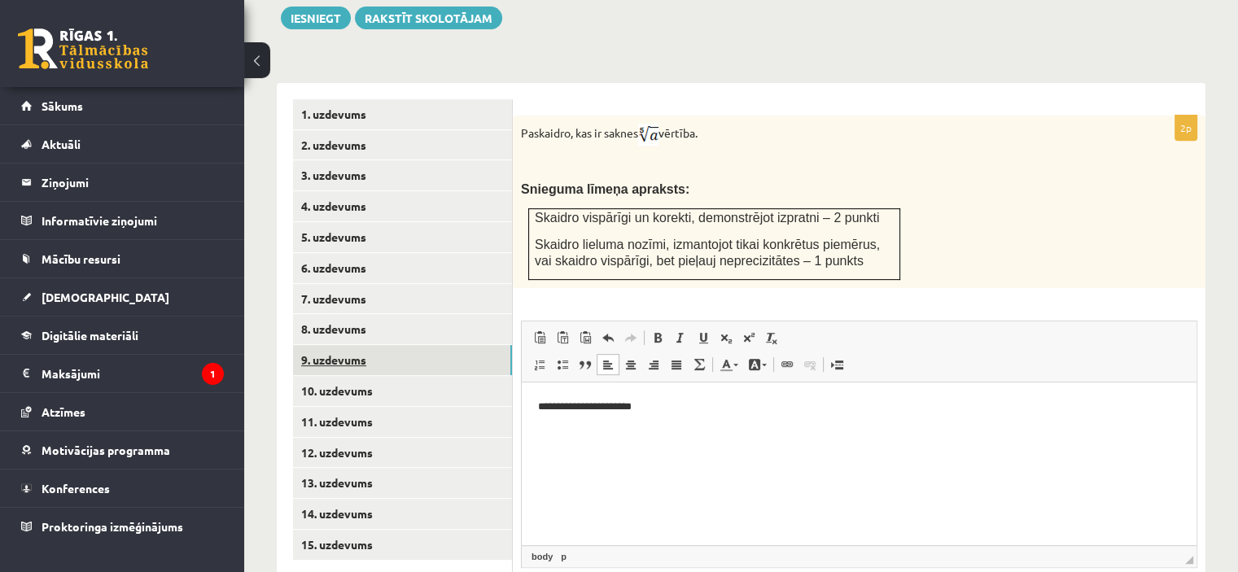
click at [335, 345] on link "9. uzdevums" at bounding box center [402, 360] width 219 height 30
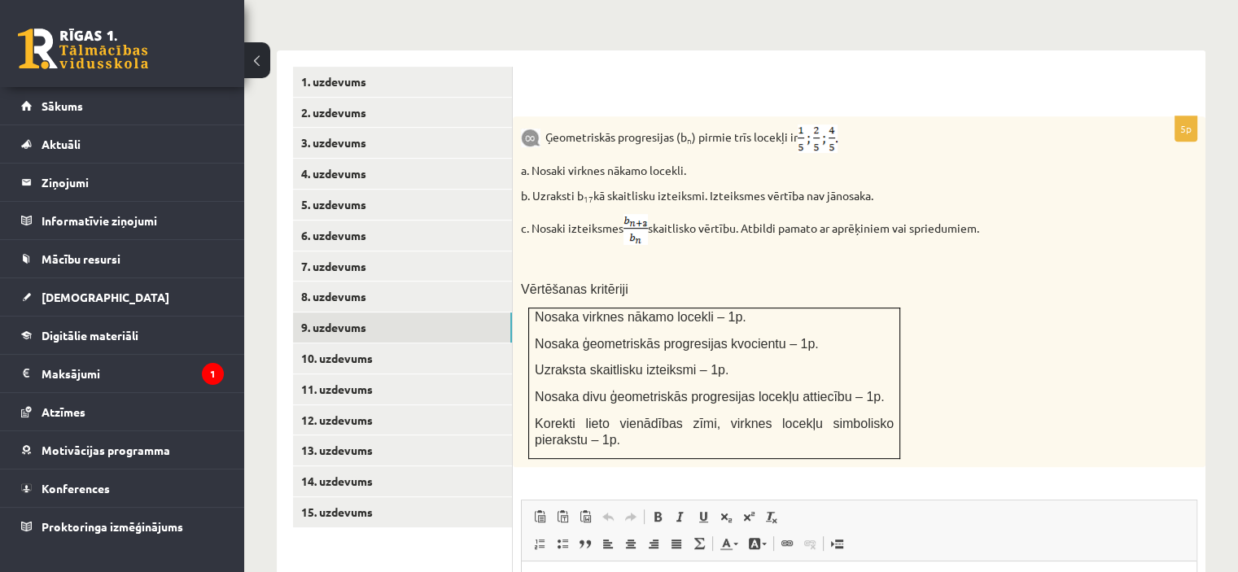
scroll to position [686, 0]
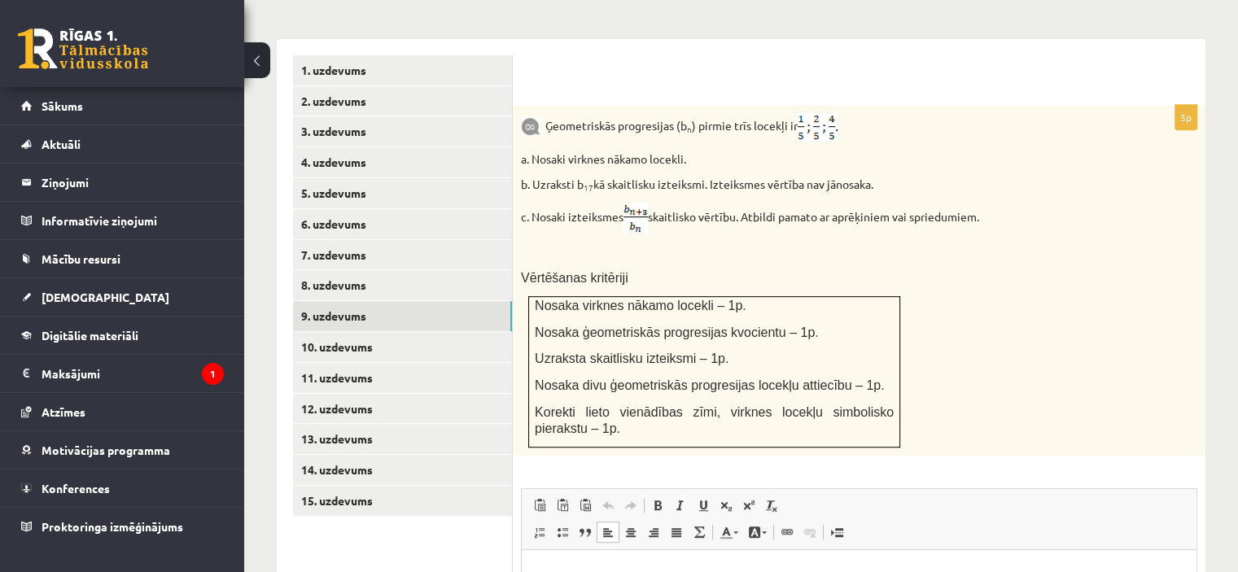
click at [591, 572] on html at bounding box center [859, 575] width 675 height 50
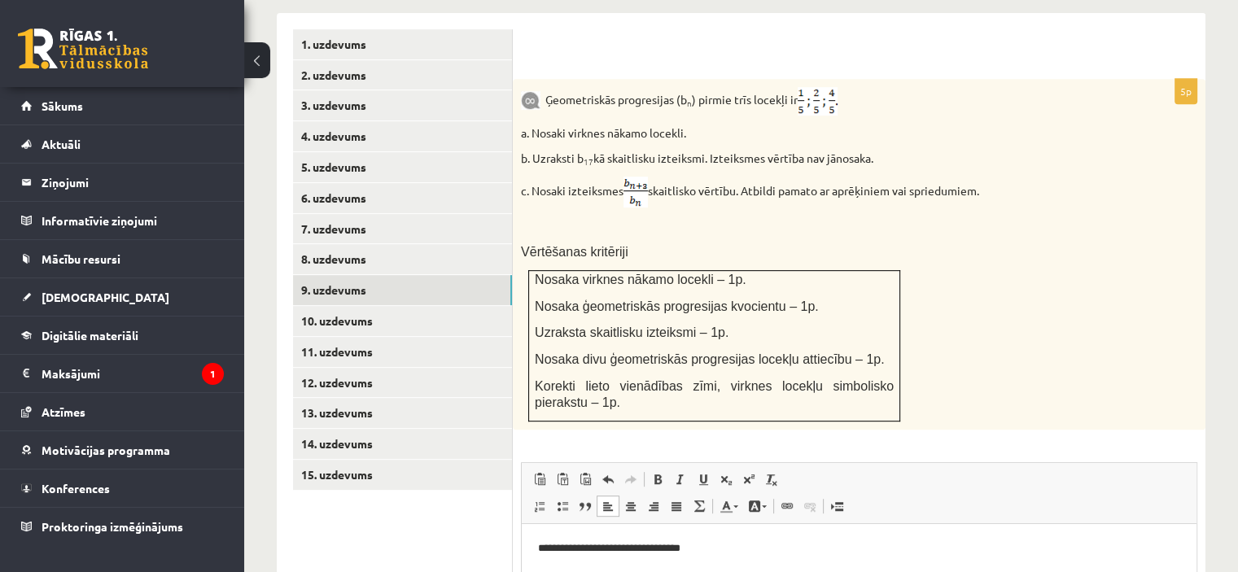
scroll to position [719, 0]
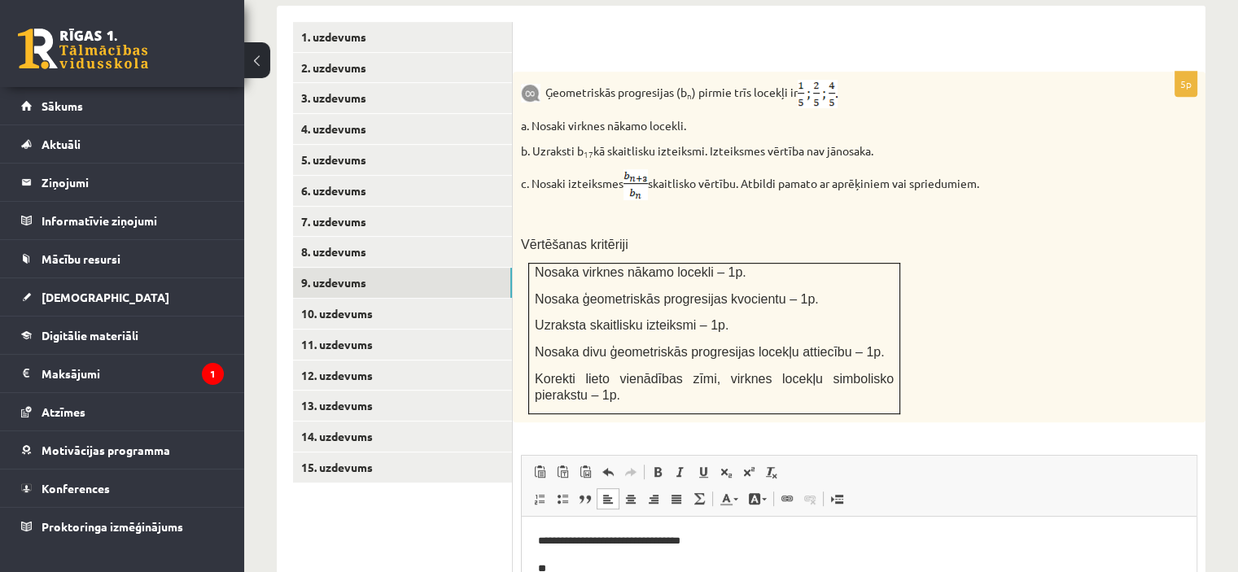
click at [688, 541] on p "**********" at bounding box center [859, 540] width 643 height 17
click at [699, 535] on p "**********" at bounding box center [859, 540] width 643 height 17
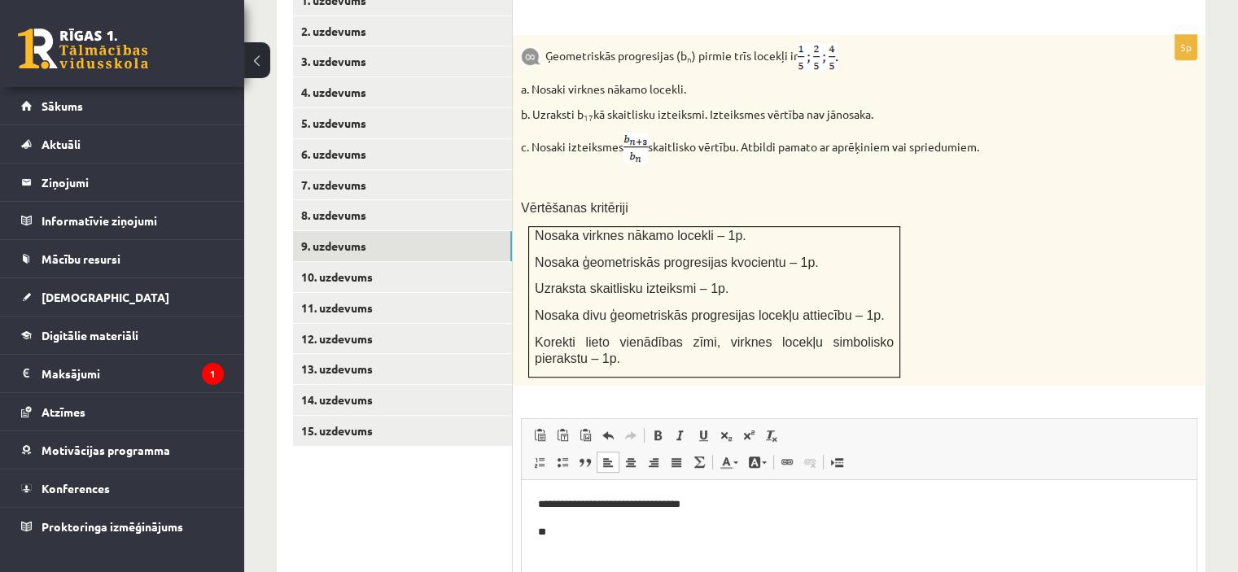
scroll to position [756, 0]
click at [565, 535] on p "**" at bounding box center [859, 532] width 643 height 17
click at [728, 429] on span at bounding box center [726, 435] width 13 height 13
click at [726, 429] on span at bounding box center [726, 435] width 13 height 13
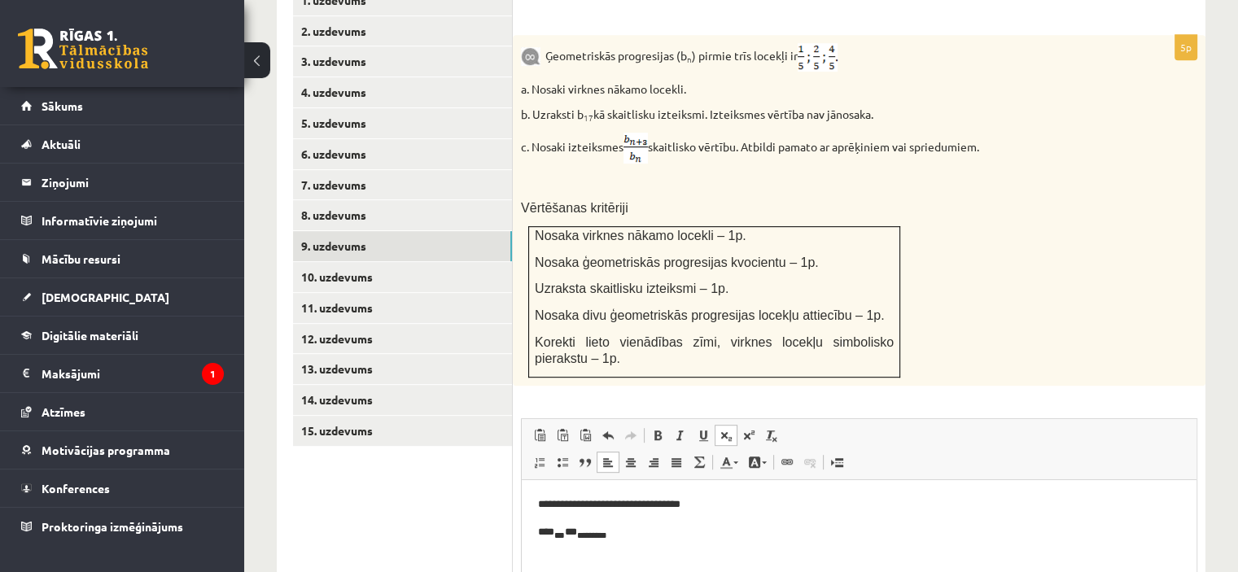
click at [721, 429] on span at bounding box center [726, 435] width 13 height 13
click at [748, 429] on span at bounding box center [749, 435] width 13 height 13
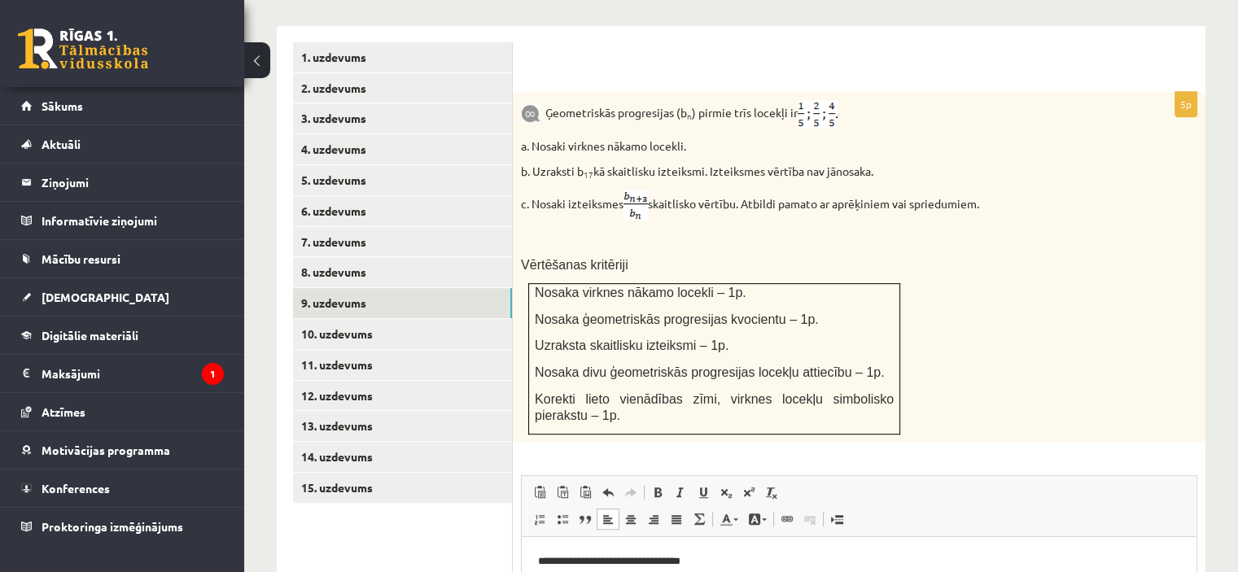
scroll to position [703, 0]
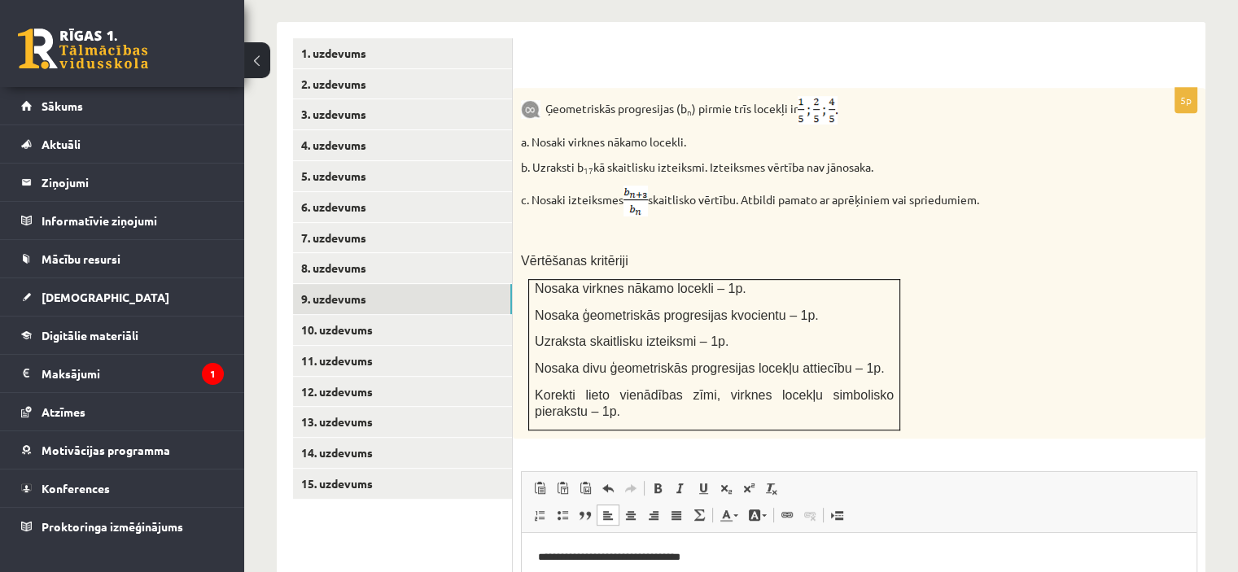
click at [688, 552] on p "**********" at bounding box center [859, 557] width 643 height 17
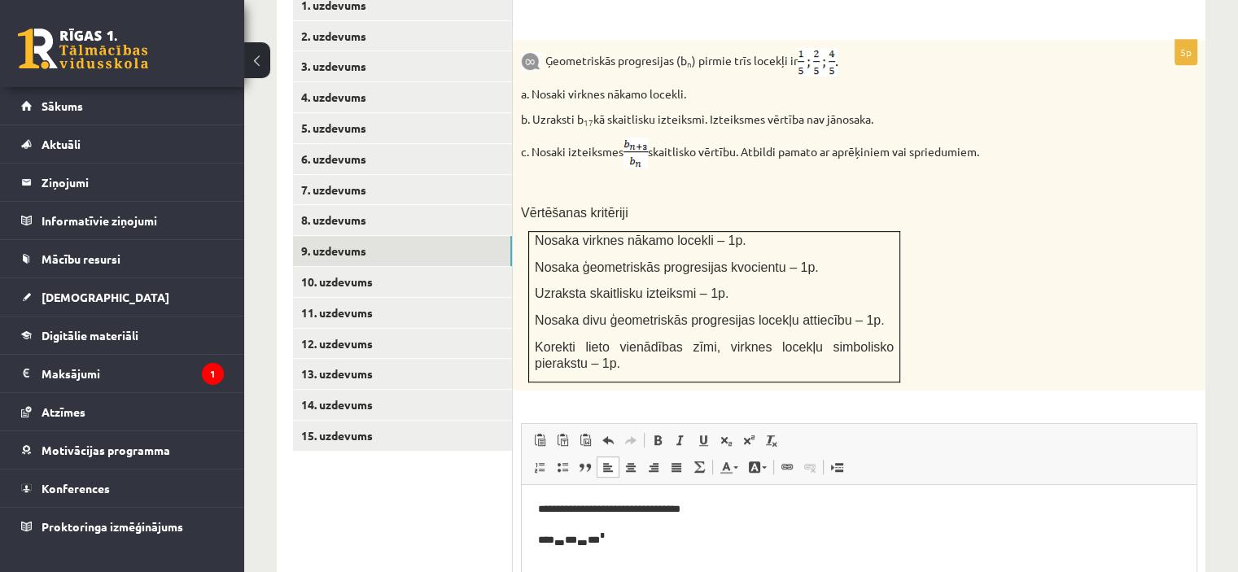
scroll to position [755, 0]
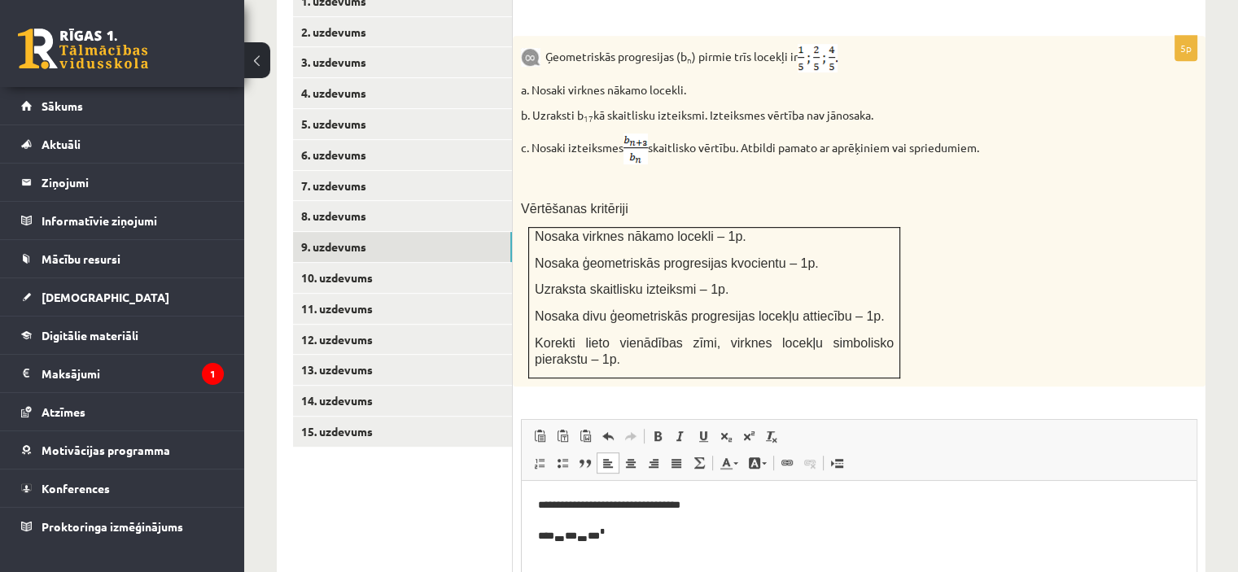
click at [552, 503] on p "**********" at bounding box center [859, 505] width 643 height 17
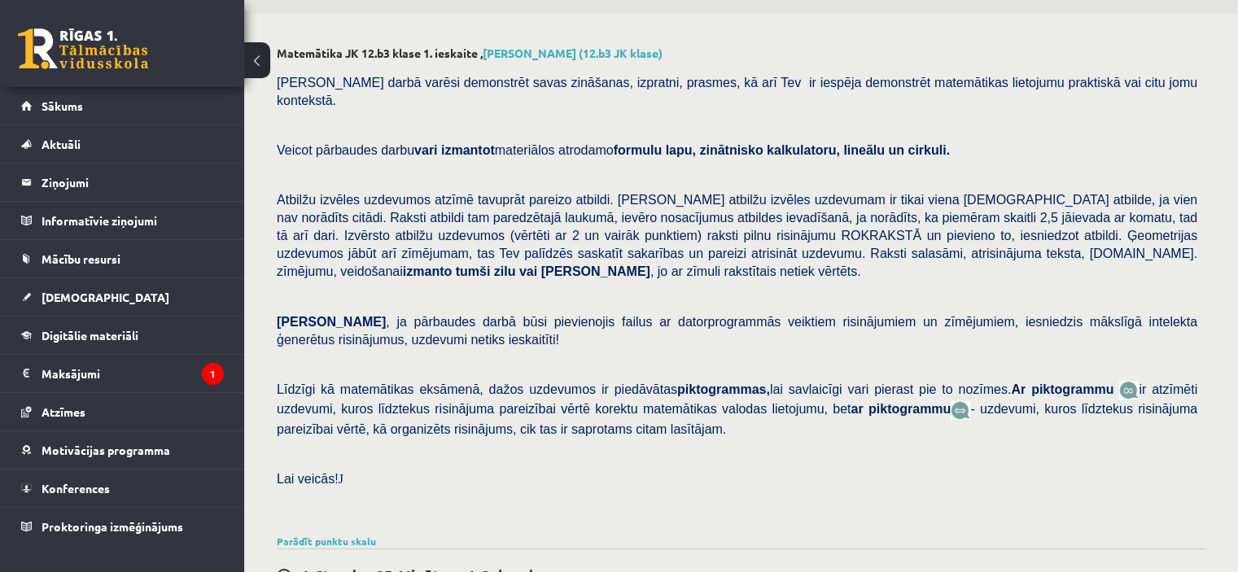
scroll to position [7, 0]
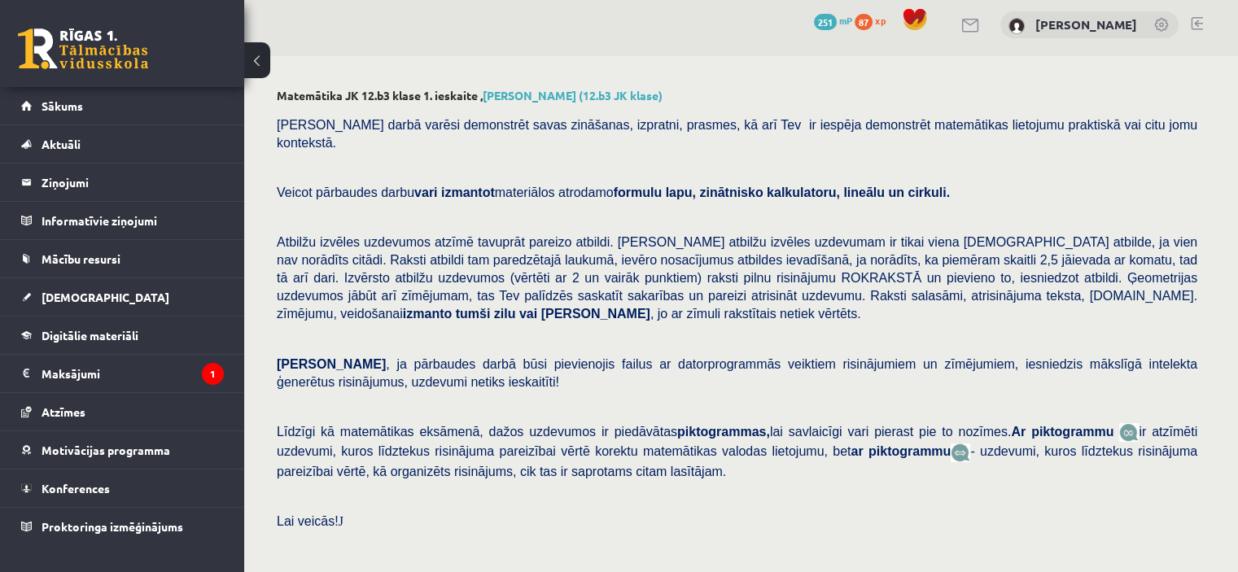
drag, startPoint x: 1230, startPoint y: 94, endPoint x: 1248, endPoint y: 103, distance: 20.0
click at [1238, 103] on html "0 Dāvanas 251 mP 87 xp Roberts Zariņš Sākums Aktuāli Kā mācīties eSKOLĀ Kontakt…" at bounding box center [619, 279] width 1238 height 572
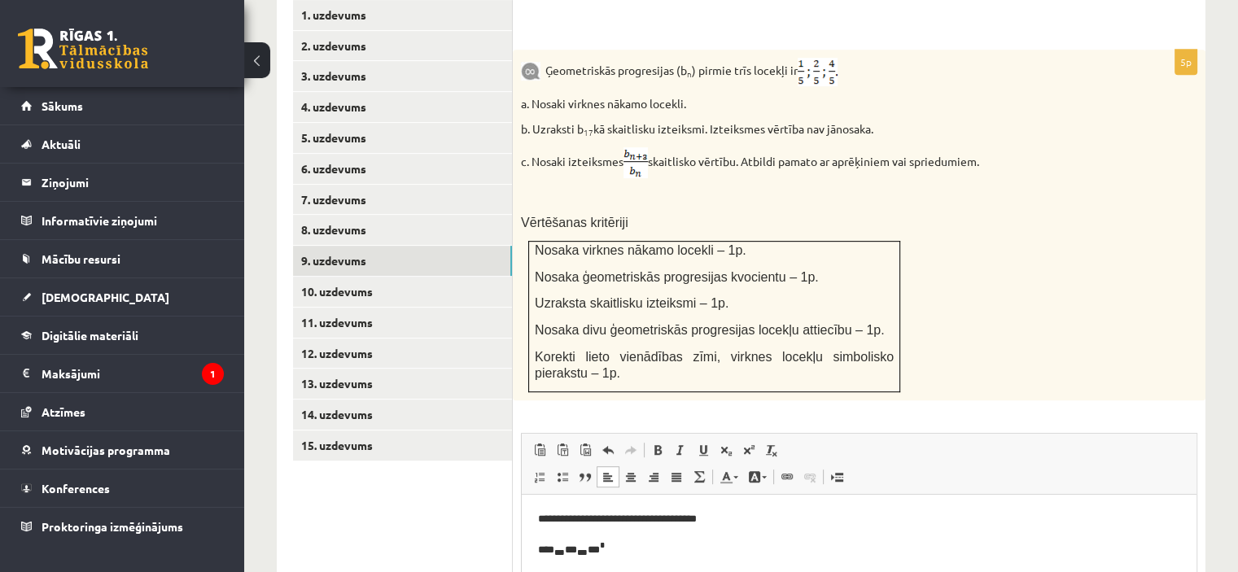
scroll to position [743, 0]
